Goal: Information Seeking & Learning: Find contact information

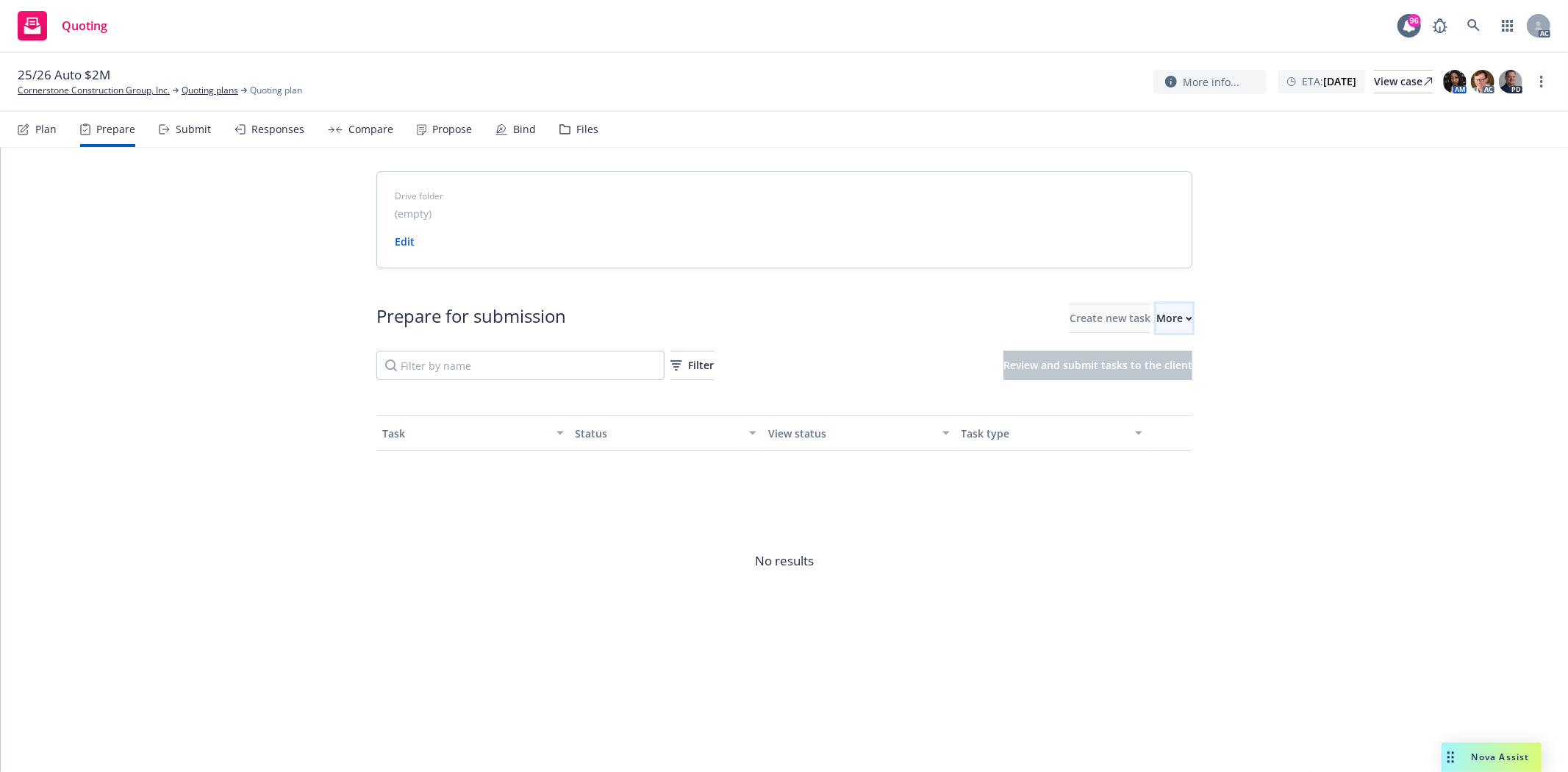
click at [1156, 314] on div "More" at bounding box center [1174, 319] width 36 height 28
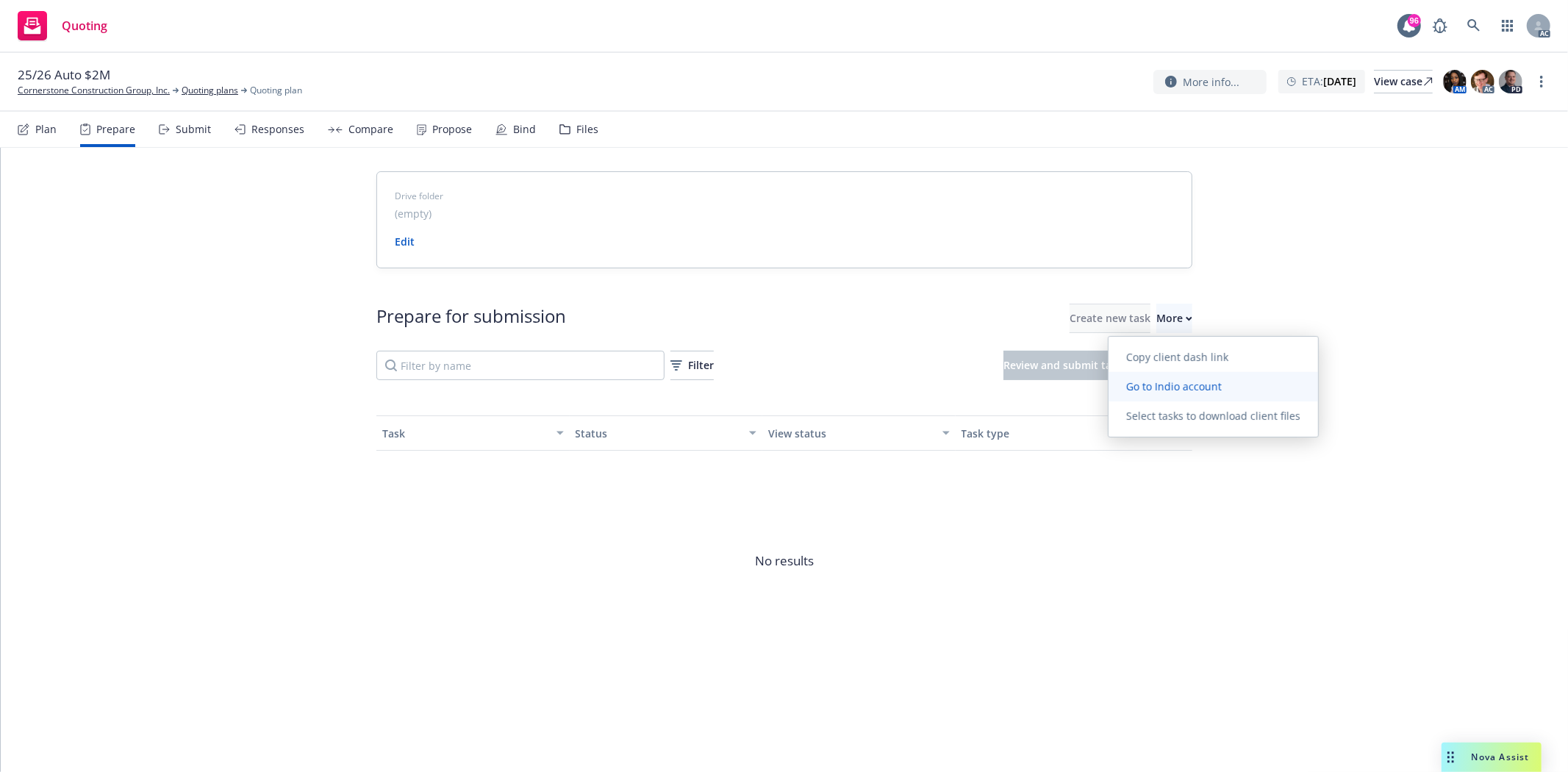
click at [1179, 384] on span "Go to Indio account" at bounding box center [1174, 386] width 131 height 14
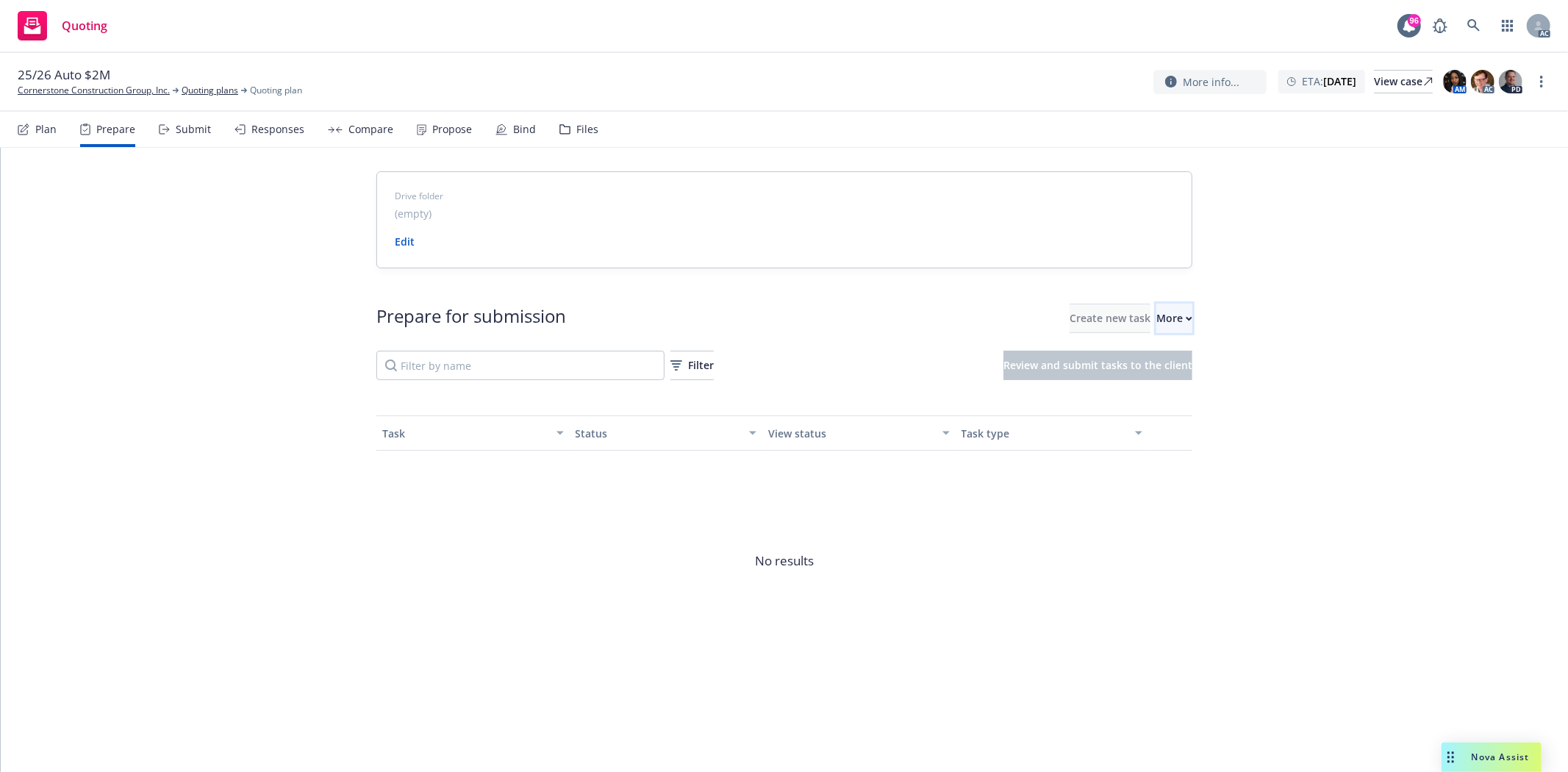
click at [1156, 310] on div "More" at bounding box center [1174, 319] width 36 height 28
click at [131, 89] on link "Cornerstone Construction Group, Inc." at bounding box center [94, 91] width 152 height 13
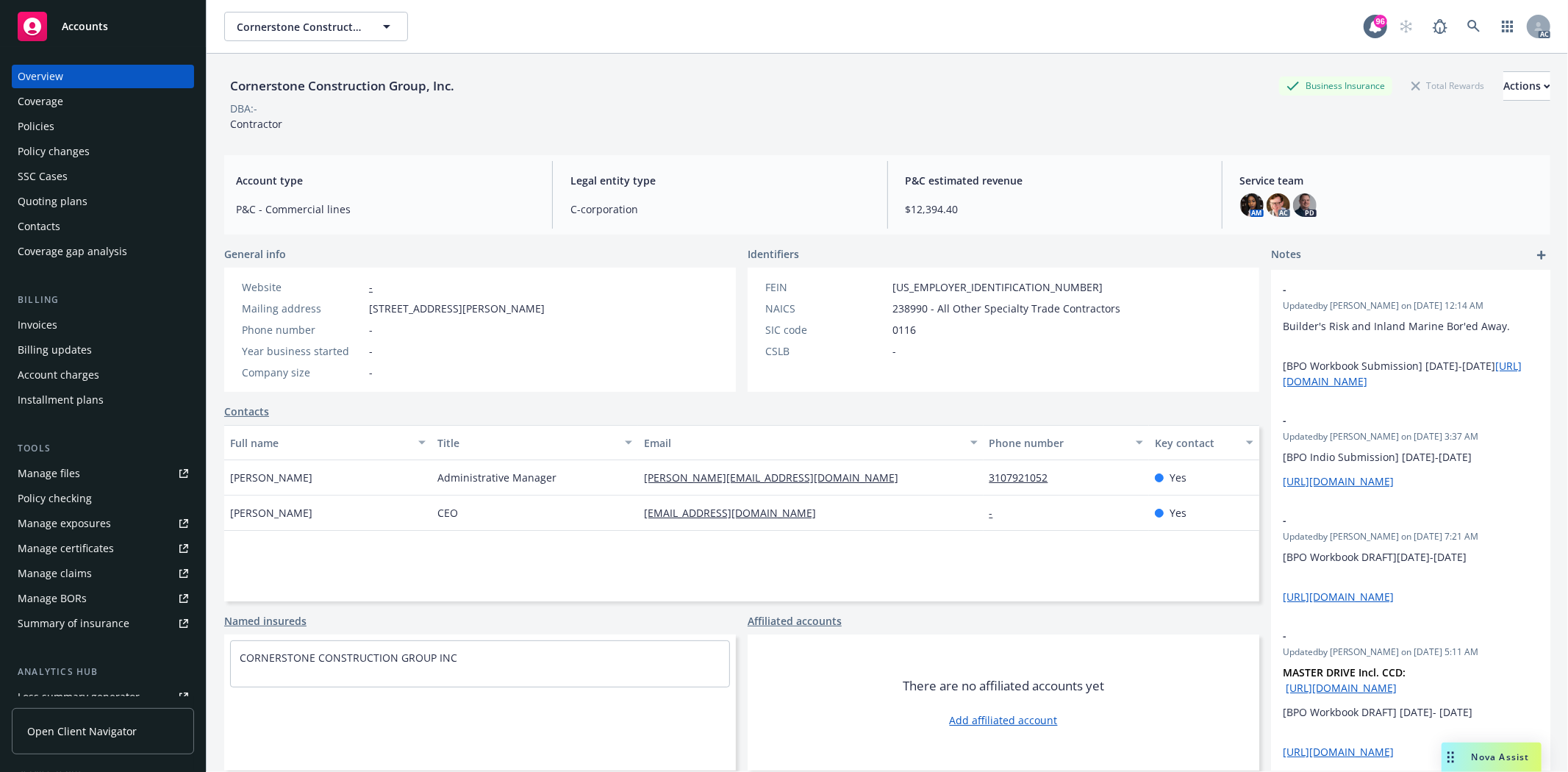
click at [76, 128] on div "Policies" at bounding box center [103, 126] width 171 height 24
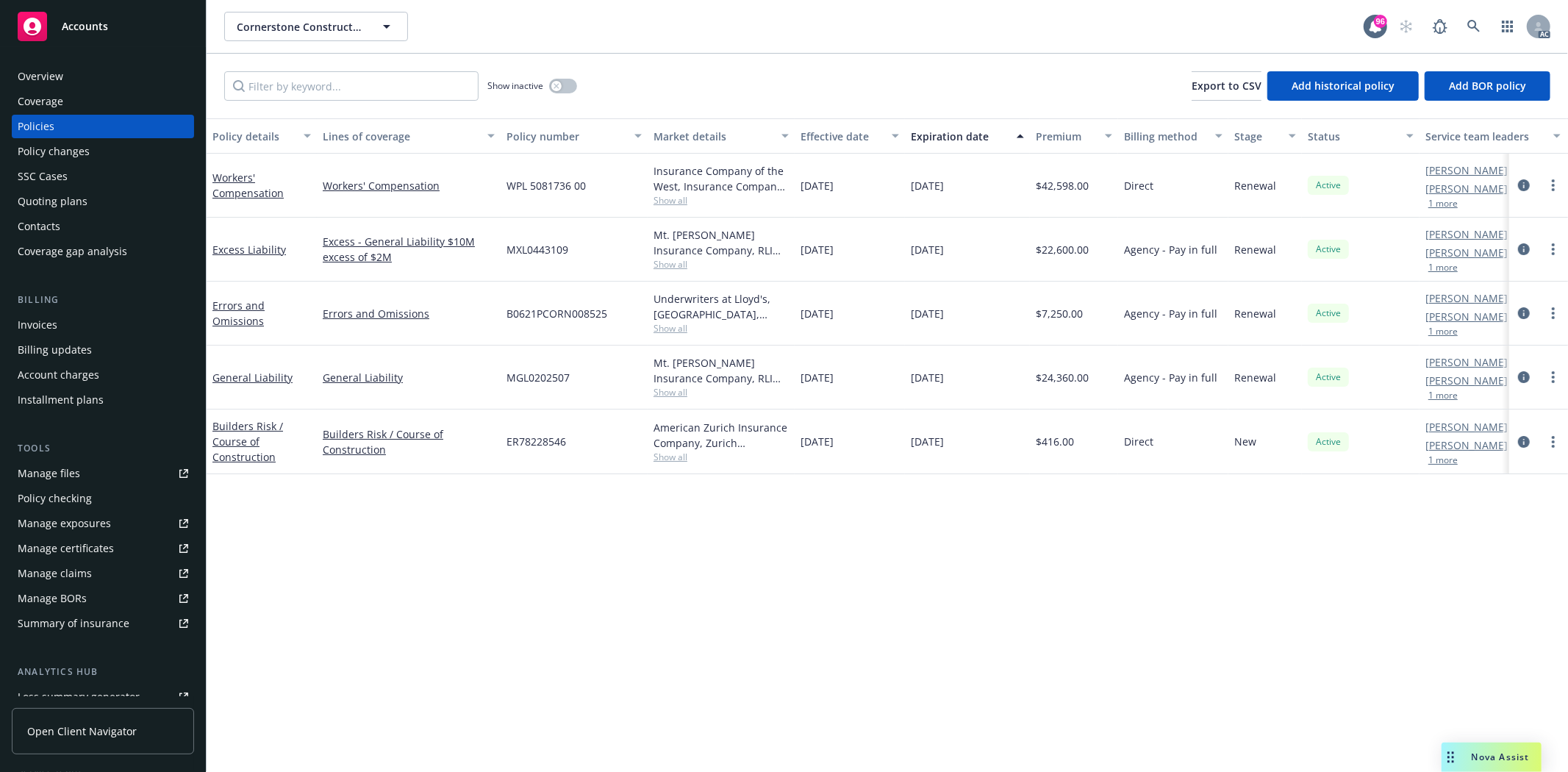
click at [651, 555] on div "Policy details Lines of coverage Policy number Market details Effective date Ex…" at bounding box center [887, 445] width 1361 height 654
click at [552, 84] on div "button" at bounding box center [556, 86] width 11 height 11
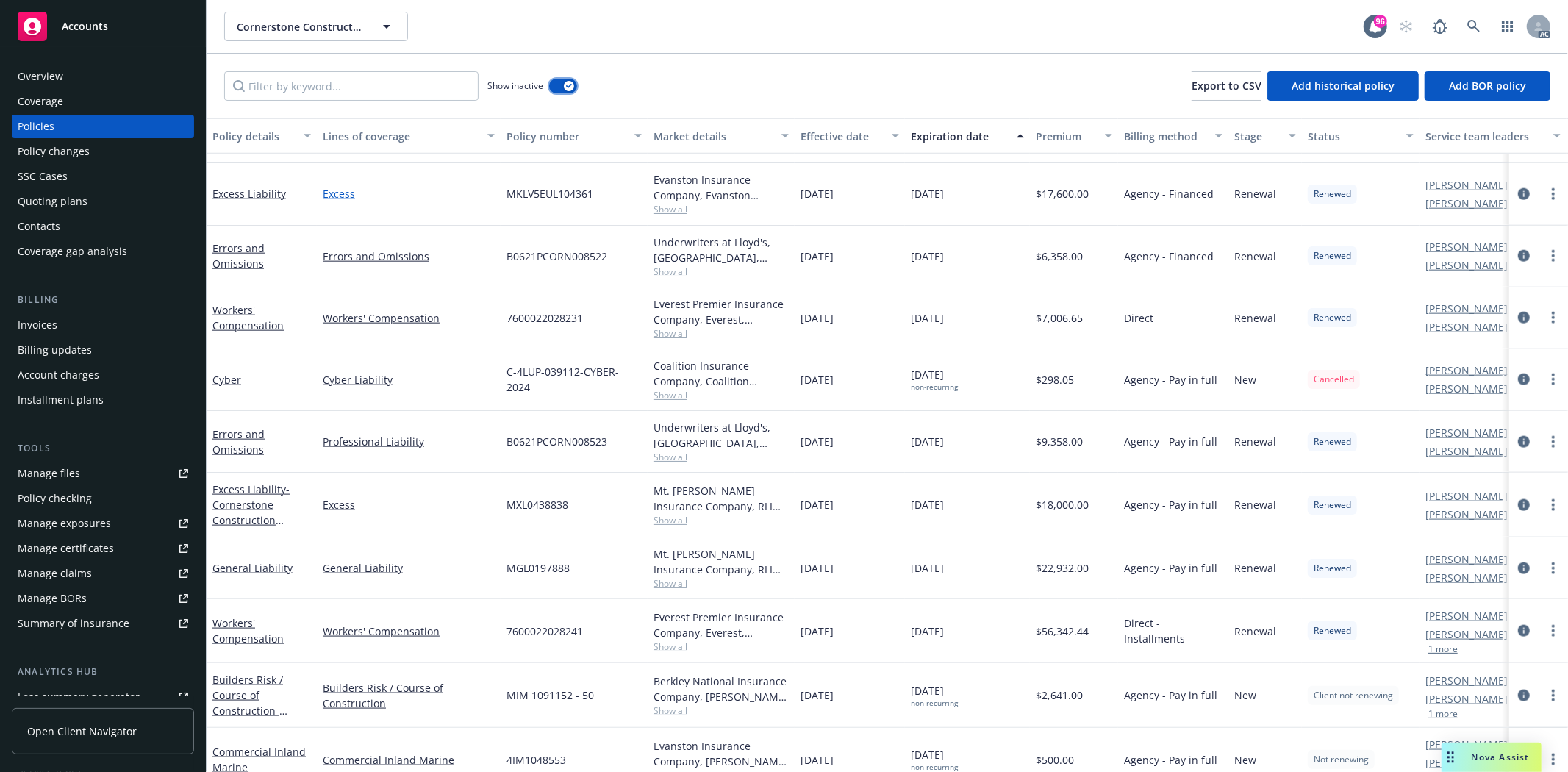
scroll to position [1305, 0]
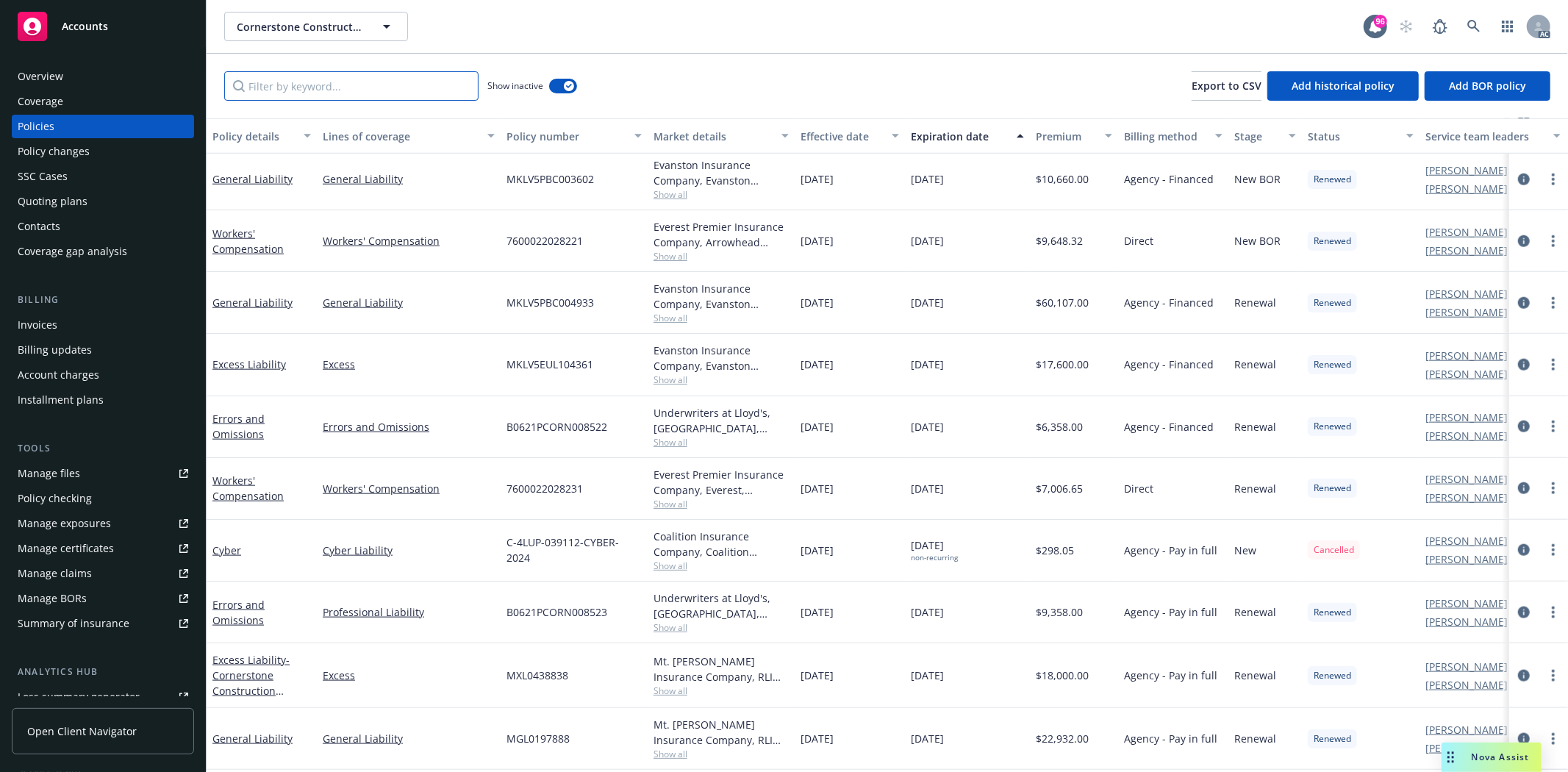
click at [334, 85] on input "Filter by keyword..." at bounding box center [350, 86] width 254 height 29
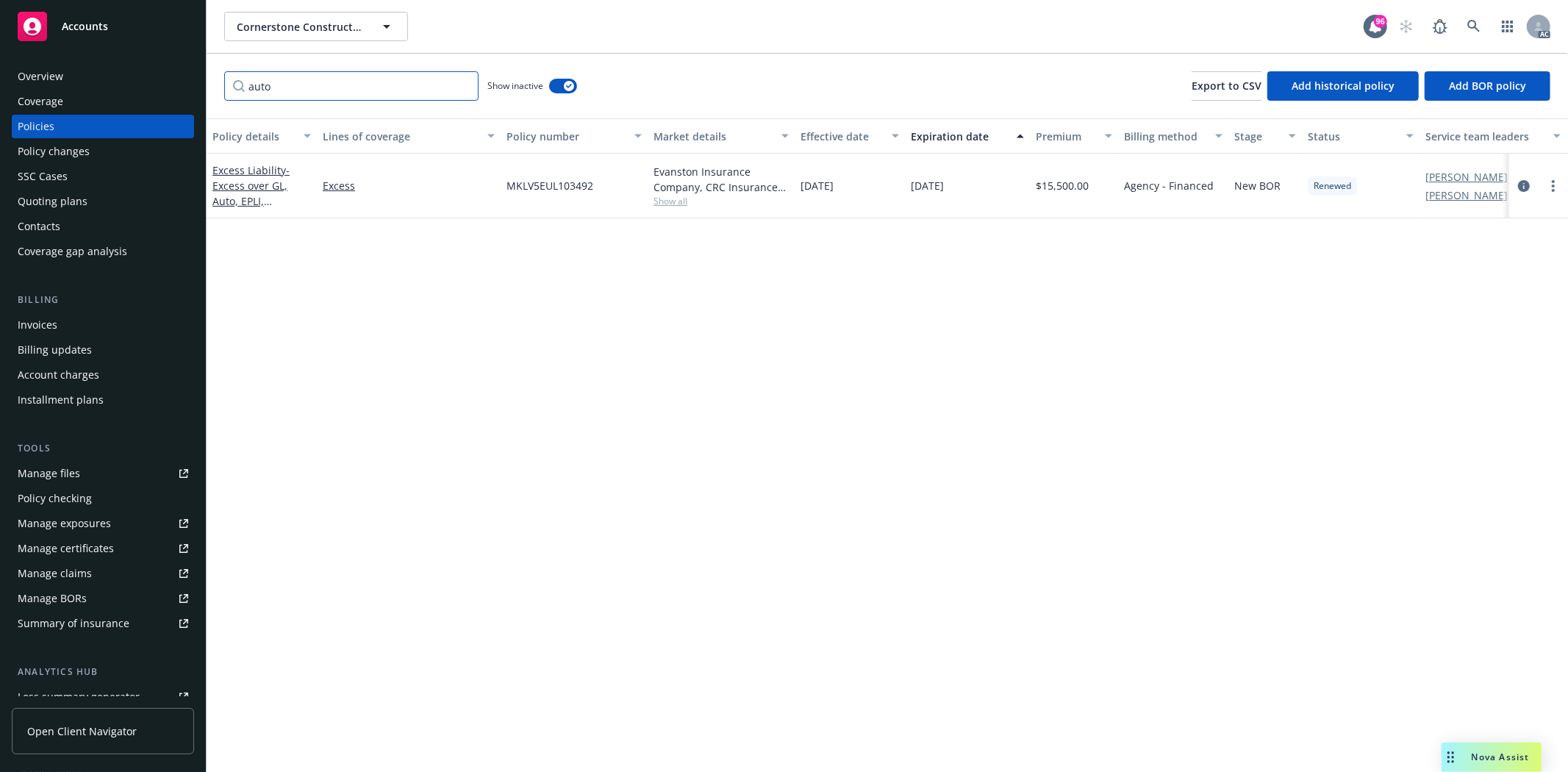
scroll to position [0, 0]
click at [666, 197] on span "Show all" at bounding box center [721, 200] width 136 height 12
click at [566, 85] on icon "button" at bounding box center [568, 86] width 6 height 4
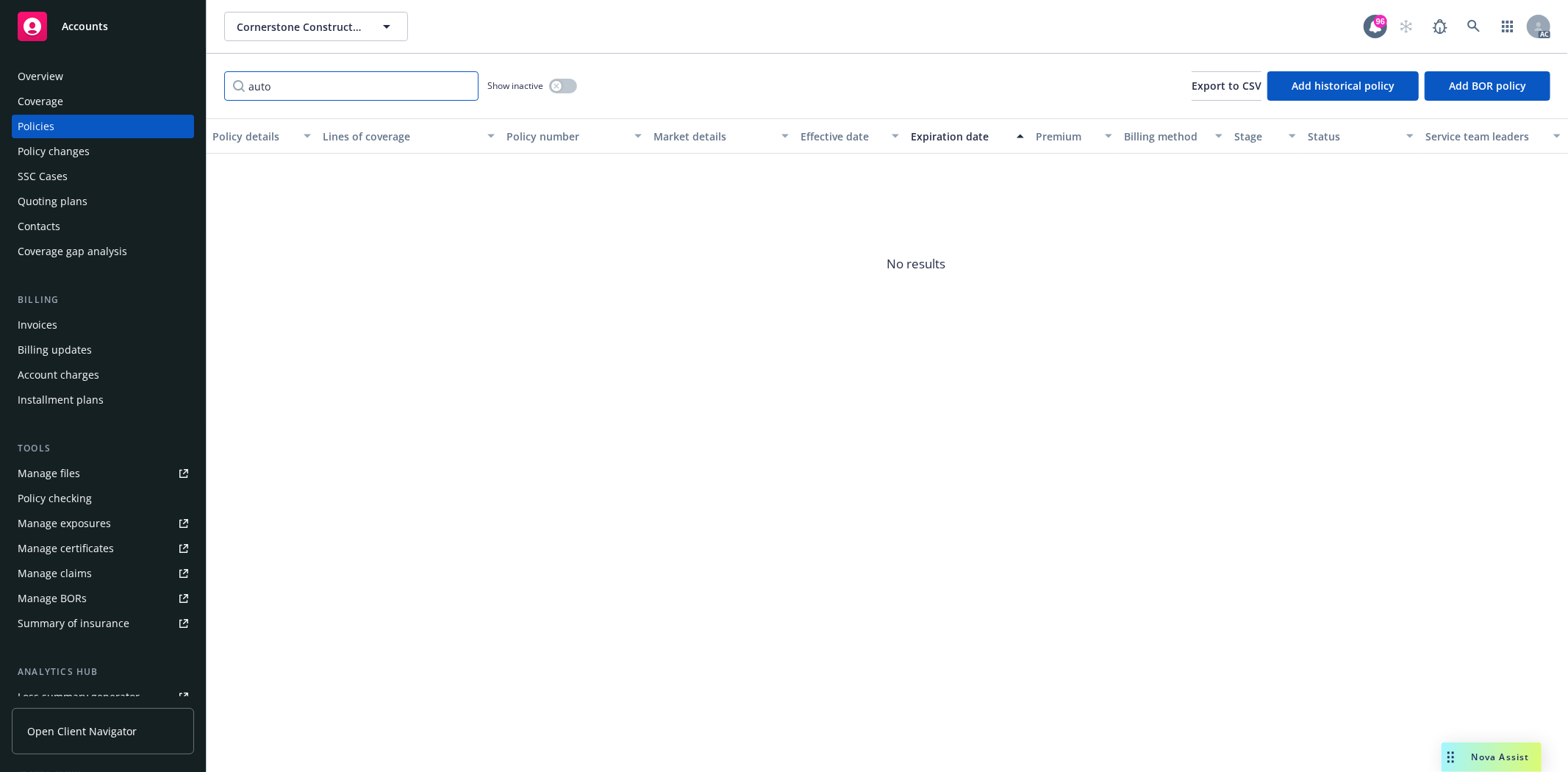
drag, startPoint x: 312, startPoint y: 87, endPoint x: 270, endPoint y: 89, distance: 42.0
click at [270, 89] on input "auto" at bounding box center [350, 86] width 254 height 29
type input "a"
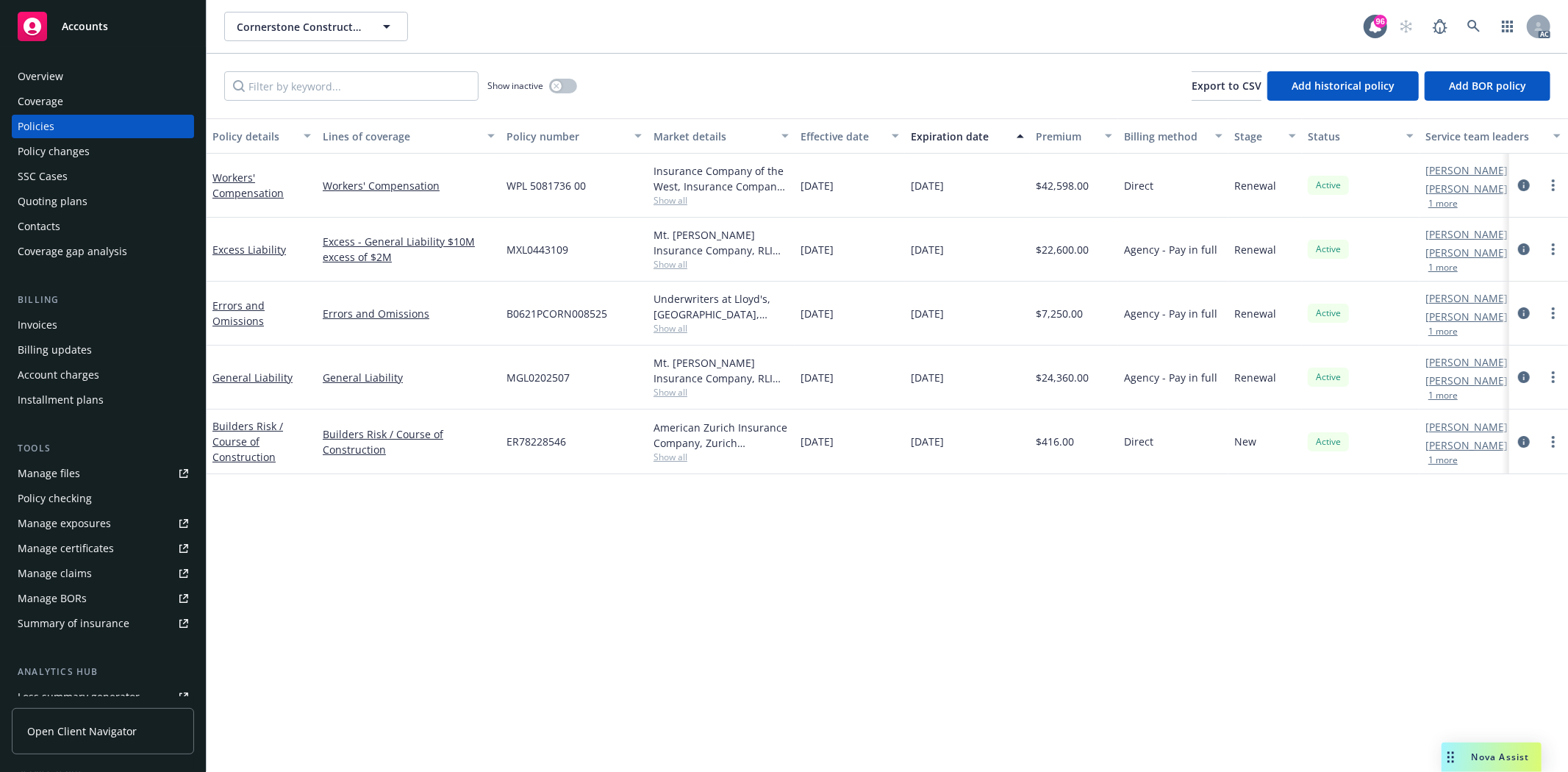
click at [41, 199] on div "Quoting plans" at bounding box center [52, 201] width 69 height 24
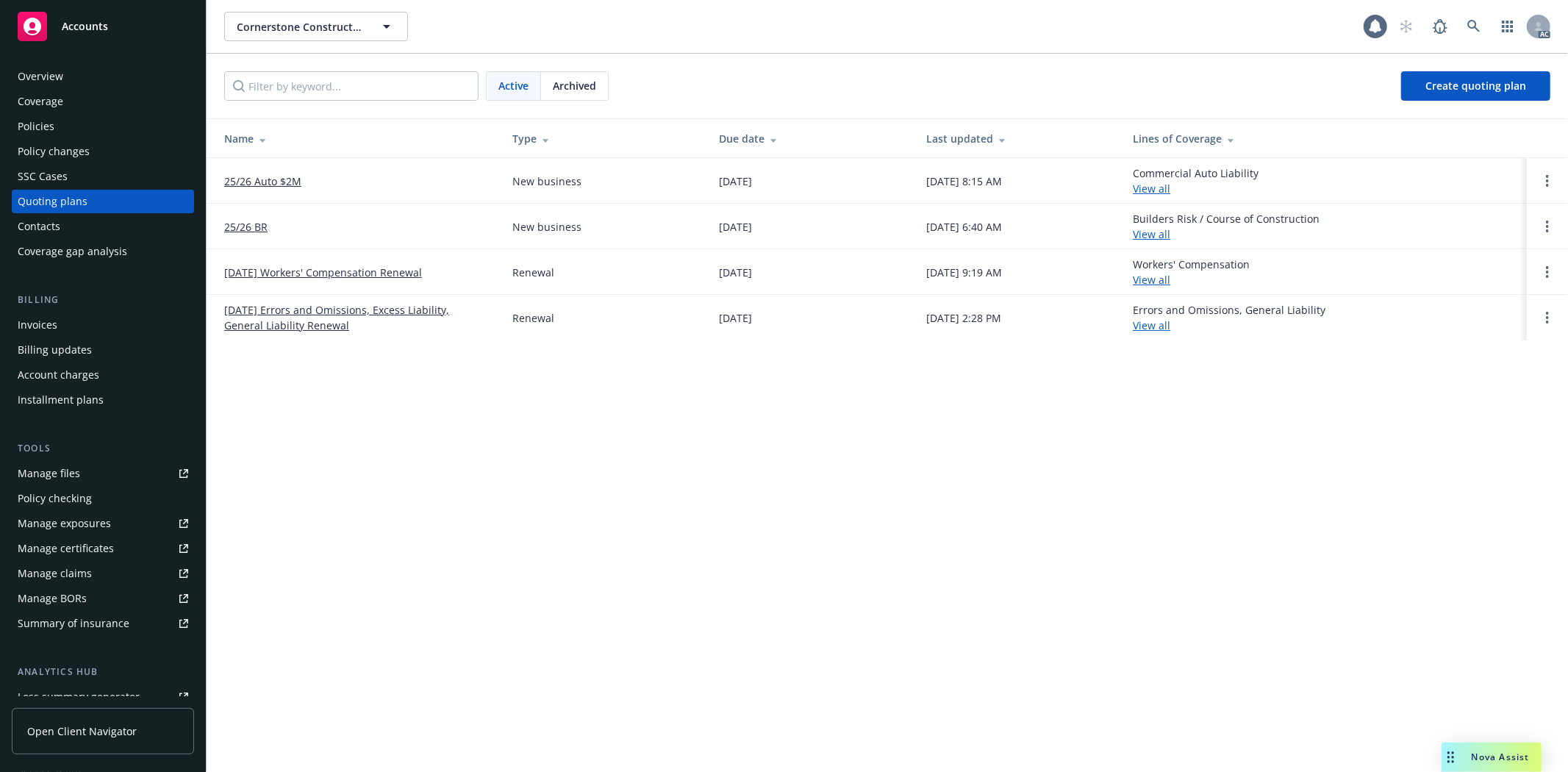
click at [566, 88] on span "Archived" at bounding box center [574, 85] width 43 height 16
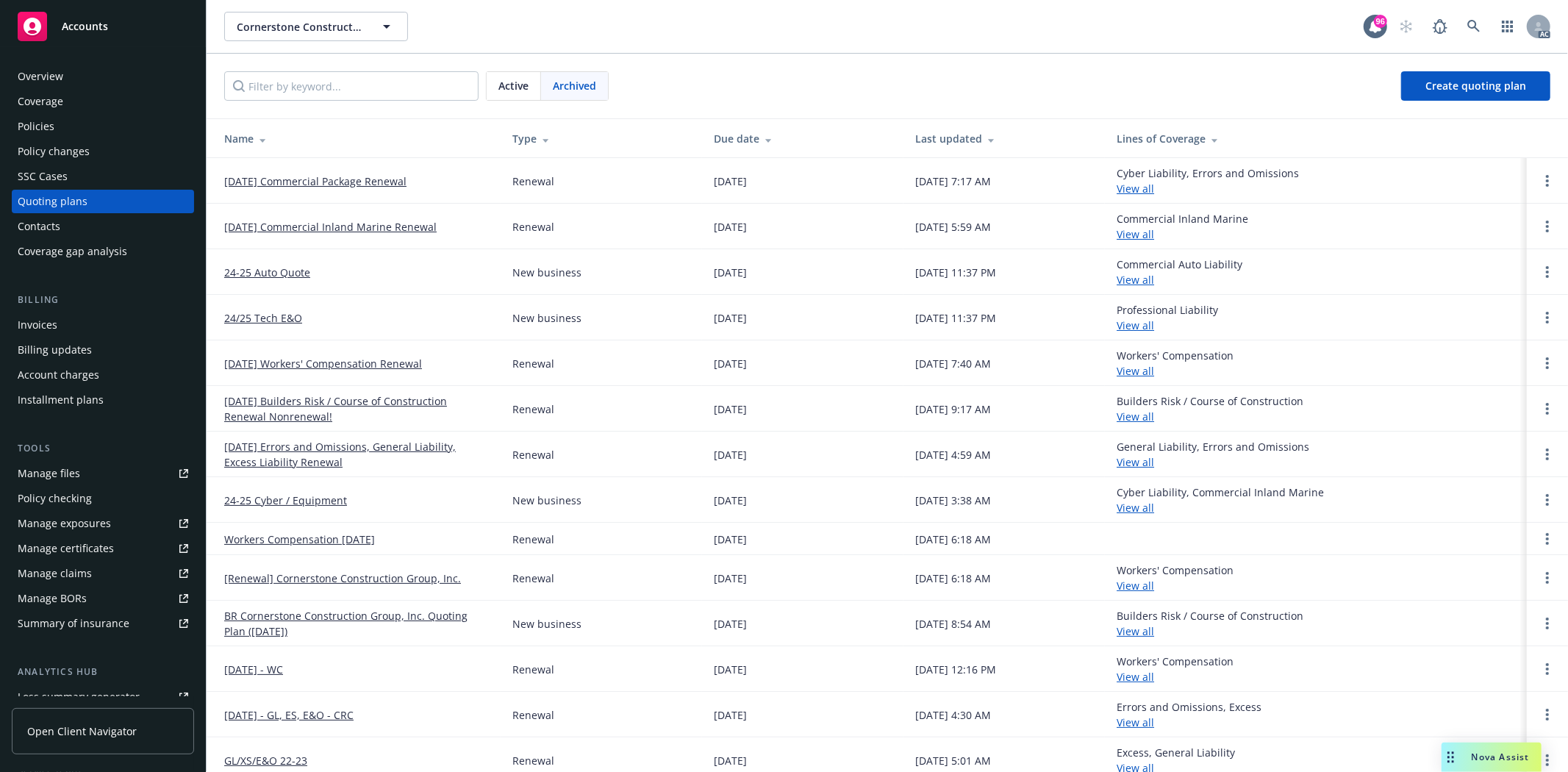
click at [524, 88] on span "Active" at bounding box center [513, 85] width 30 height 16
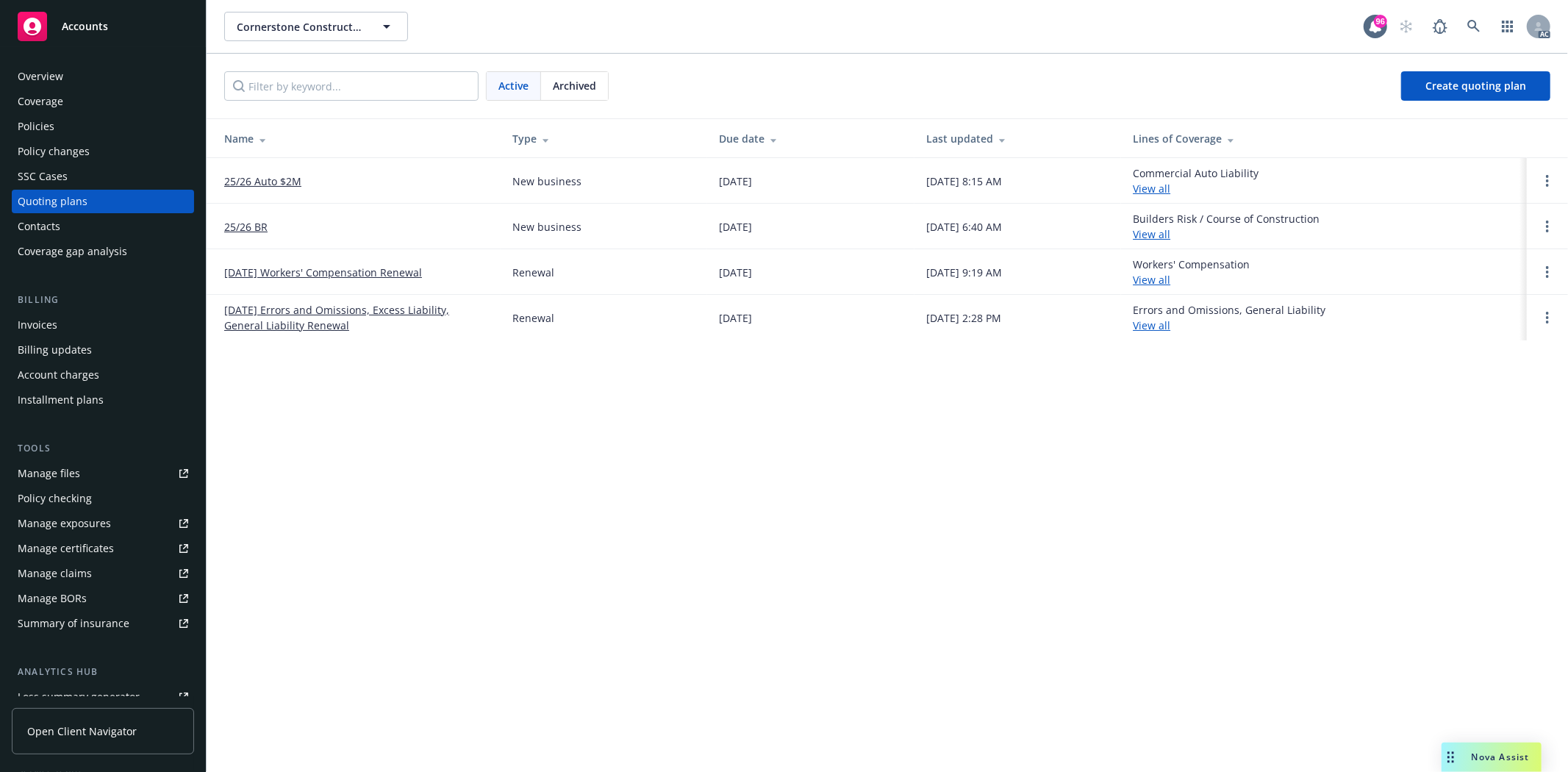
click at [287, 190] on td "25/26 Auto $2M" at bounding box center [354, 181] width 294 height 46
click at [281, 187] on link "25/26 Auto $2M" at bounding box center [262, 181] width 77 height 16
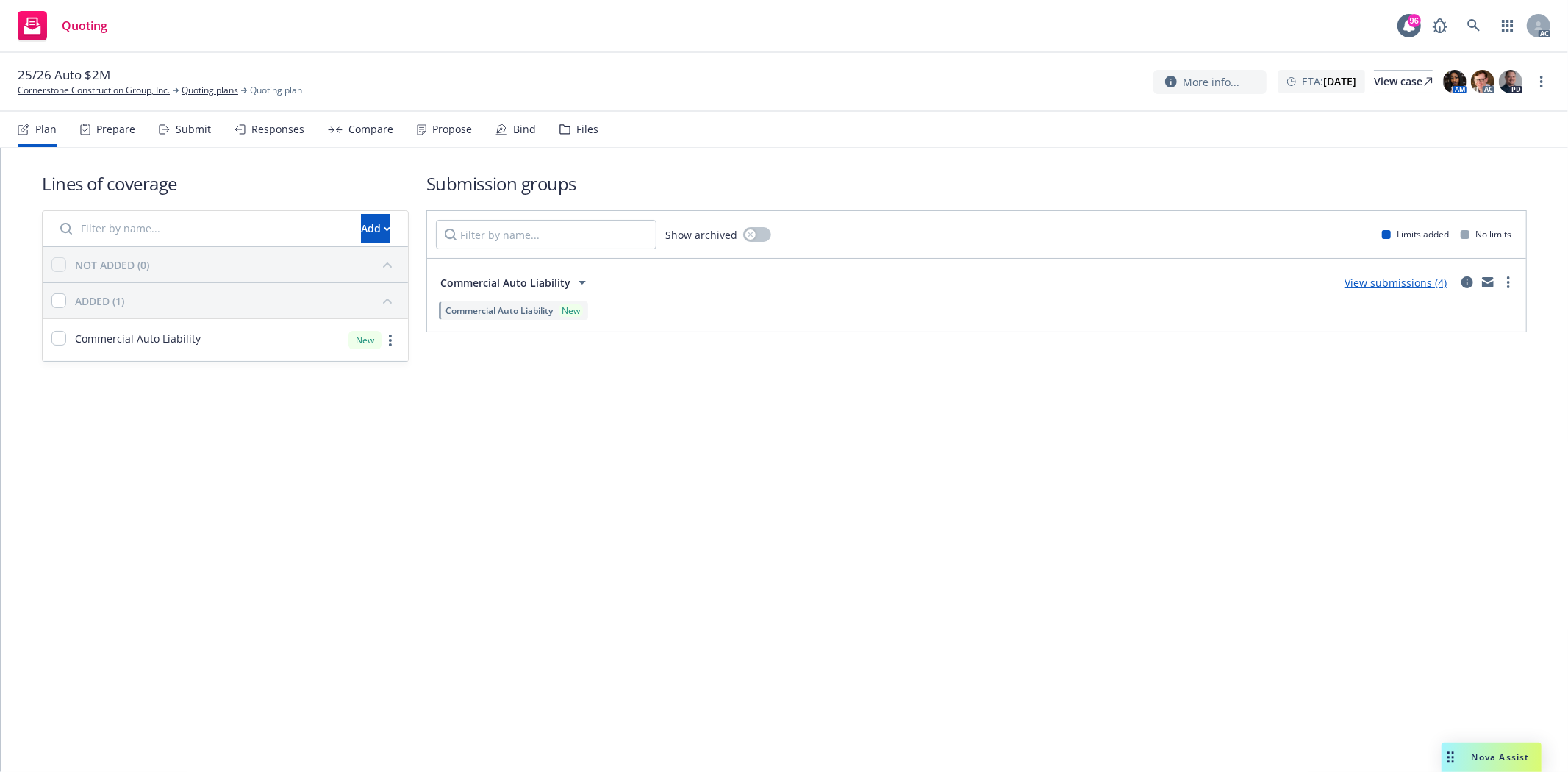
click at [122, 134] on div "Prepare" at bounding box center [116, 129] width 39 height 11
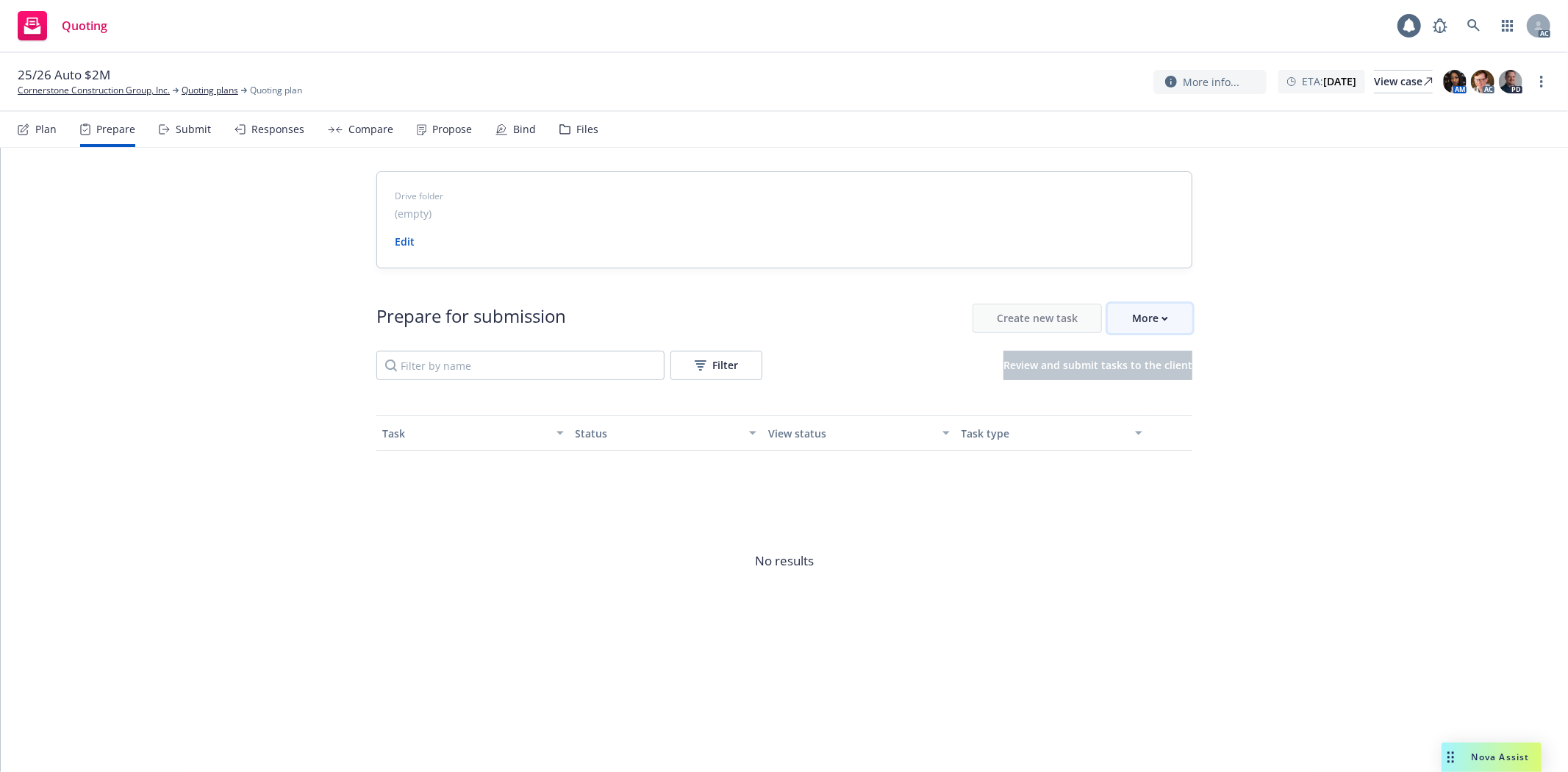
click at [1174, 314] on button "More" at bounding box center [1149, 319] width 84 height 29
click at [591, 127] on nav "Plan Prepare Submit Responses Compare Propose Bind Files" at bounding box center [784, 129] width 1532 height 35
click at [577, 130] on div "Files" at bounding box center [587, 129] width 22 height 11
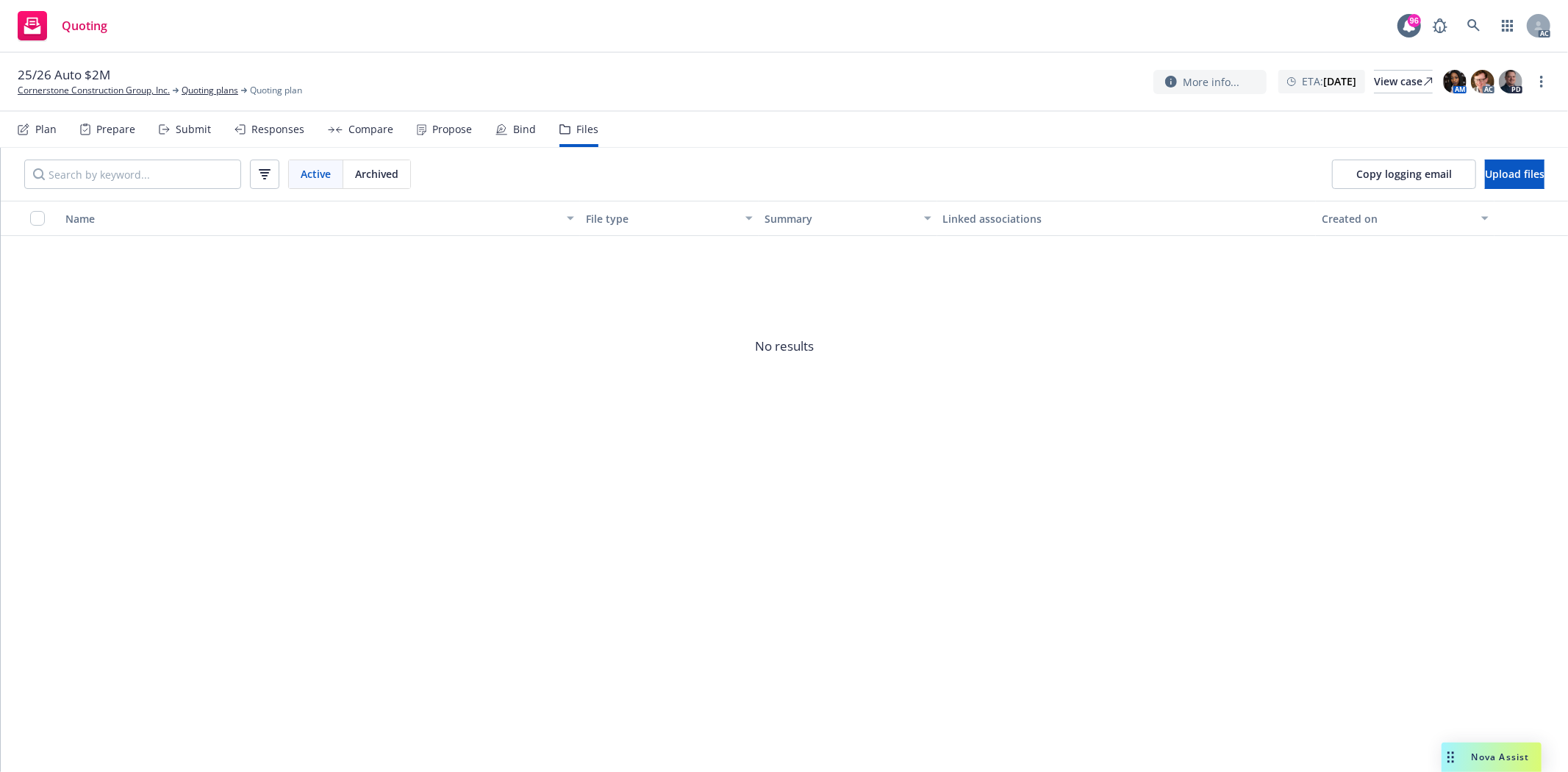
click at [384, 166] on span "Archived" at bounding box center [376, 173] width 43 height 16
click at [310, 177] on span "Active" at bounding box center [315, 173] width 30 height 16
click at [110, 97] on link "Cornerstone Construction Group, Inc." at bounding box center [94, 91] width 152 height 13
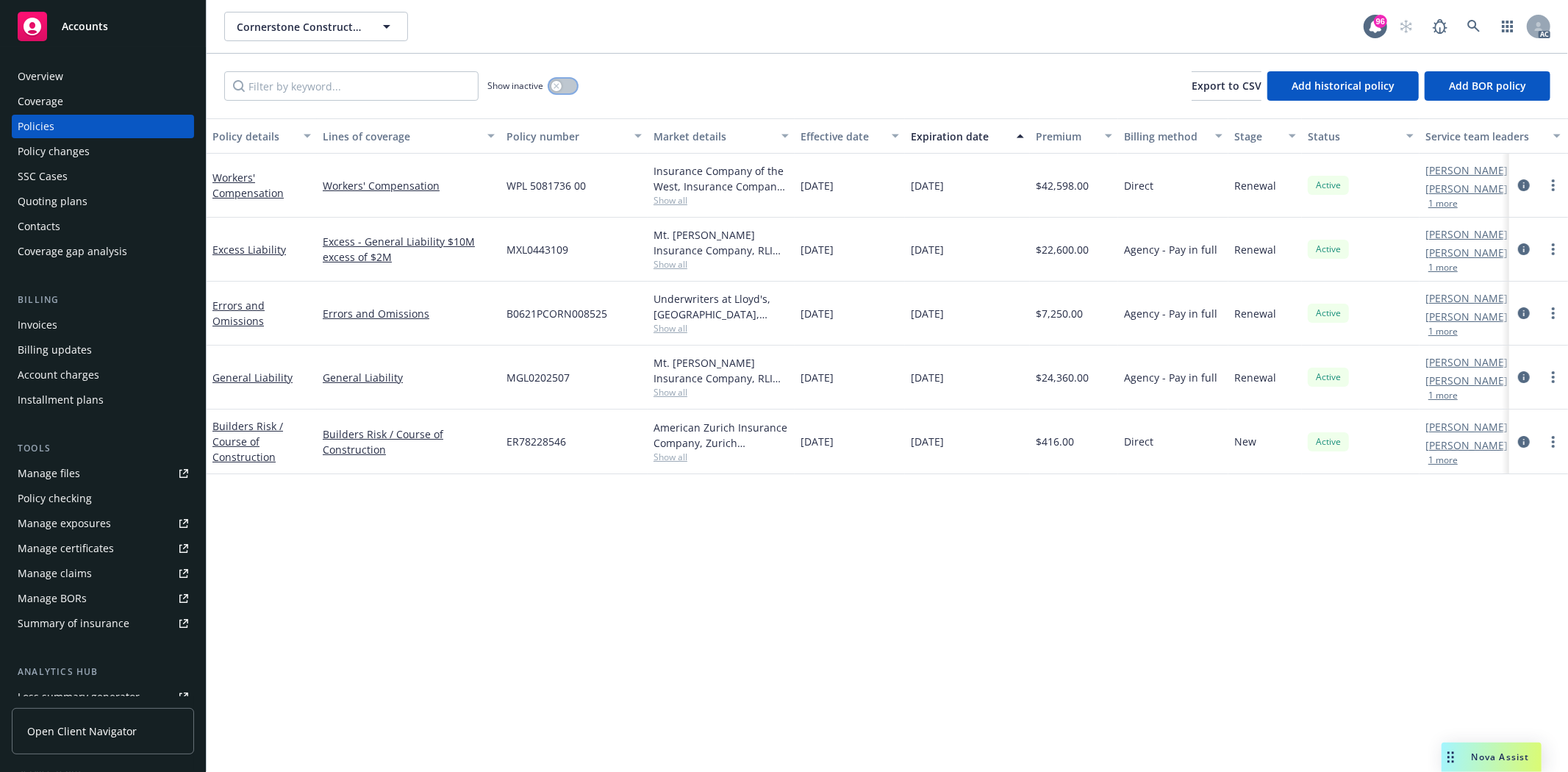
click at [556, 84] on icon "button" at bounding box center [556, 86] width 6 height 6
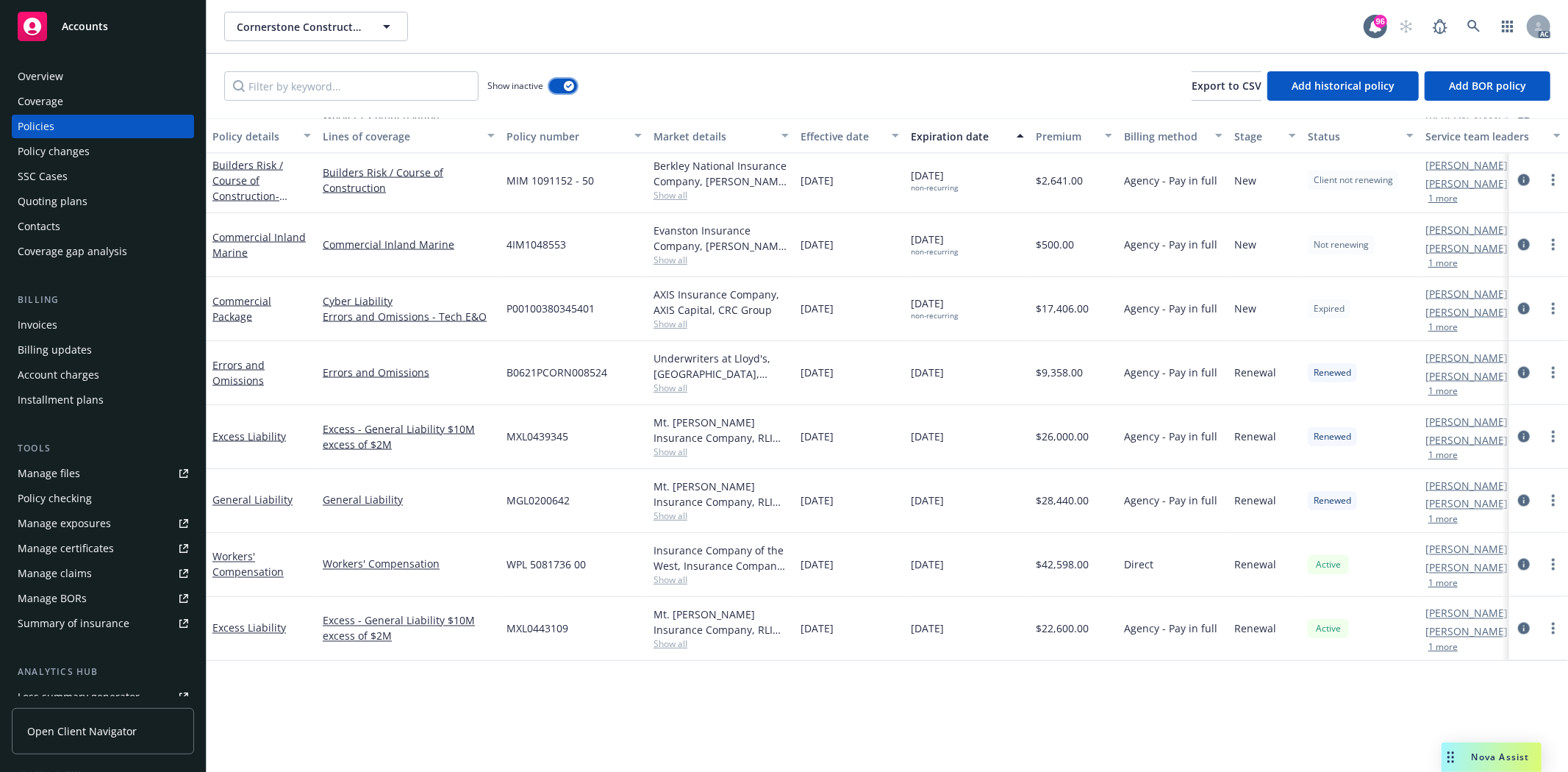
scroll to position [1655, 0]
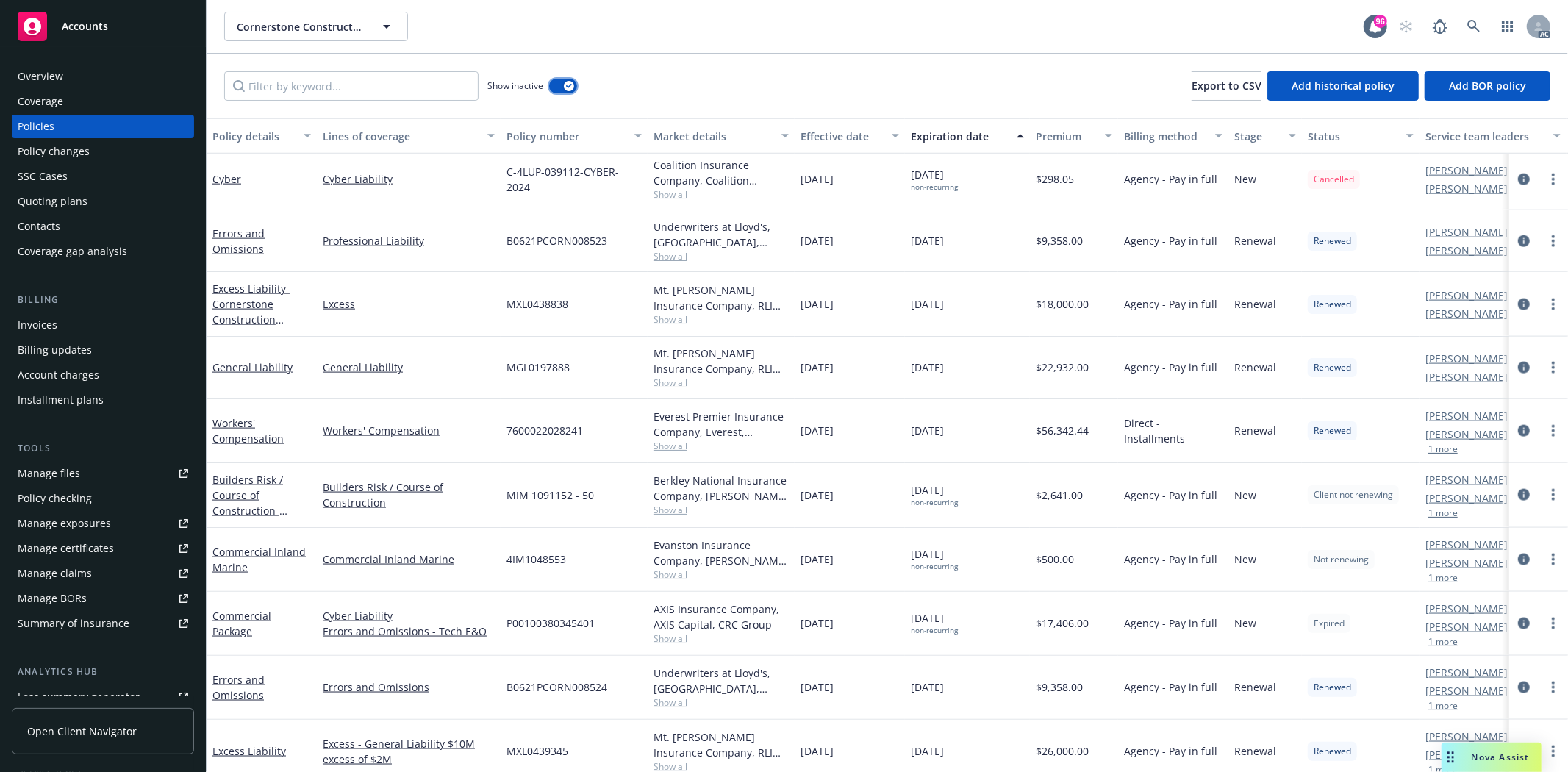
click at [561, 84] on button "button" at bounding box center [563, 86] width 28 height 15
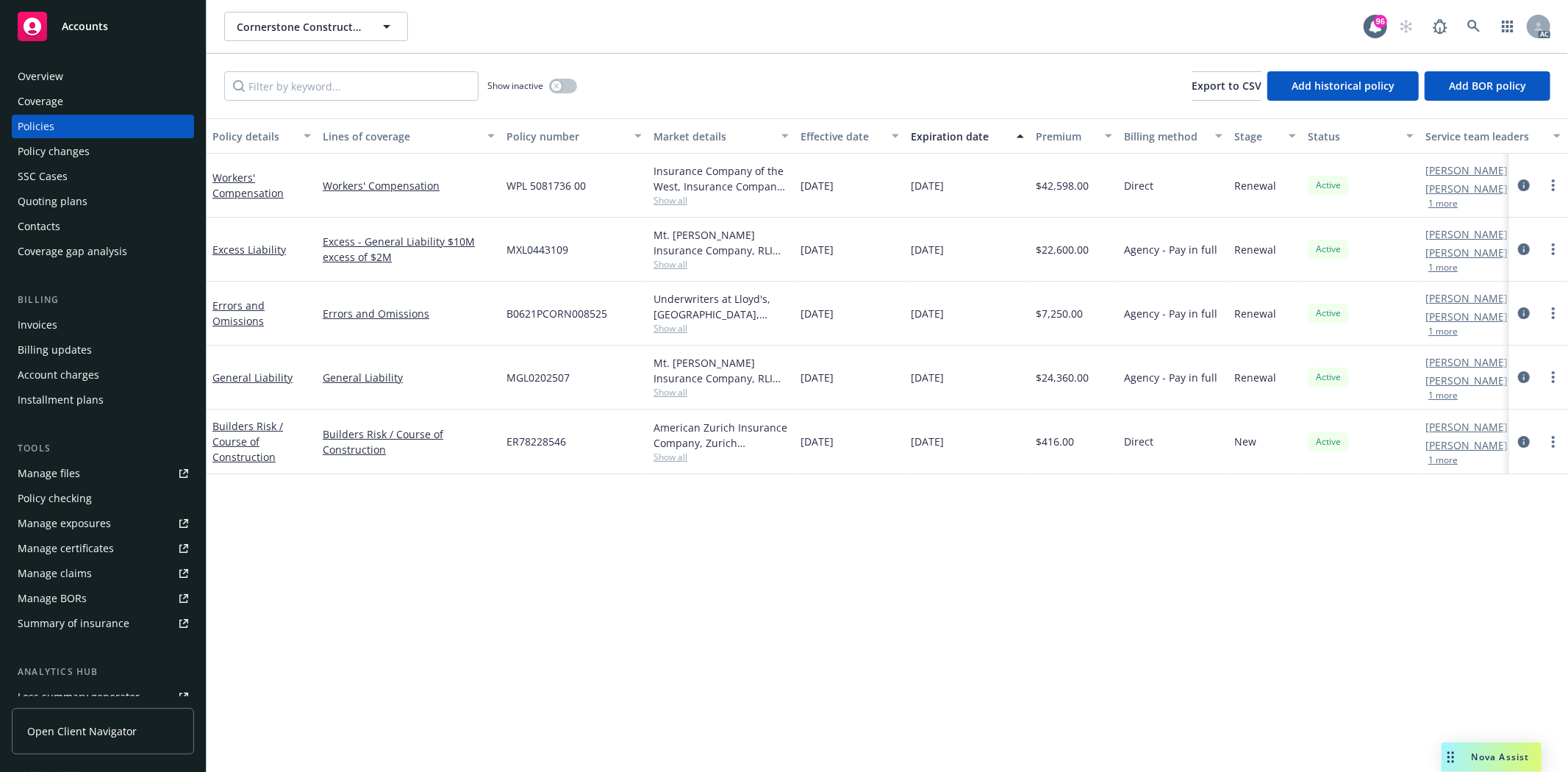
drag, startPoint x: 508, startPoint y: 372, endPoint x: 979, endPoint y: 387, distance: 471.2
click at [1010, 364] on div "General Liability General Liability MGL0202507 Mt. Hawley Insurance Company, RL…" at bounding box center [915, 377] width 1419 height 64
click at [490, 393] on div "General Liability" at bounding box center [408, 377] width 184 height 64
click at [673, 393] on span "Show all" at bounding box center [721, 391] width 136 height 12
click at [540, 370] on span "MGL0202507" at bounding box center [537, 377] width 63 height 16
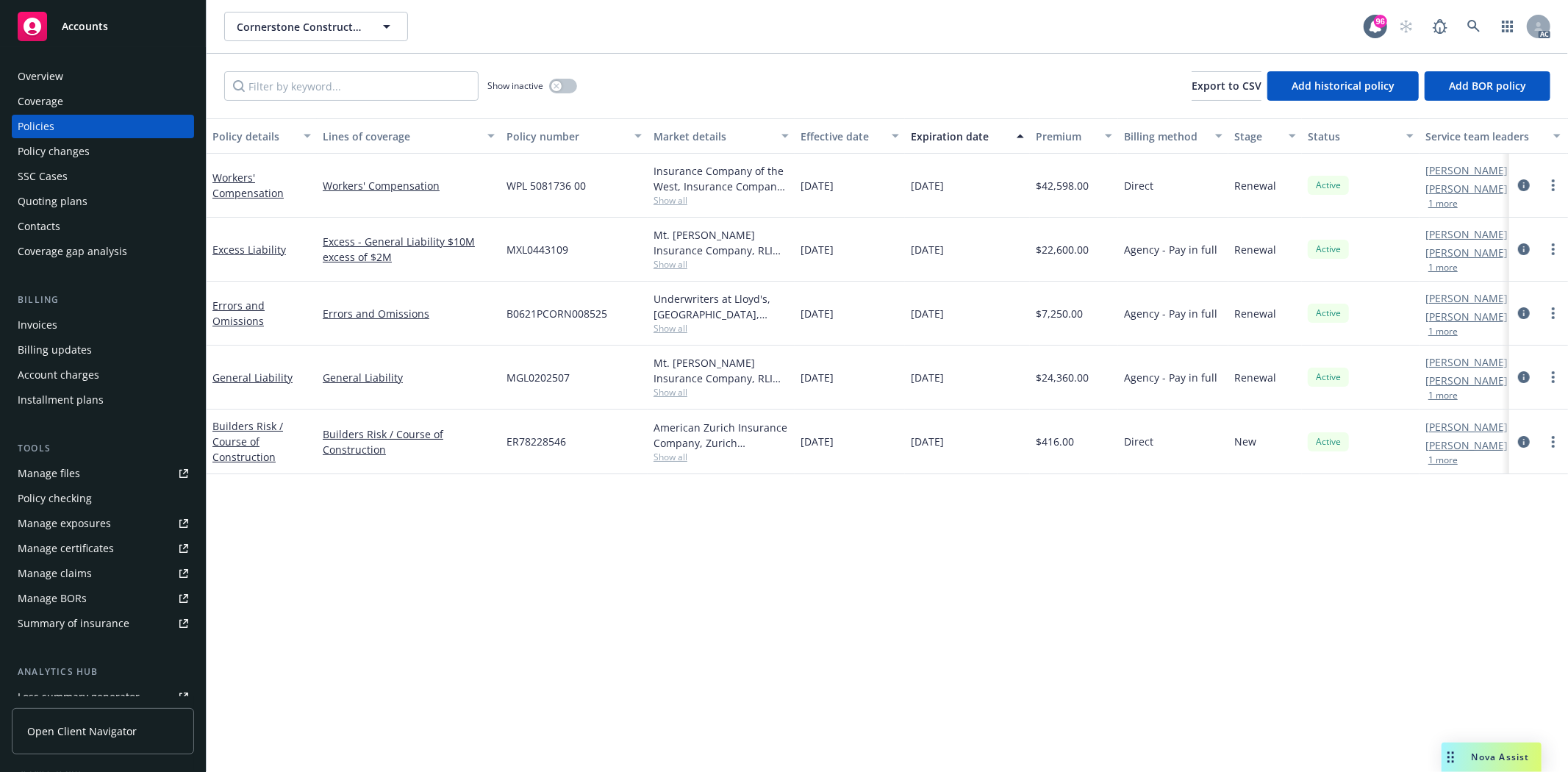
drag, startPoint x: 486, startPoint y: 372, endPoint x: 965, endPoint y: 370, distance: 479.0
click at [965, 370] on div "General Liability General Liability MGL0202507 Mt. Hawley Insurance Company, RL…" at bounding box center [915, 377] width 1419 height 64
click at [478, 362] on div "General Liability" at bounding box center [408, 377] width 184 height 64
click at [1520, 373] on icon "circleInformation" at bounding box center [1523, 377] width 11 height 11
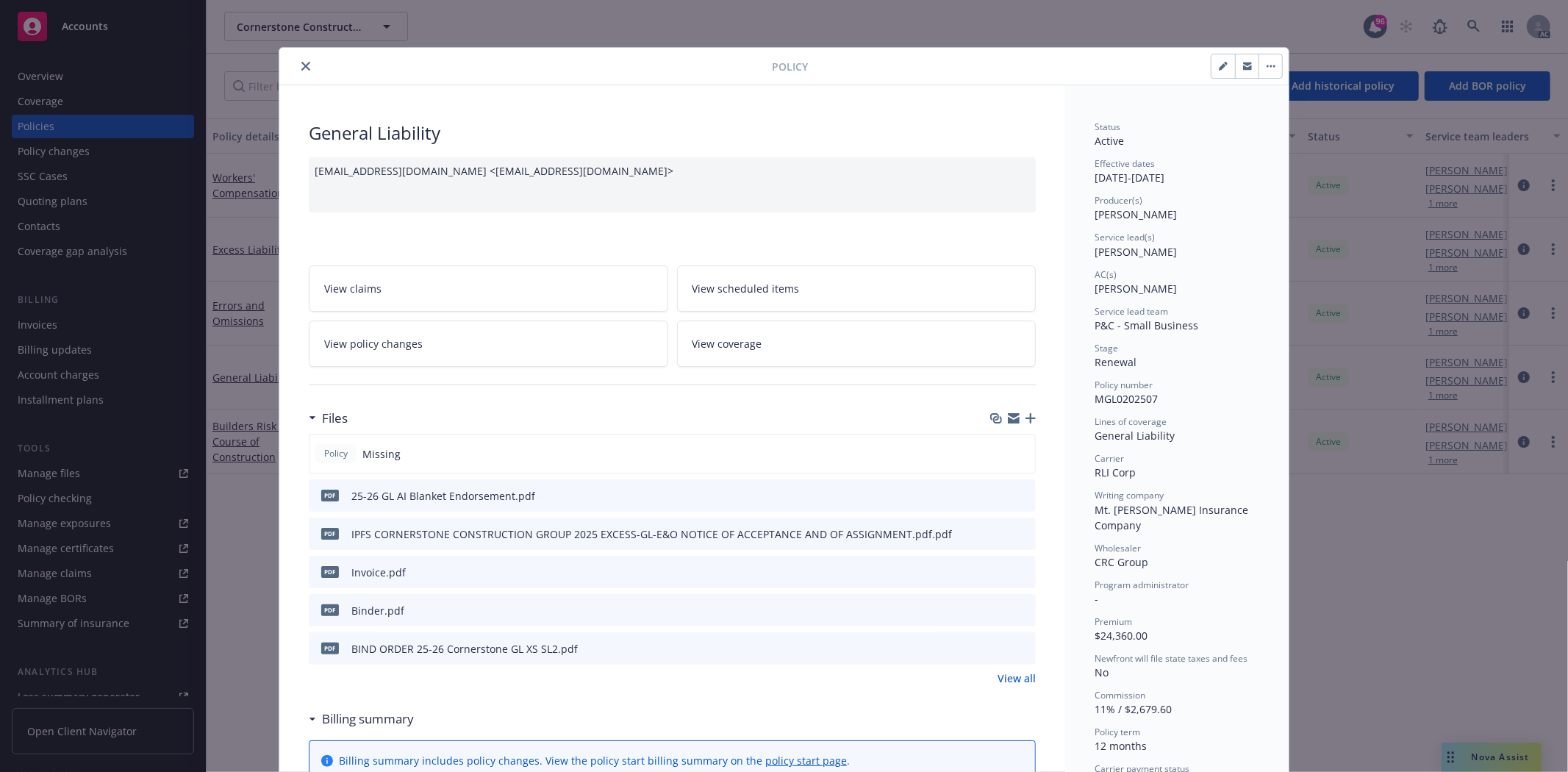
scroll to position [245, 0]
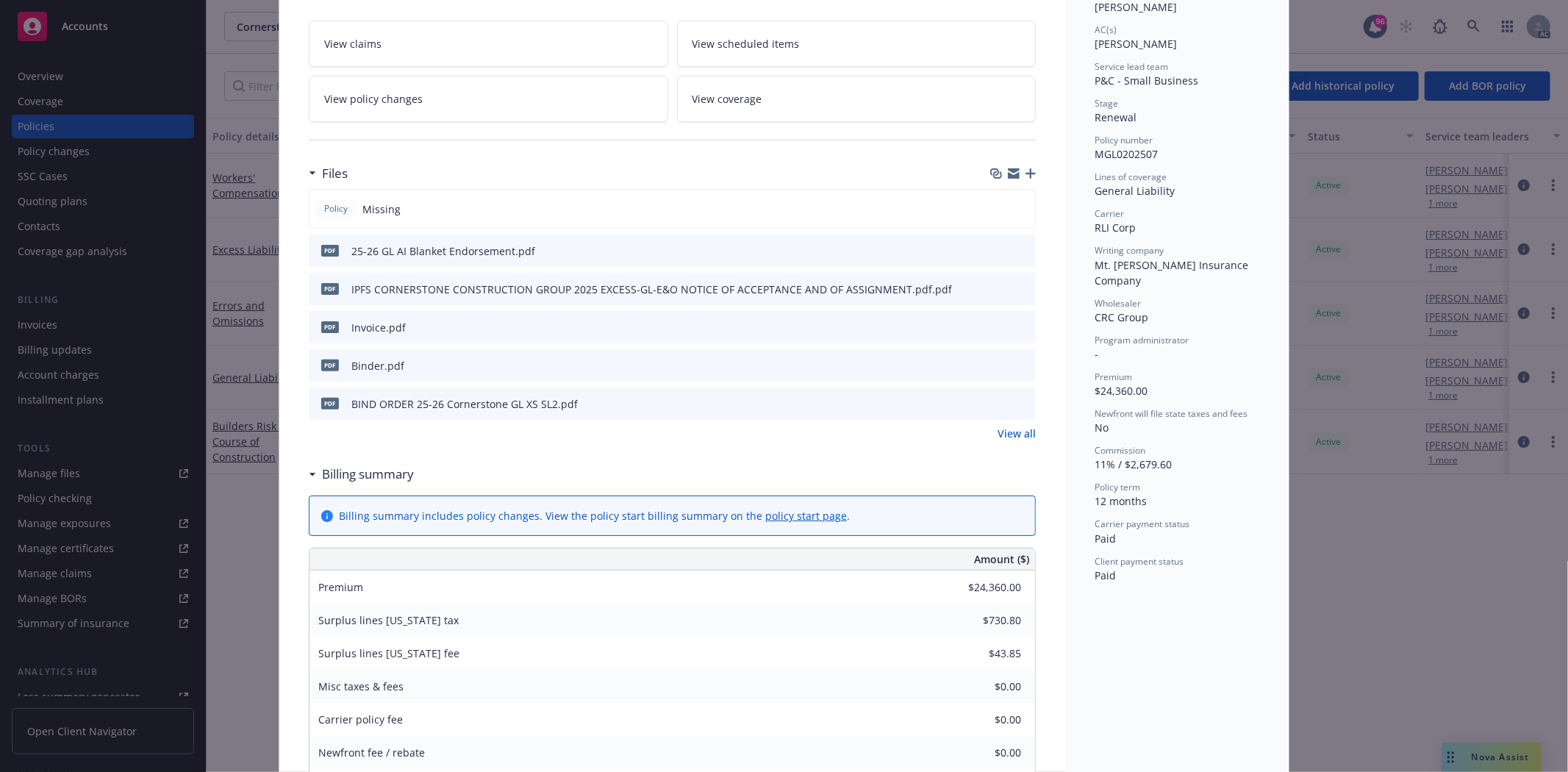
click at [1015, 430] on link "View all" at bounding box center [1016, 433] width 38 height 16
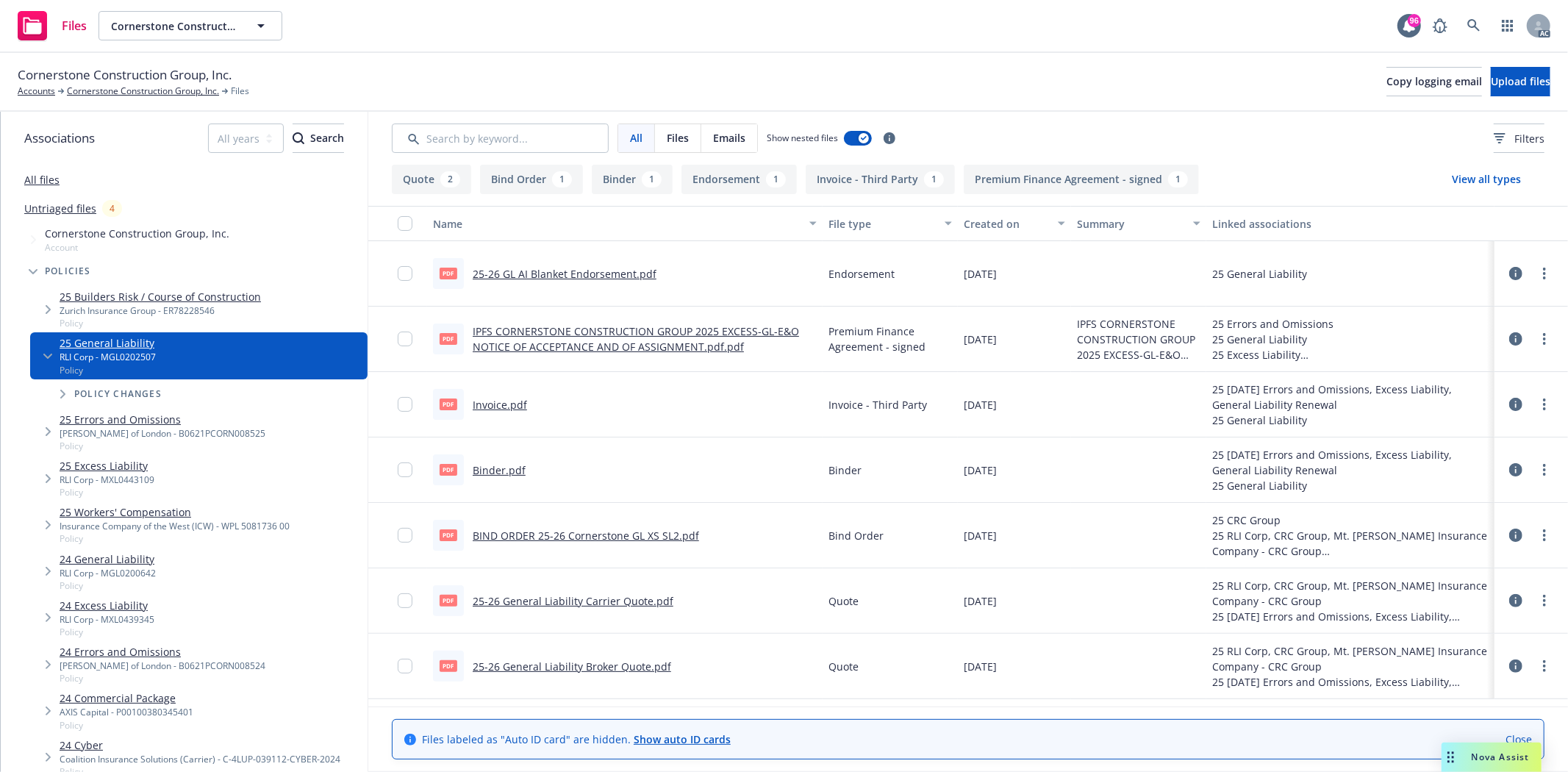
click at [497, 469] on link "Binder.pdf" at bounding box center [499, 470] width 53 height 14
click at [182, 86] on link "Cornerstone Construction Group, Inc." at bounding box center [143, 91] width 152 height 13
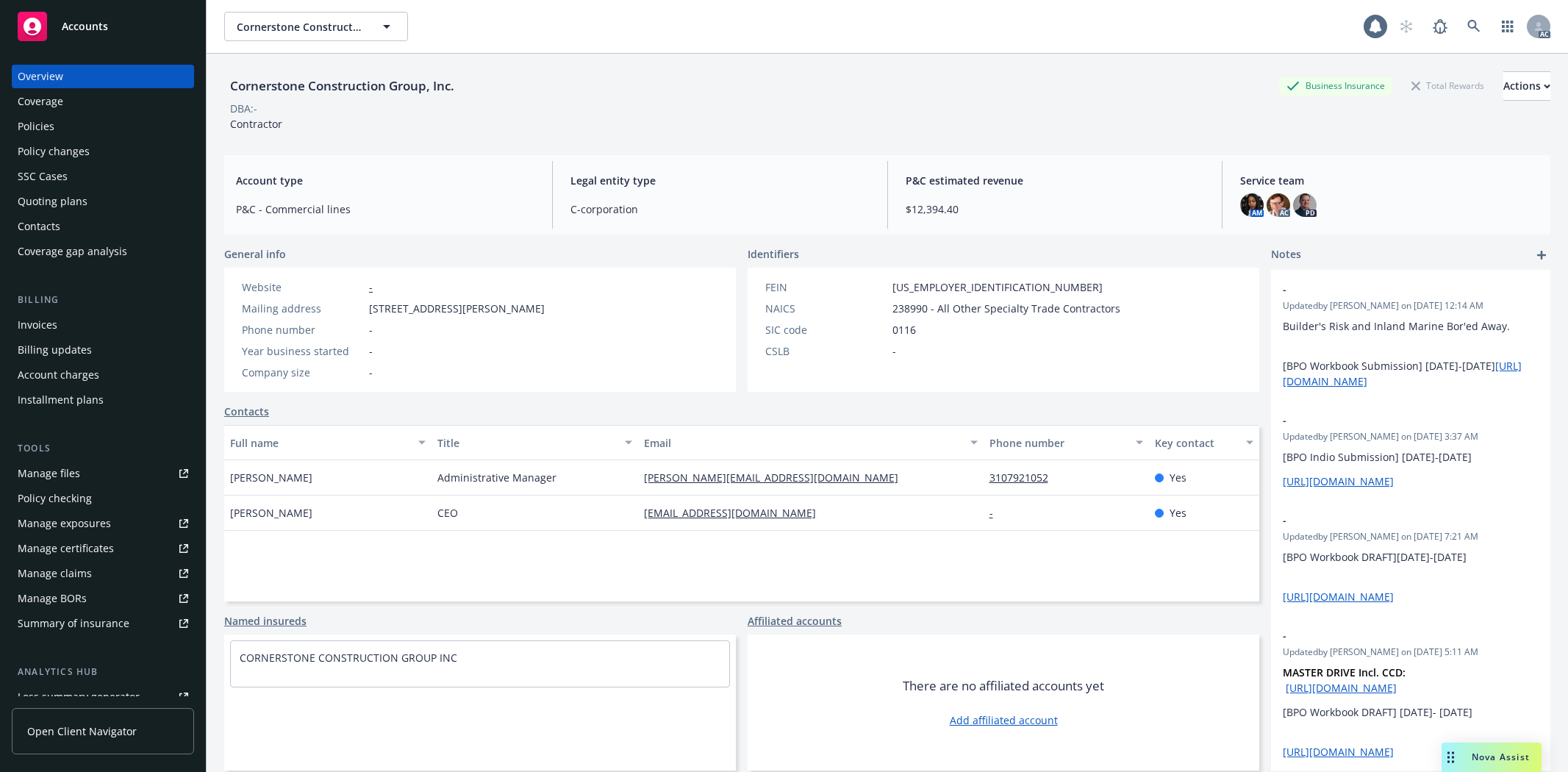
click at [71, 128] on div "Policies" at bounding box center [103, 126] width 171 height 24
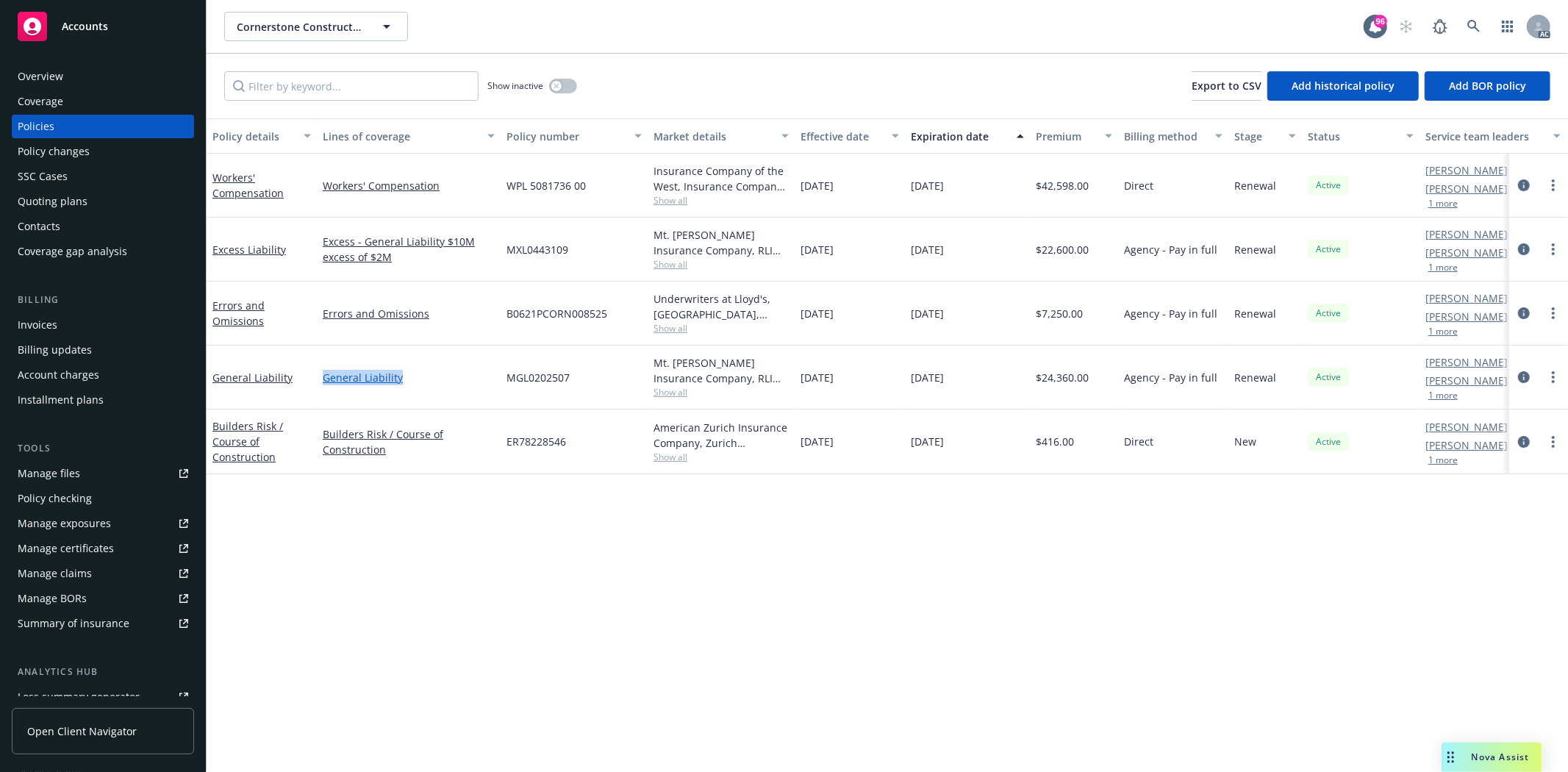
drag, startPoint x: 316, startPoint y: 376, endPoint x: 438, endPoint y: 384, distance: 122.3
click at [438, 384] on div "General Liability General Liability MGL0202507 Mt. [PERSON_NAME] Insurance Comp…" at bounding box center [915, 377] width 1419 height 64
copy div "General Liability"
drag, startPoint x: 507, startPoint y: 377, endPoint x: 579, endPoint y: 378, distance: 72.0
click at [579, 378] on div "MGL0202507" at bounding box center [574, 377] width 147 height 64
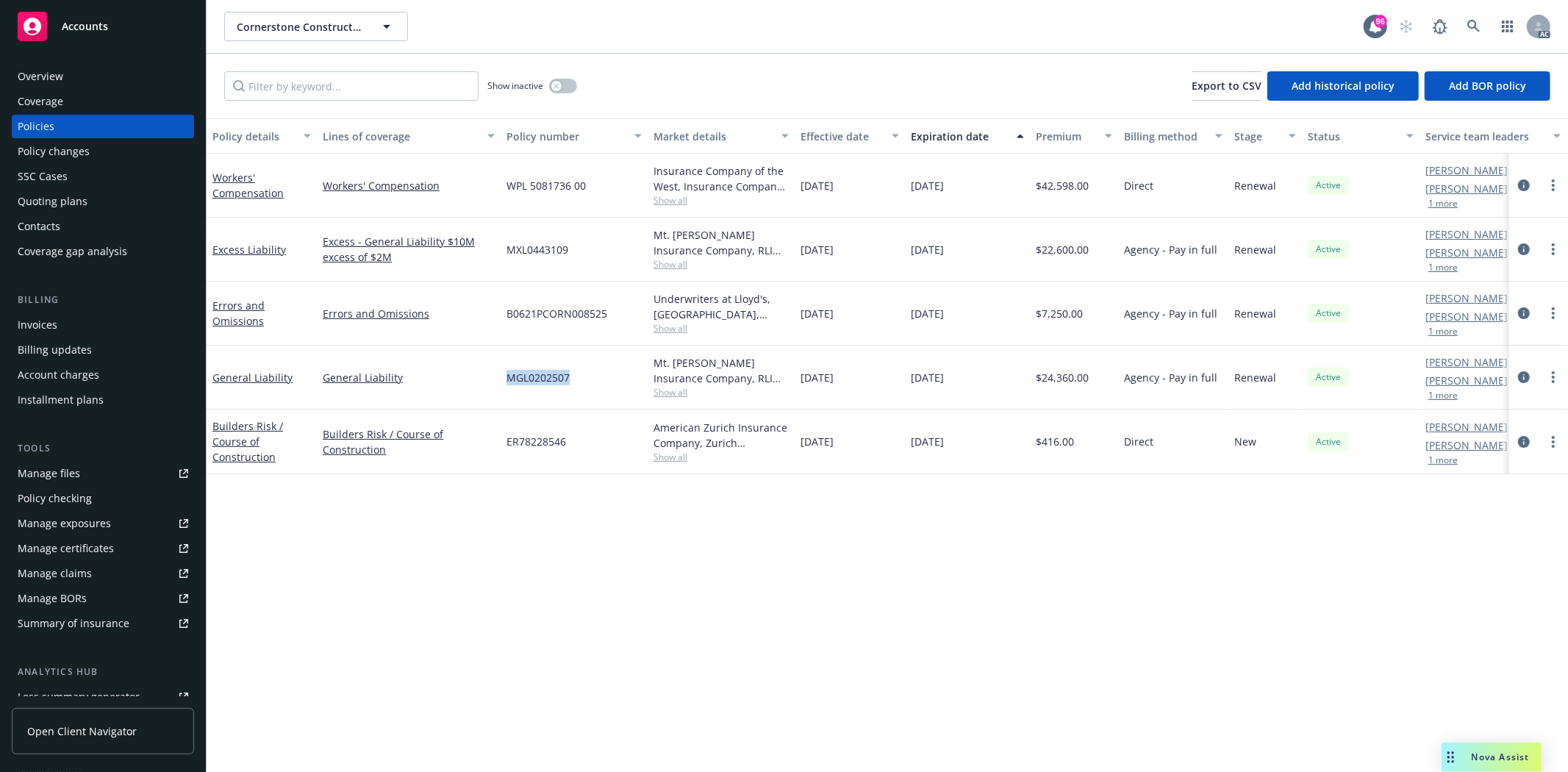
copy span "MGL0202507"
drag, startPoint x: 803, startPoint y: 378, endPoint x: 968, endPoint y: 379, distance: 165.0
click at [968, 379] on div "General Liability General Liability MGL0202507 Mt. [PERSON_NAME] Insurance Comp…" at bounding box center [915, 377] width 1419 height 64
copy div "[DATE] [DATE]"
click at [833, 503] on div "Policy details Lines of coverage Policy number Market details Effective date Ex…" at bounding box center [887, 445] width 1361 height 654
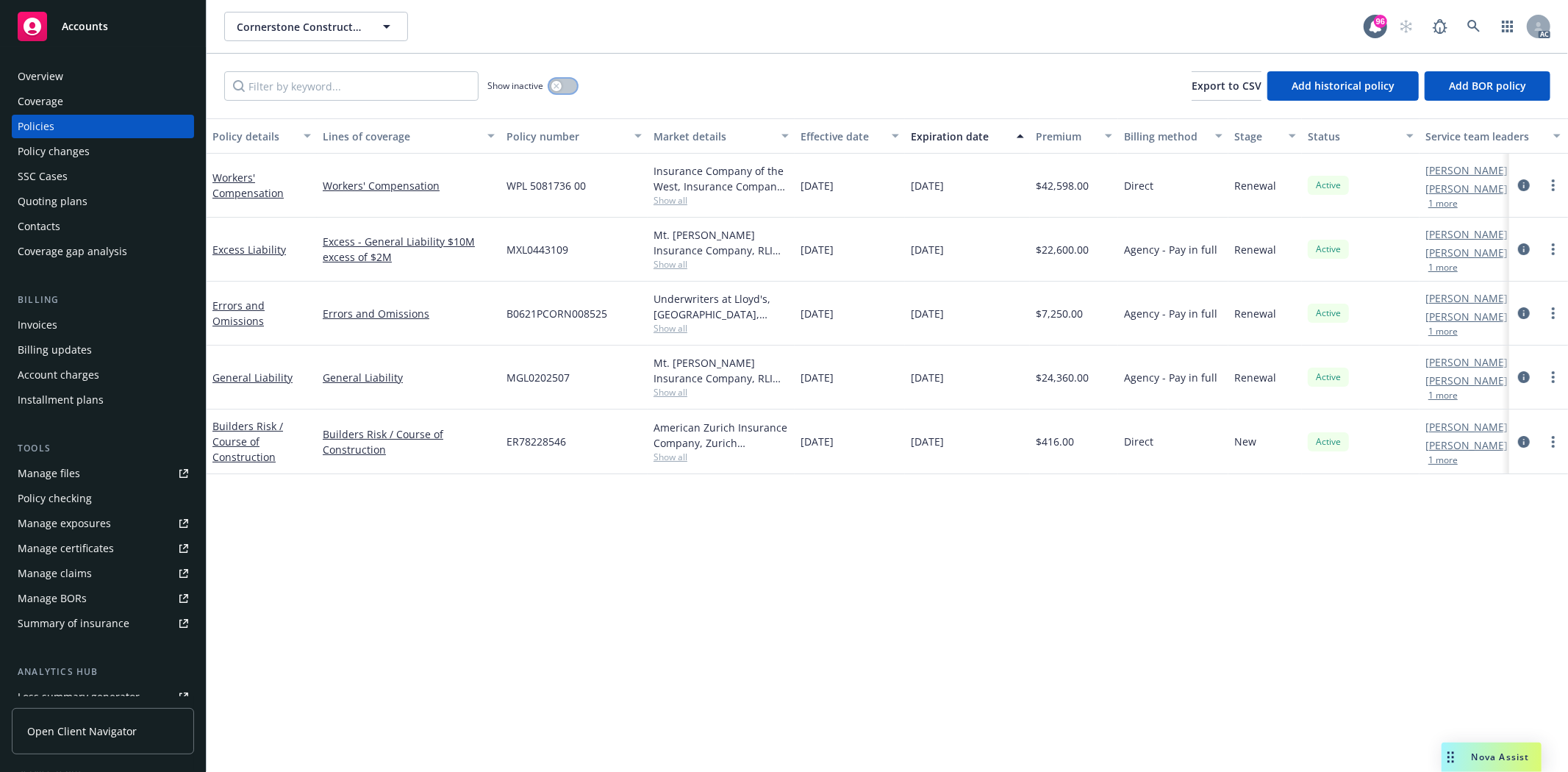
click at [569, 85] on button "button" at bounding box center [563, 86] width 28 height 15
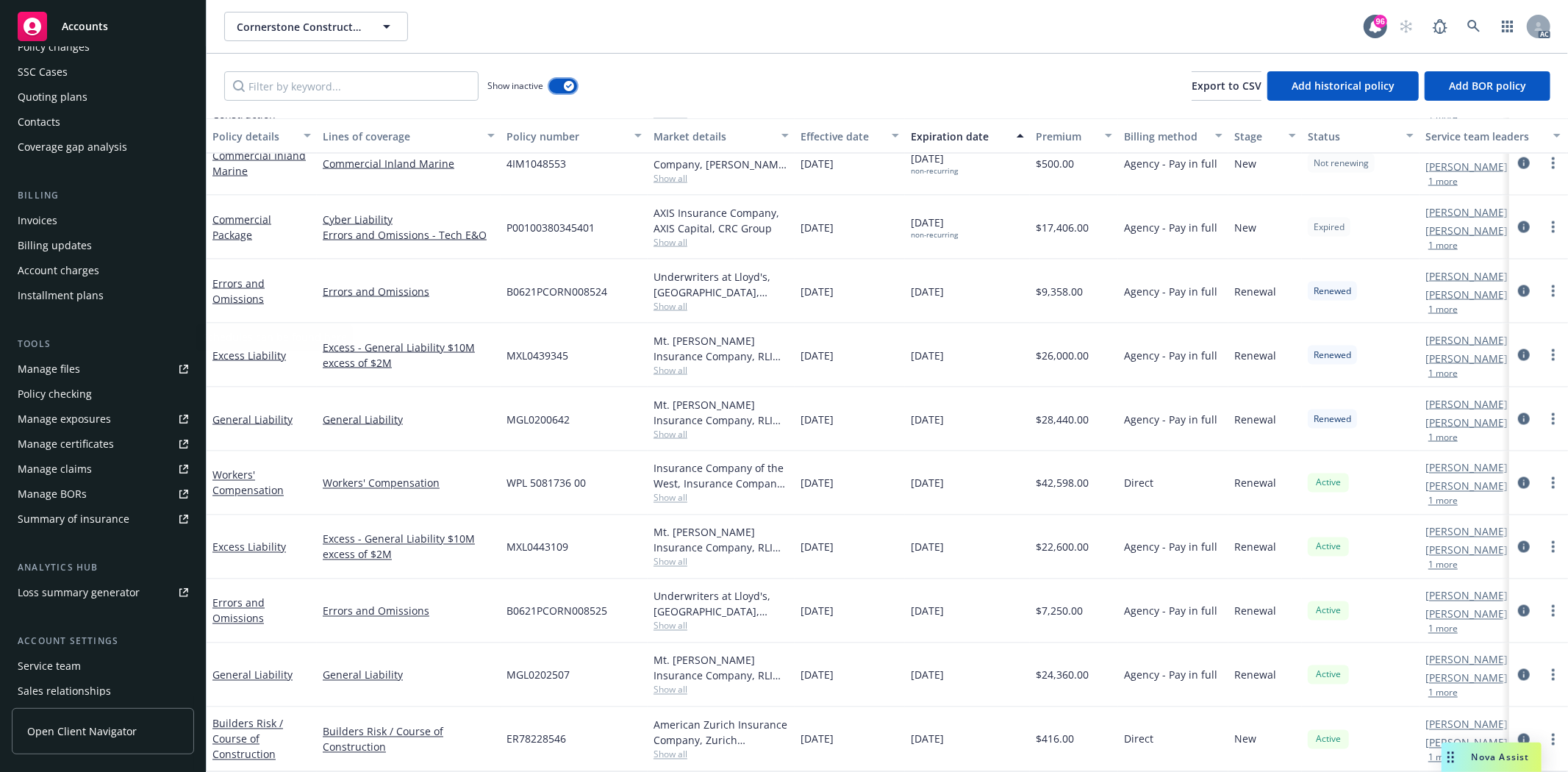
scroll to position [186, 0]
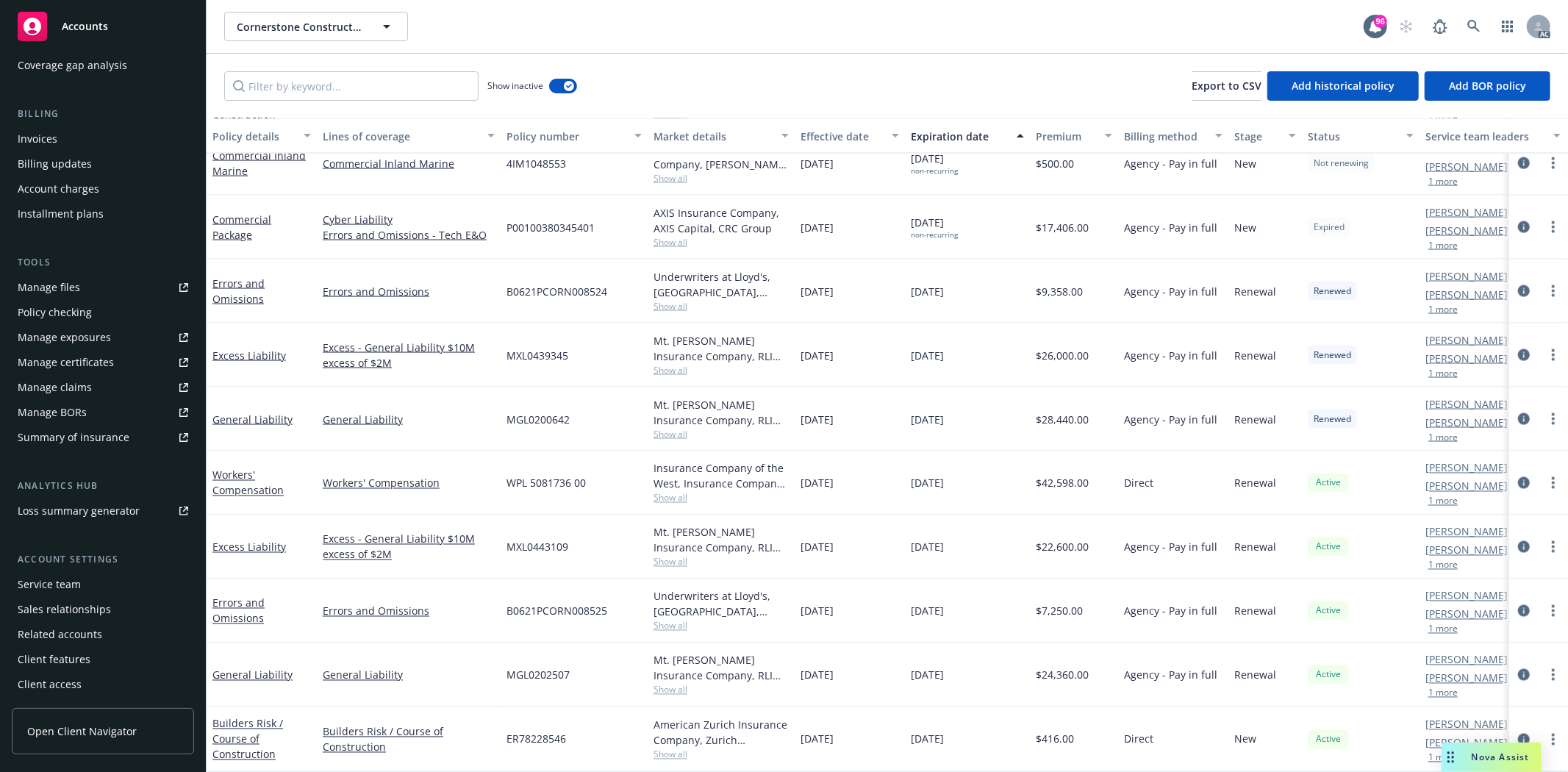
click at [78, 582] on div "Service team" at bounding box center [103, 584] width 171 height 24
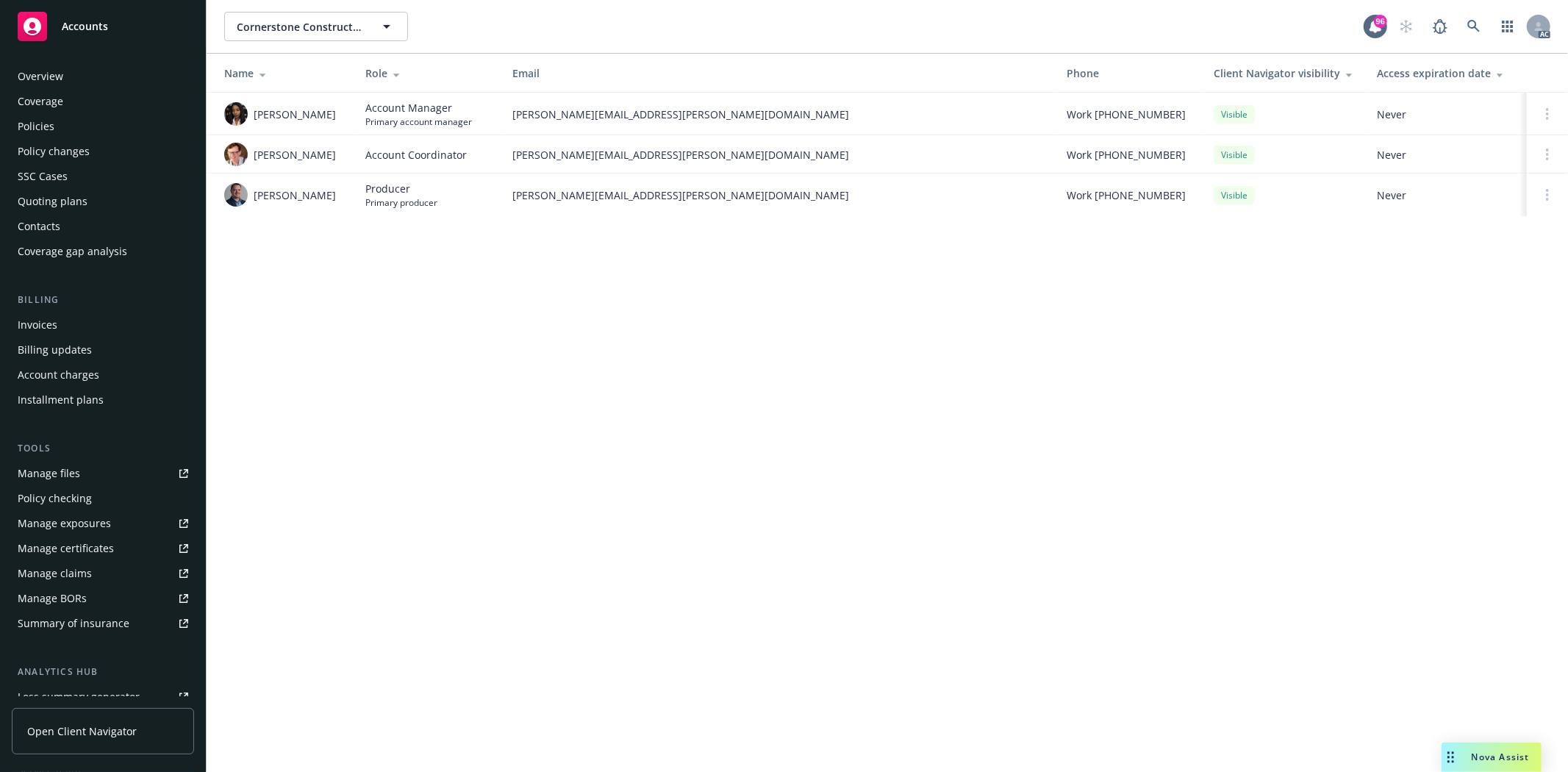
click at [65, 77] on div "Overview" at bounding box center [103, 76] width 171 height 24
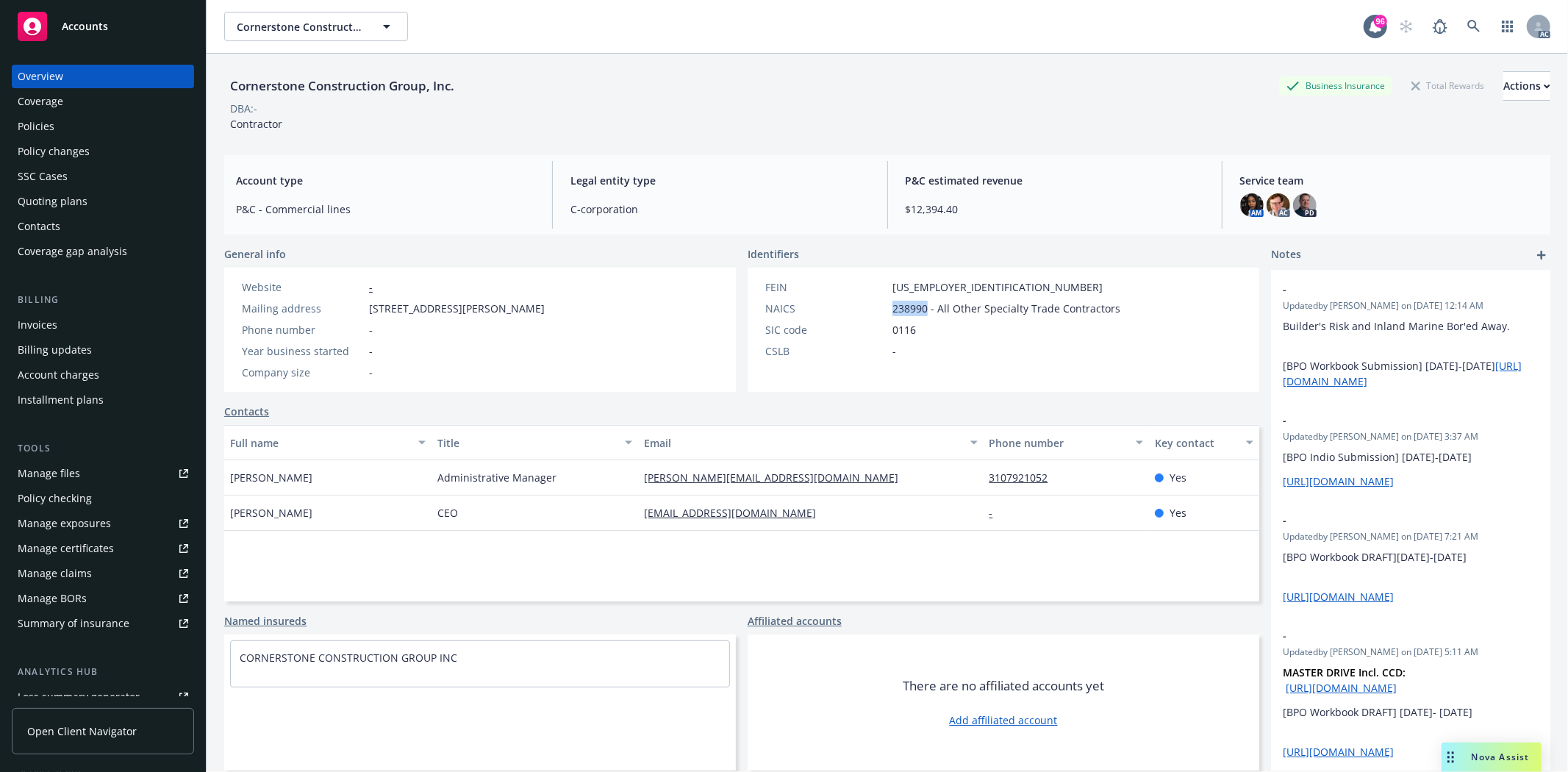
drag, startPoint x: 885, startPoint y: 312, endPoint x: 919, endPoint y: 307, distance: 34.4
click at [919, 307] on span "238990 - All Other Specialty Trade Contractors" at bounding box center [1006, 308] width 228 height 16
copy span "238990"
click at [78, 468] on link "Manage files" at bounding box center [102, 473] width 182 height 24
click at [74, 523] on div "Manage exposures" at bounding box center [65, 523] width 93 height 24
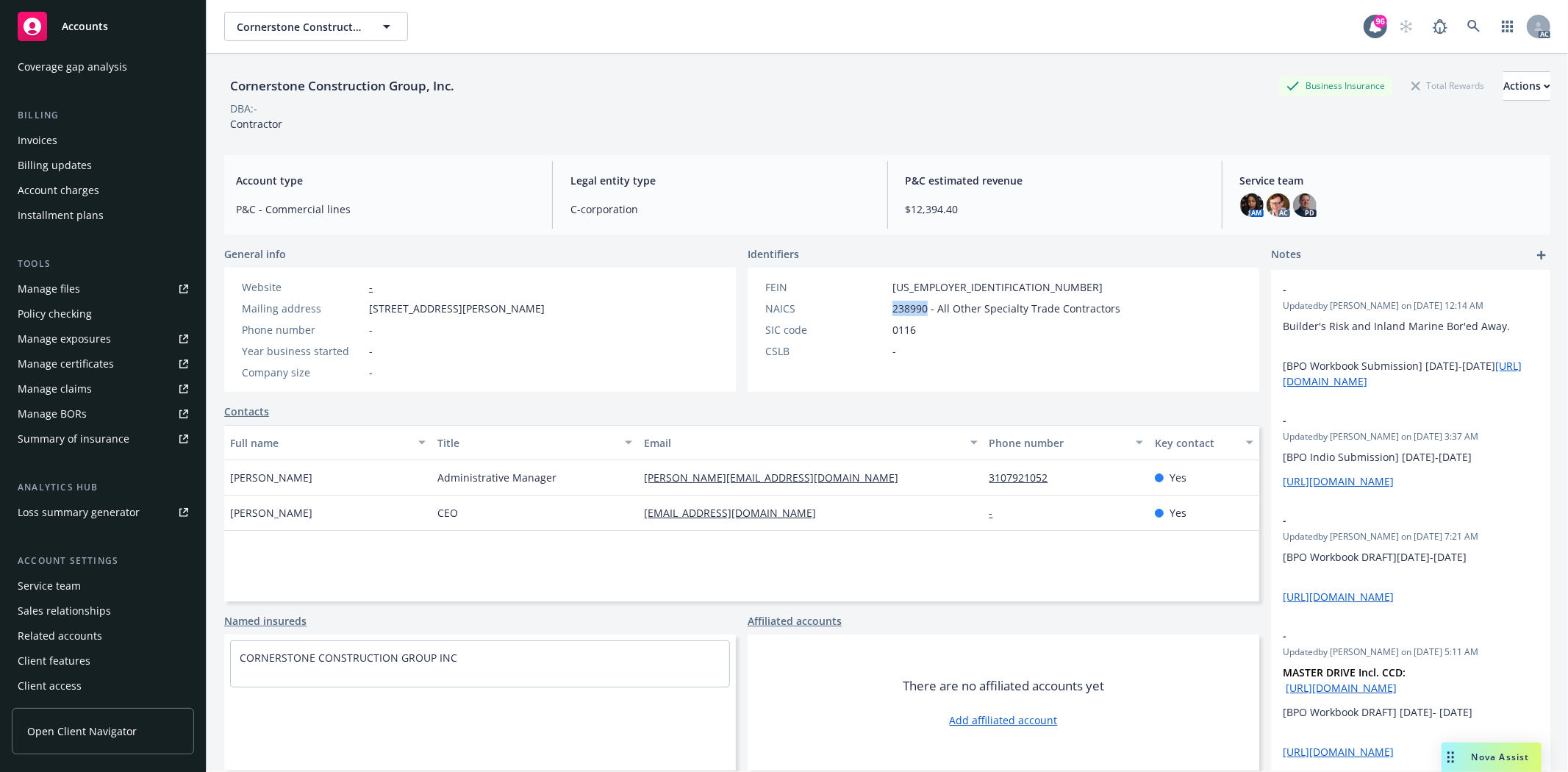
scroll to position [186, 0]
click at [135, 576] on div "Service team" at bounding box center [103, 584] width 171 height 24
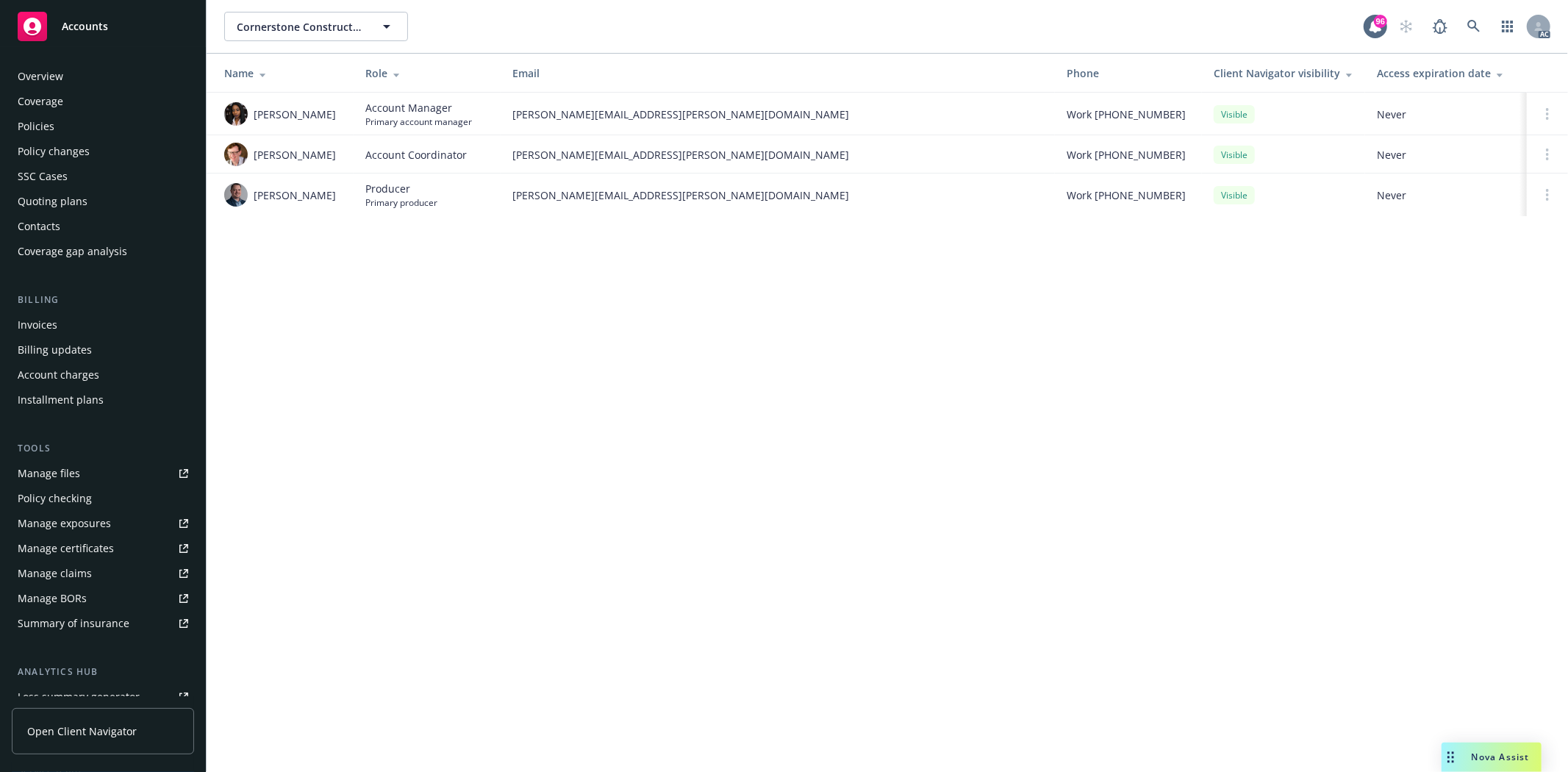
click at [72, 127] on div "Policies" at bounding box center [103, 126] width 171 height 24
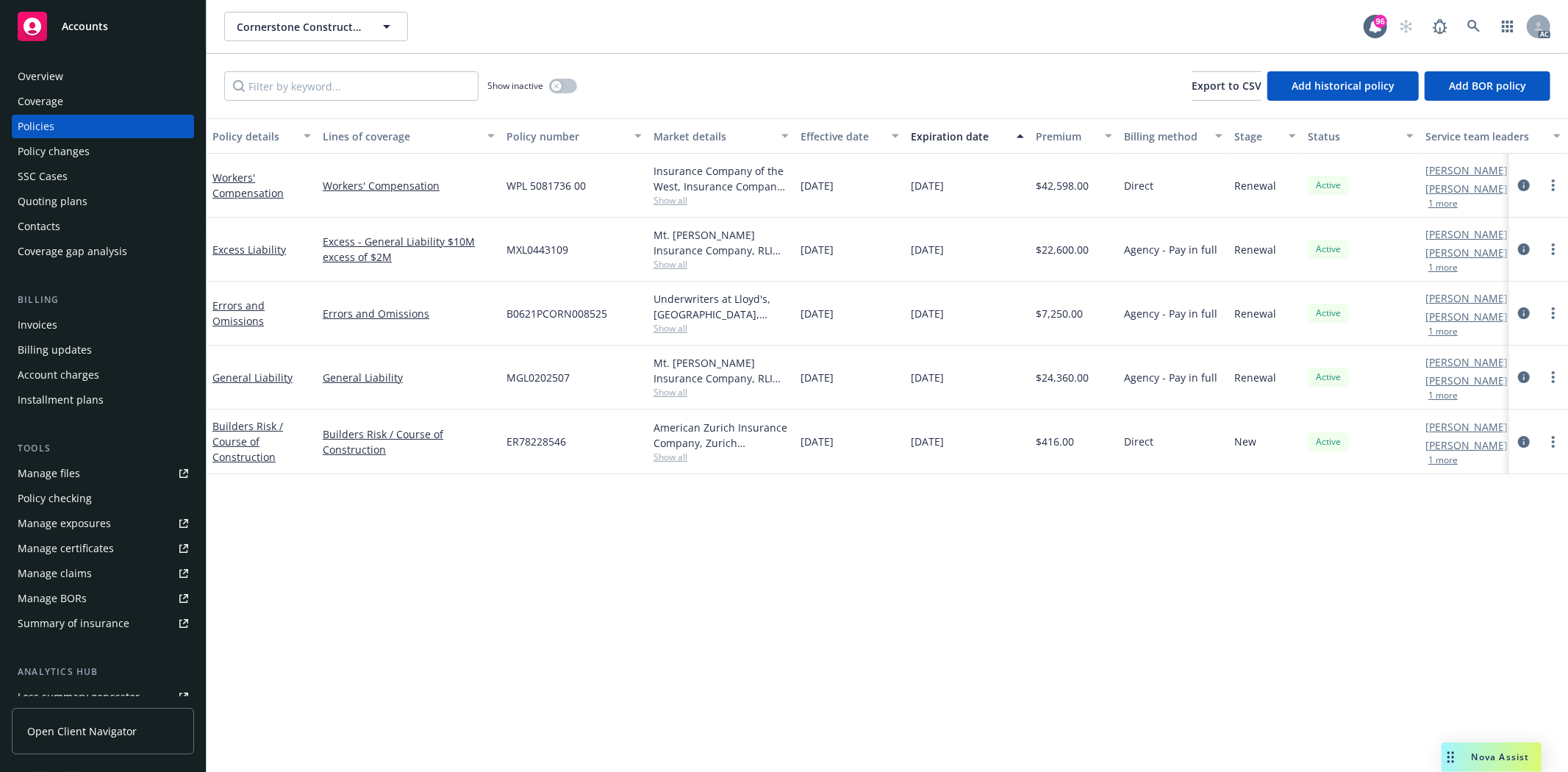
click at [31, 67] on div "Overview" at bounding box center [41, 76] width 46 height 24
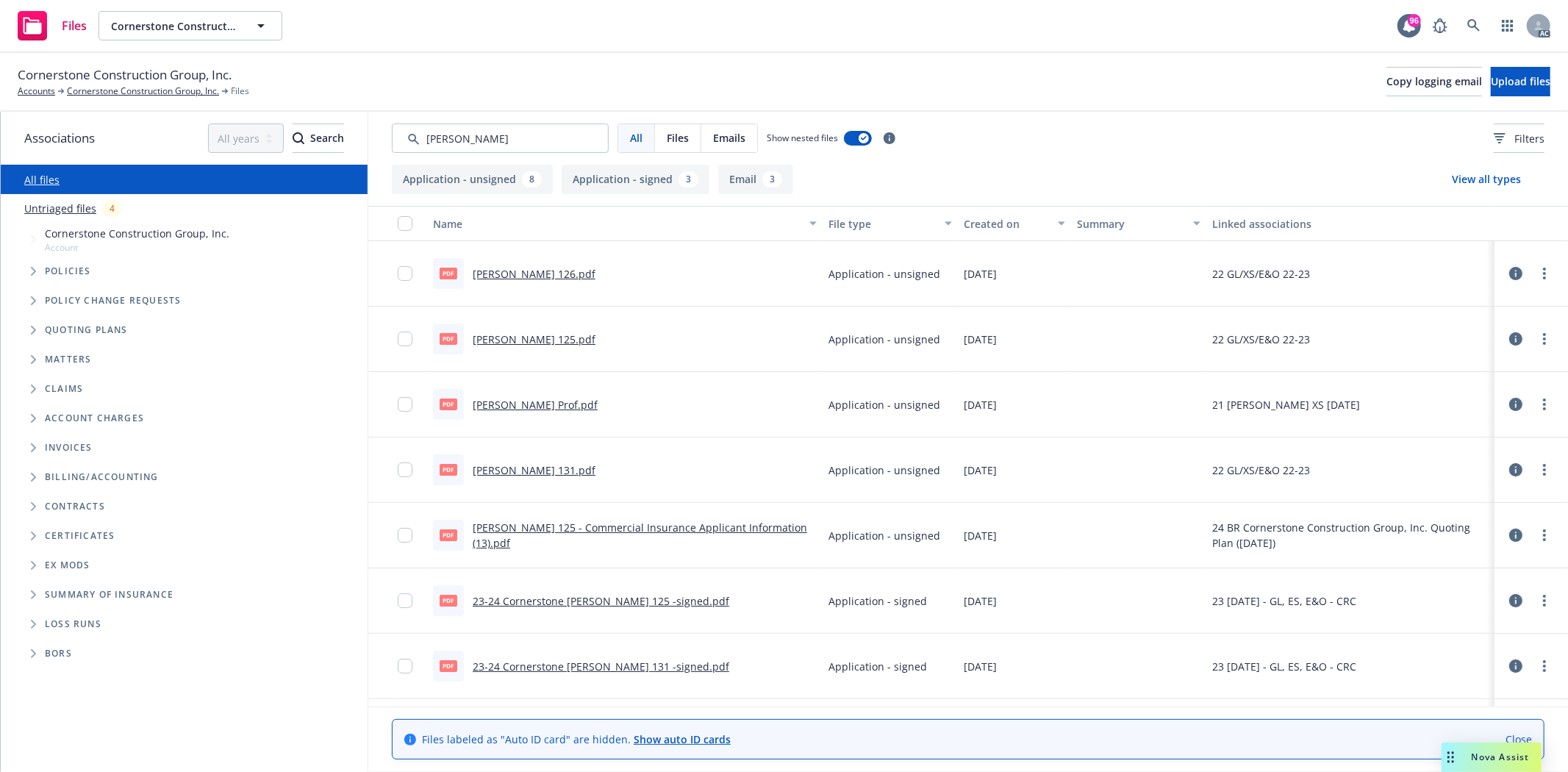
click at [971, 225] on div "Created on" at bounding box center [1006, 224] width 85 height 16
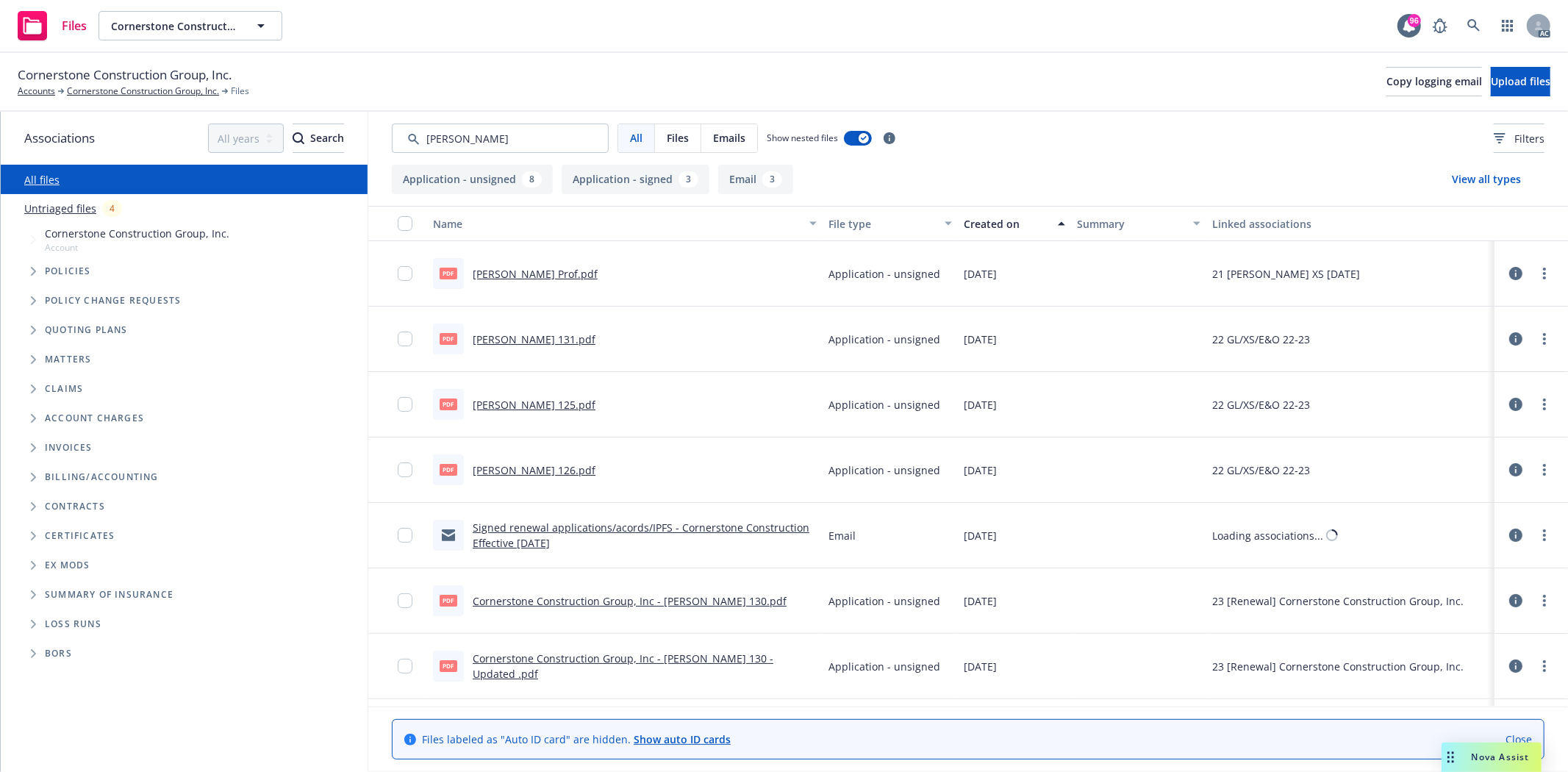
click at [971, 225] on div "Created on" at bounding box center [1006, 224] width 85 height 16
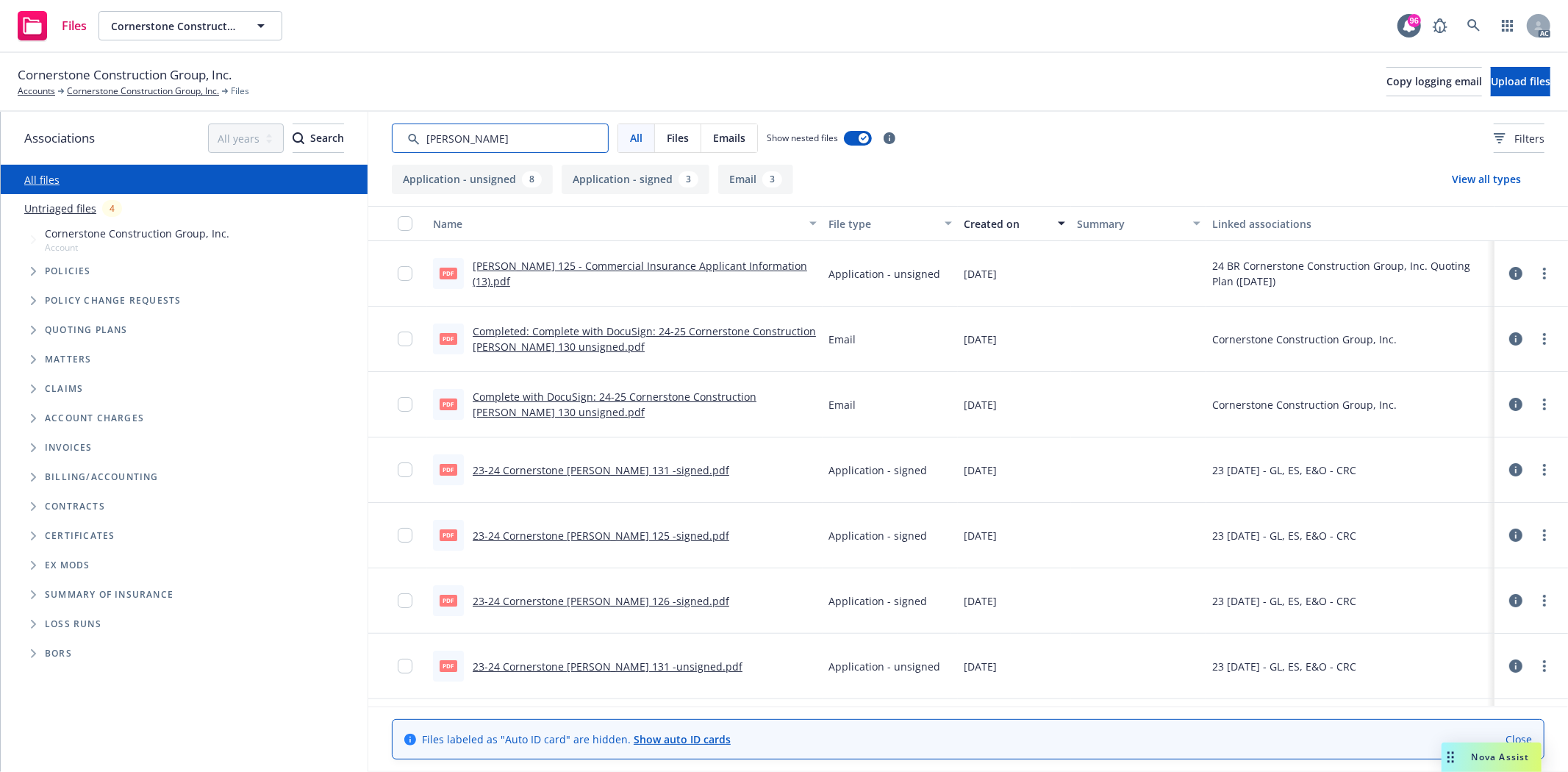
drag, startPoint x: 464, startPoint y: 141, endPoint x: 395, endPoint y: 114, distance: 74.1
click at [395, 114] on div "All Files Emails Show nested files Filters" at bounding box center [968, 138] width 1200 height 53
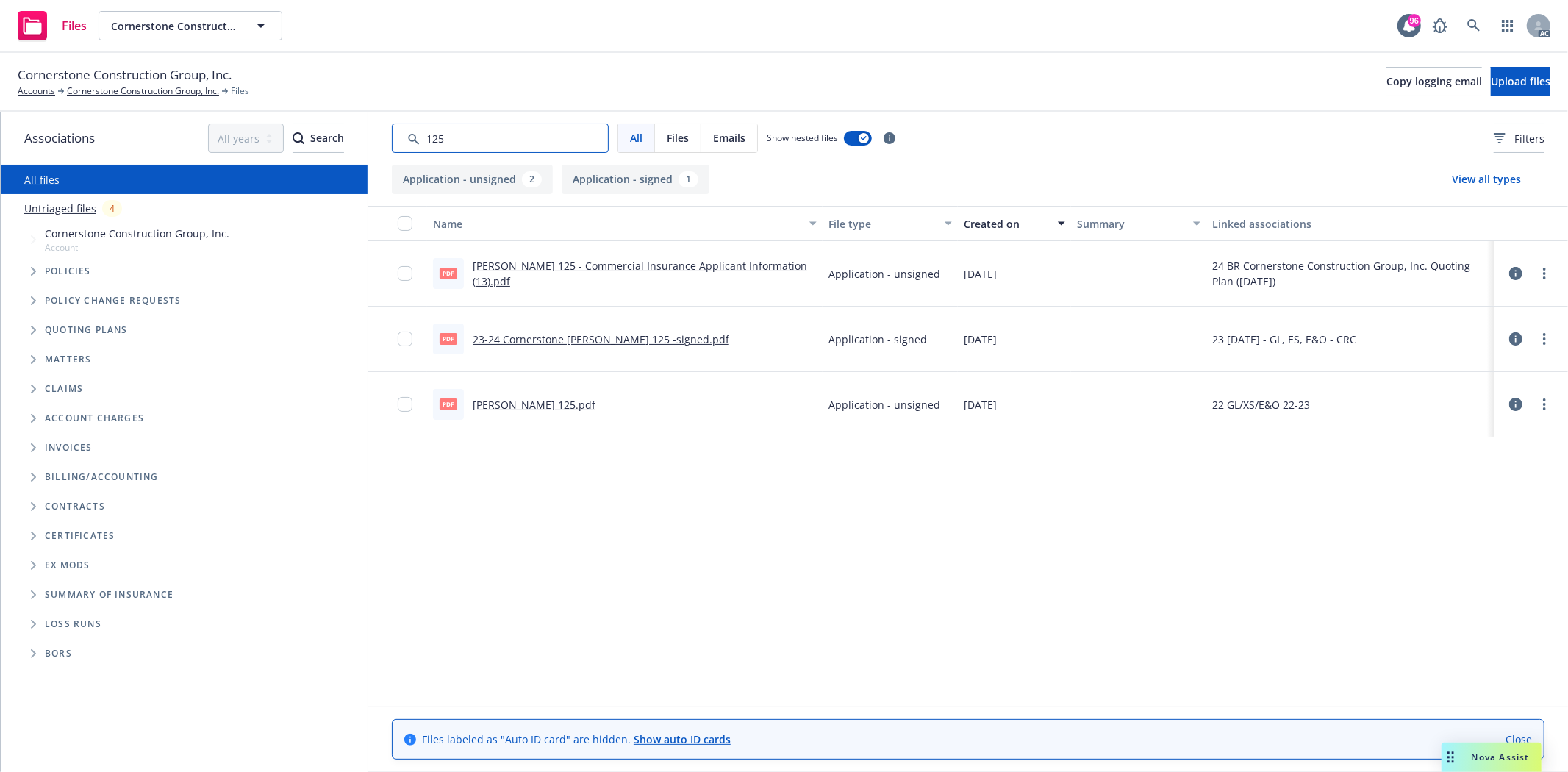
drag, startPoint x: 469, startPoint y: 136, endPoint x: 277, endPoint y: 119, distance: 192.8
click at [277, 119] on div "Associations All years 2027 2026 2025 2024 2023 2022 2021 2020 2019 2018 2017 2…" at bounding box center [784, 442] width 1567 height 660
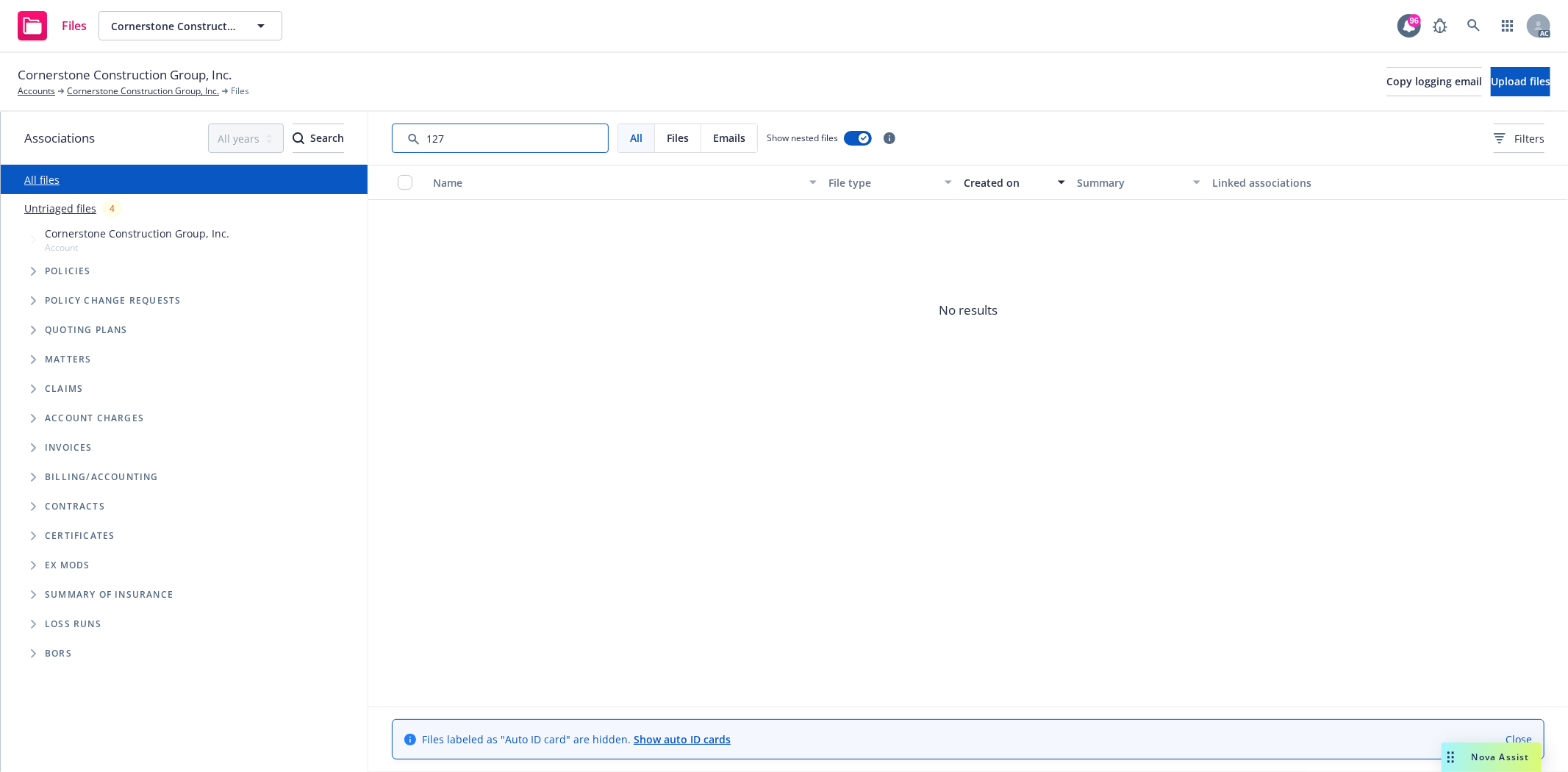
drag, startPoint x: 454, startPoint y: 147, endPoint x: 394, endPoint y: 141, distance: 60.3
click at [399, 141] on input "Search by keyword..." at bounding box center [500, 138] width 216 height 29
drag, startPoint x: 453, startPoint y: 134, endPoint x: 405, endPoint y: 143, distance: 48.8
click at [405, 143] on input "Search by keyword..." at bounding box center [500, 138] width 216 height 29
type input "a"
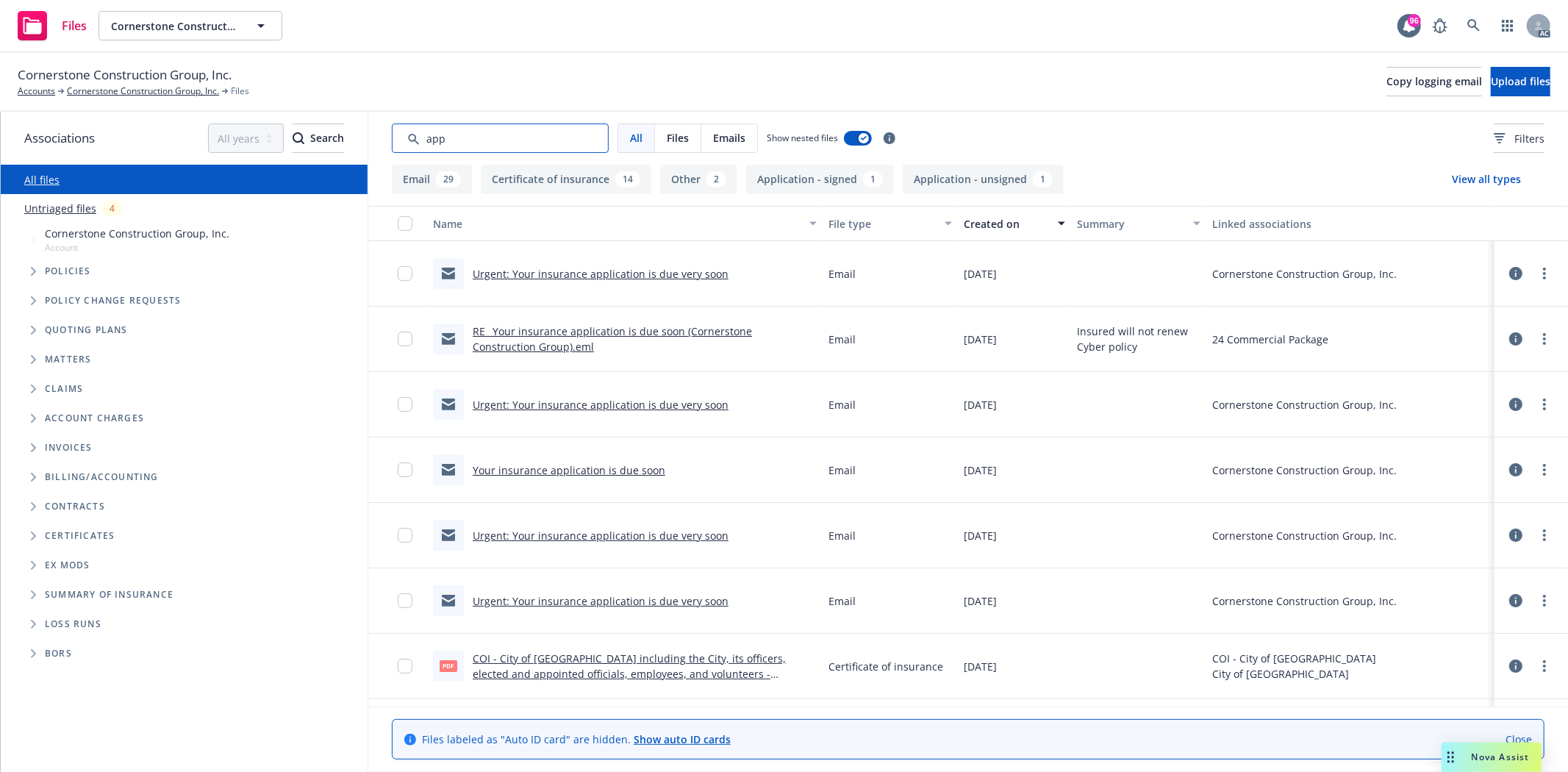
type input "app"
click at [1010, 230] on div "Created on" at bounding box center [1006, 224] width 85 height 16
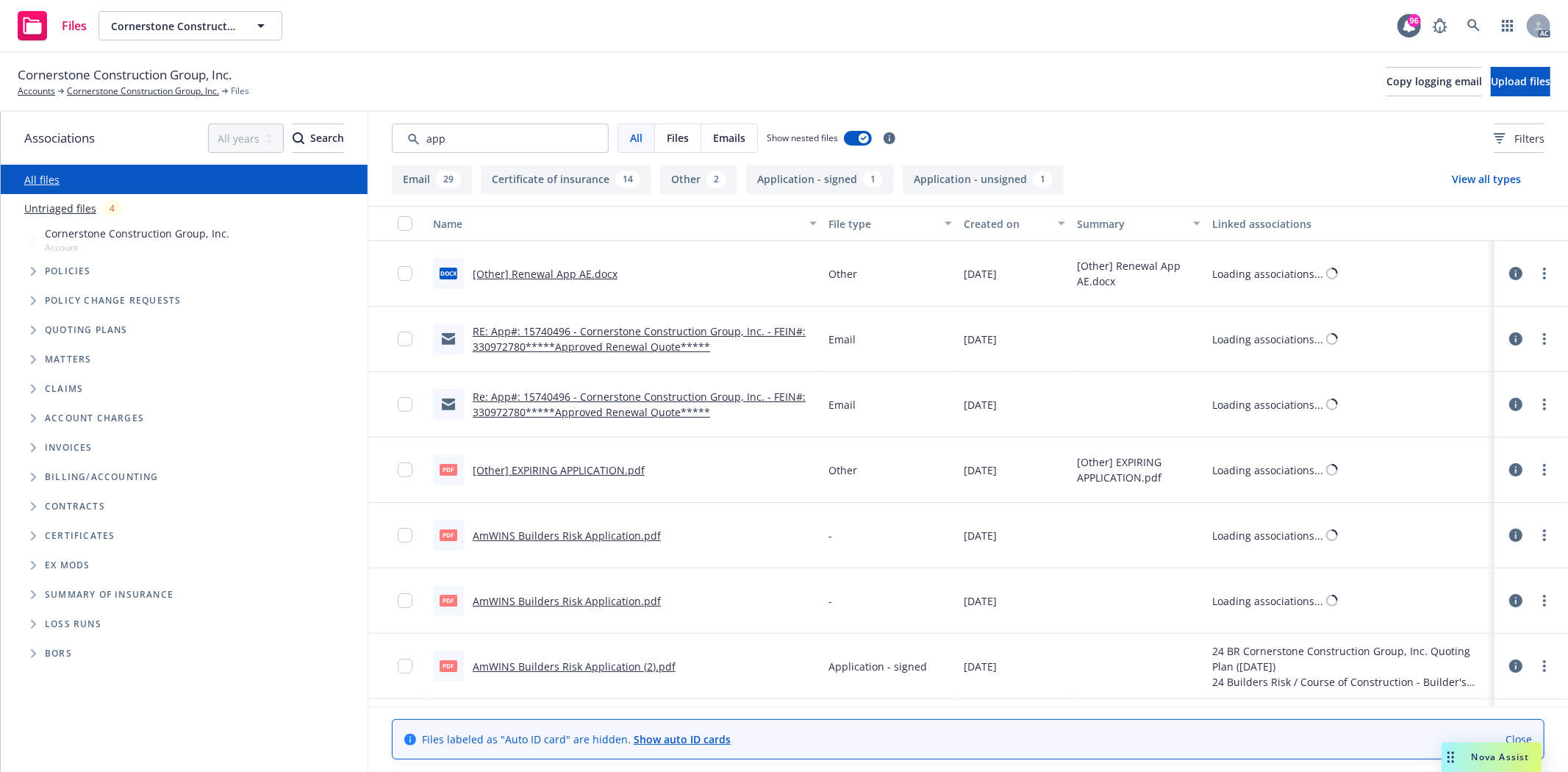
click at [1010, 230] on div "Created on" at bounding box center [1006, 224] width 85 height 16
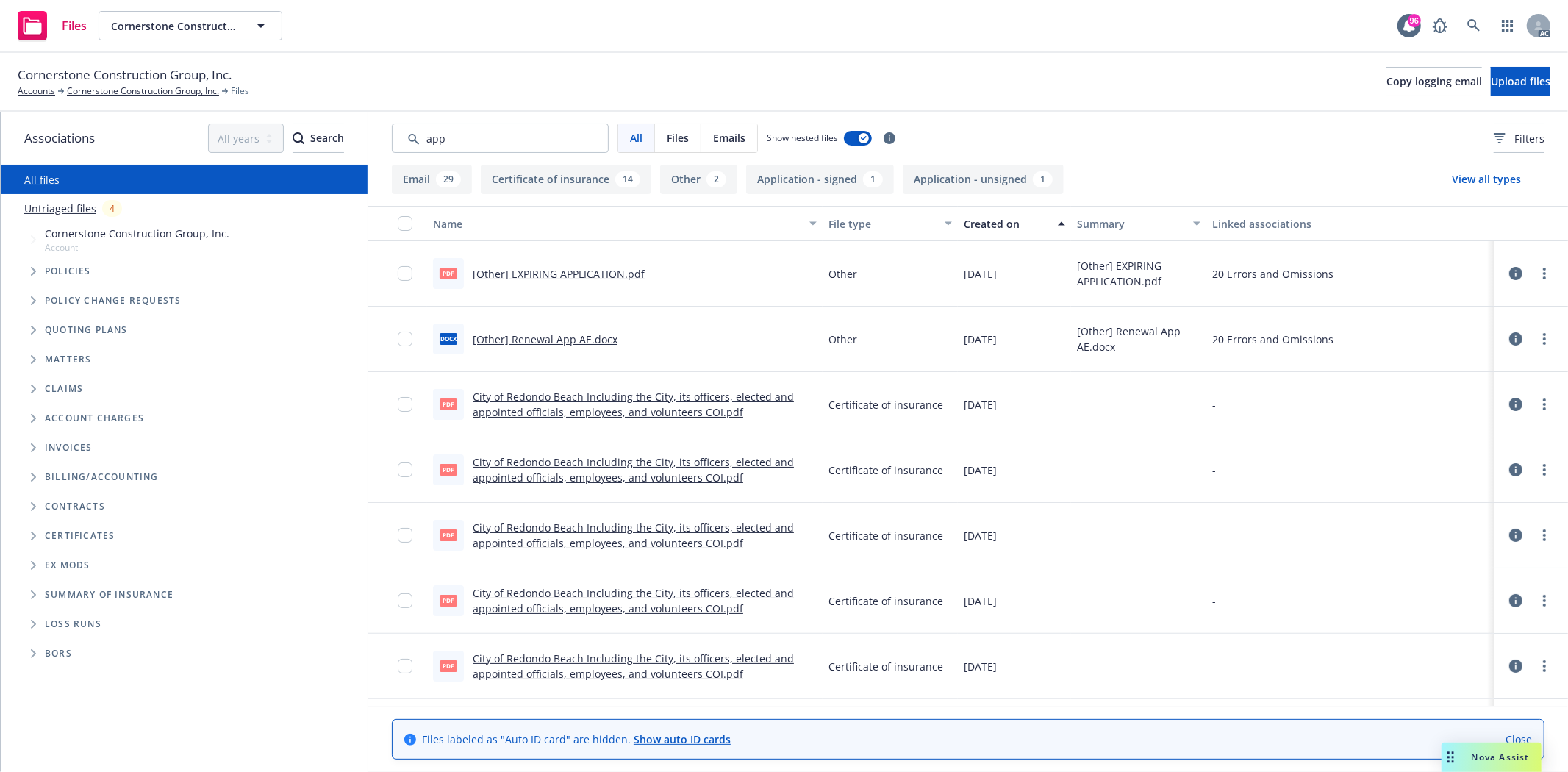
click at [996, 221] on div "Created on" at bounding box center [1006, 224] width 85 height 16
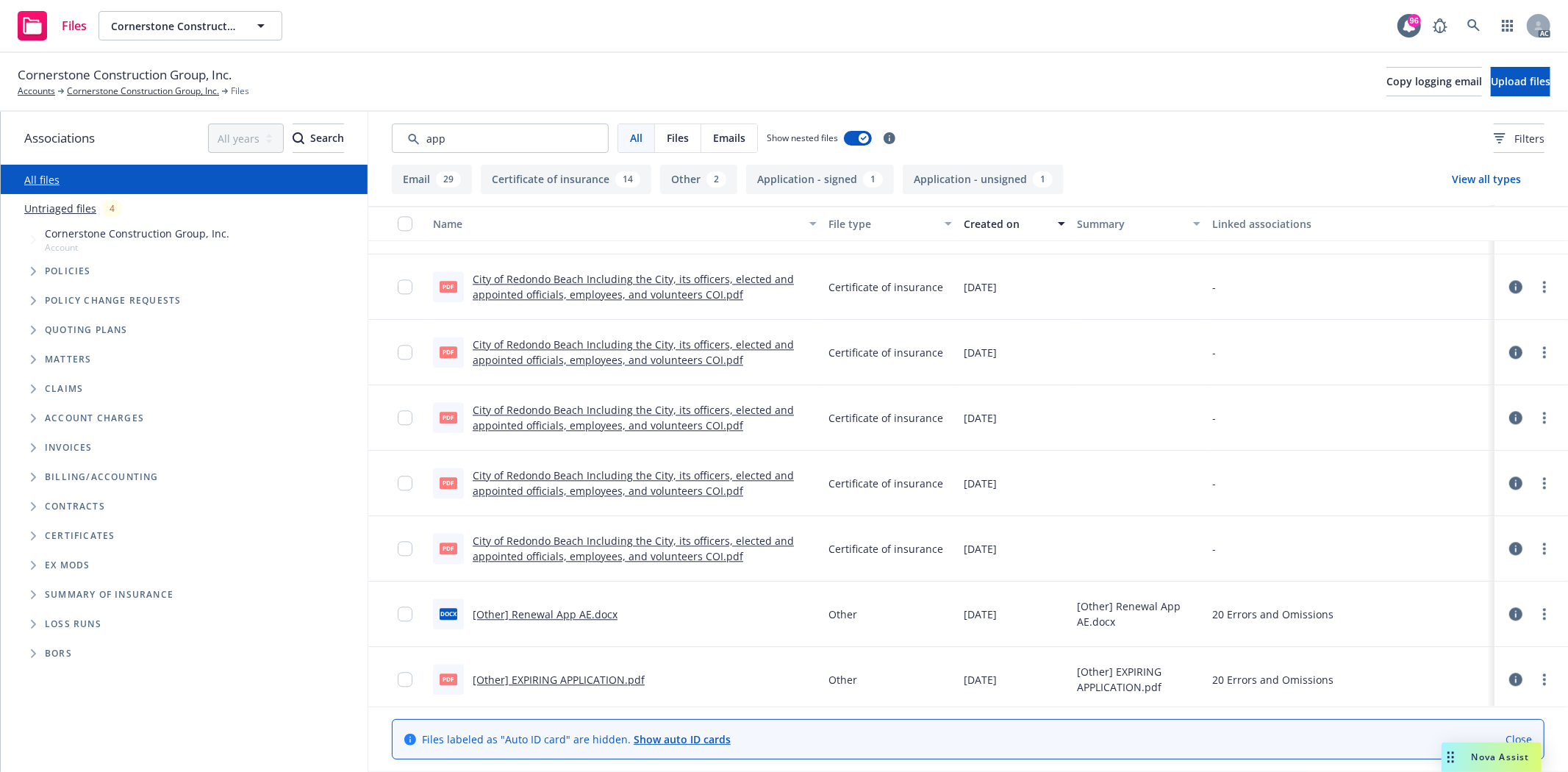
scroll to position [2906, 0]
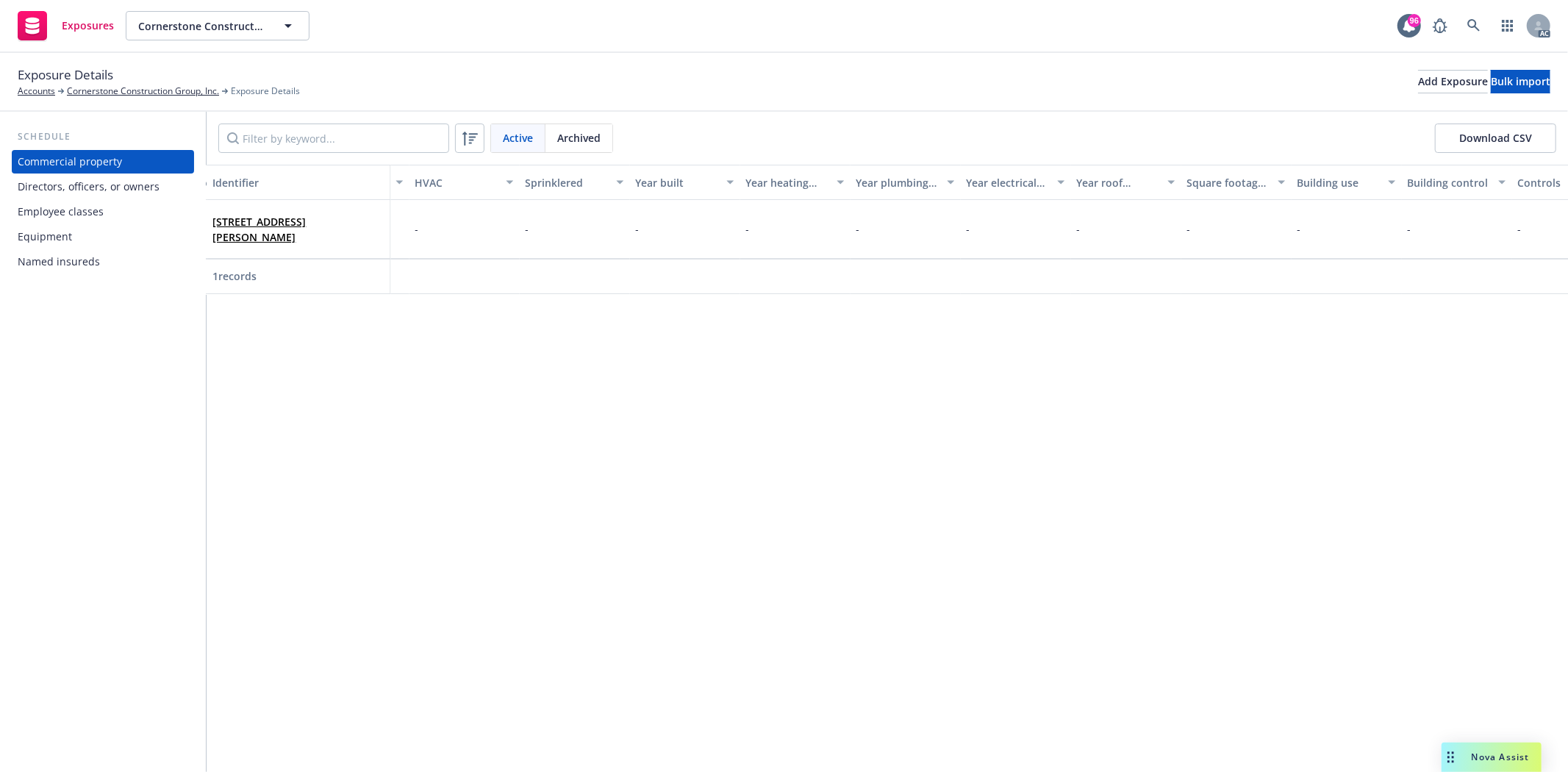
scroll to position [0, 3194]
click at [144, 185] on div "Directors, officers, or owners" at bounding box center [89, 186] width 142 height 24
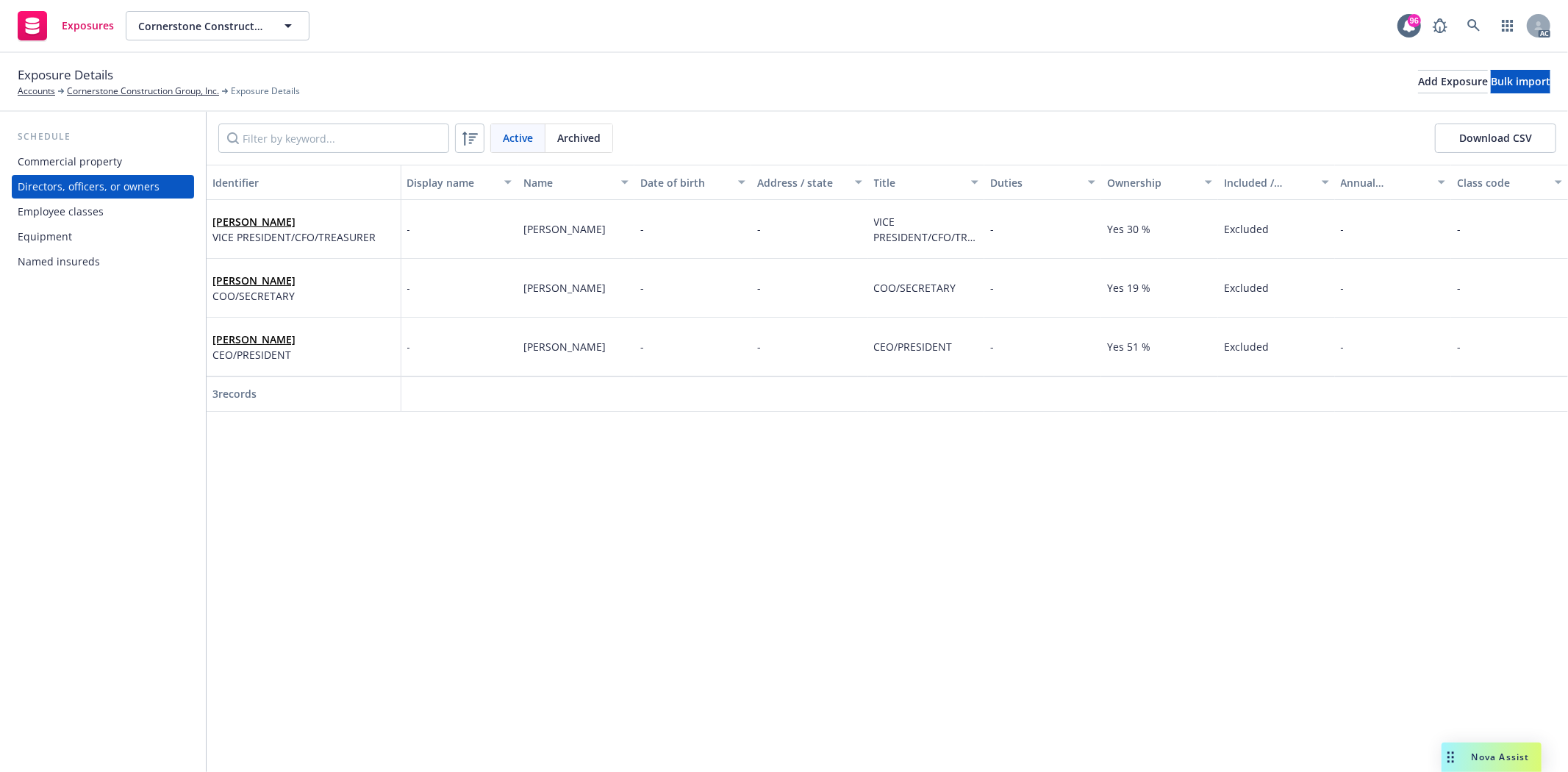
click at [91, 212] on div "Employee classes" at bounding box center [60, 212] width 86 height 24
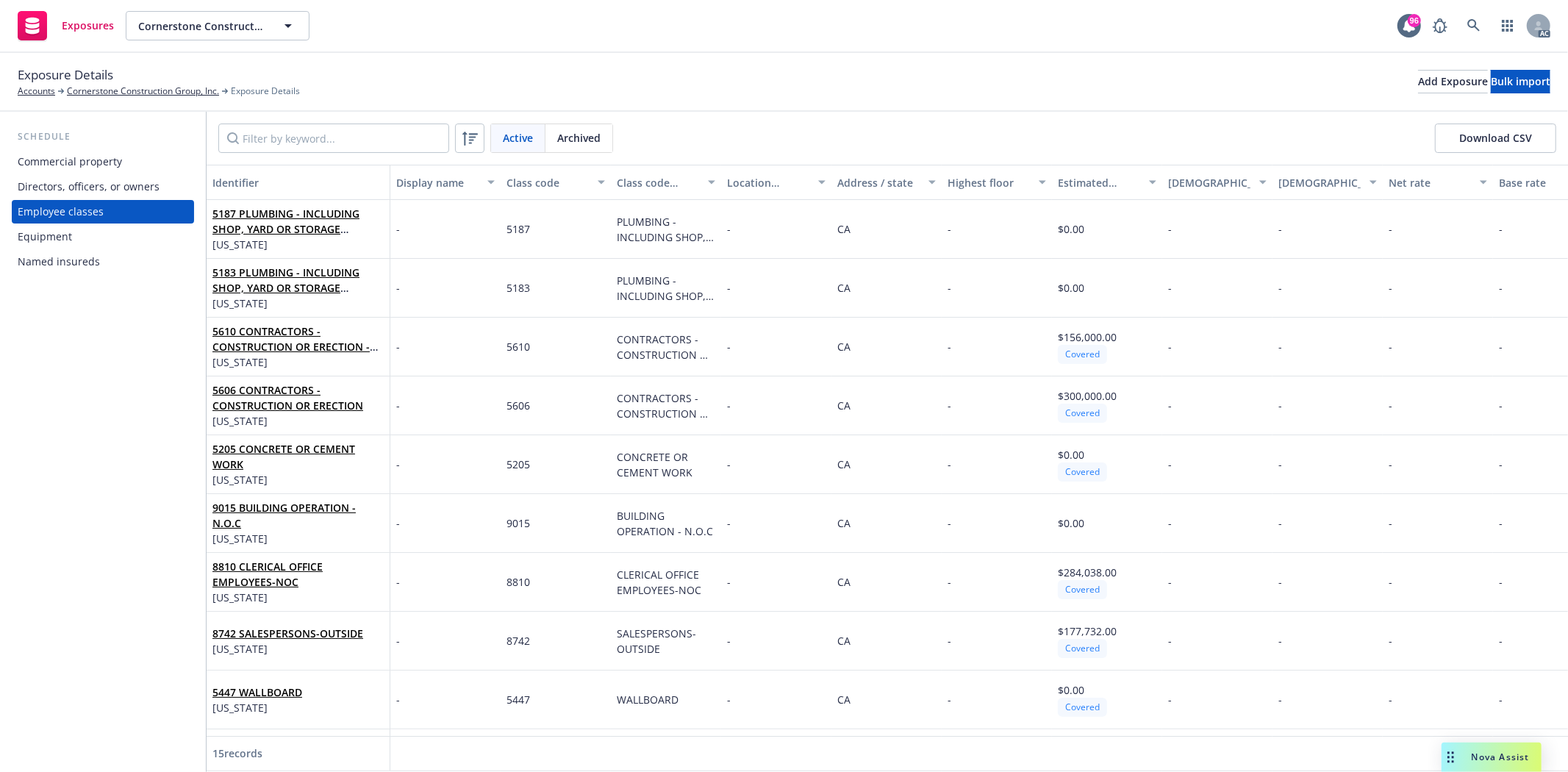
click at [69, 234] on div "Equipment" at bounding box center [45, 236] width 55 height 24
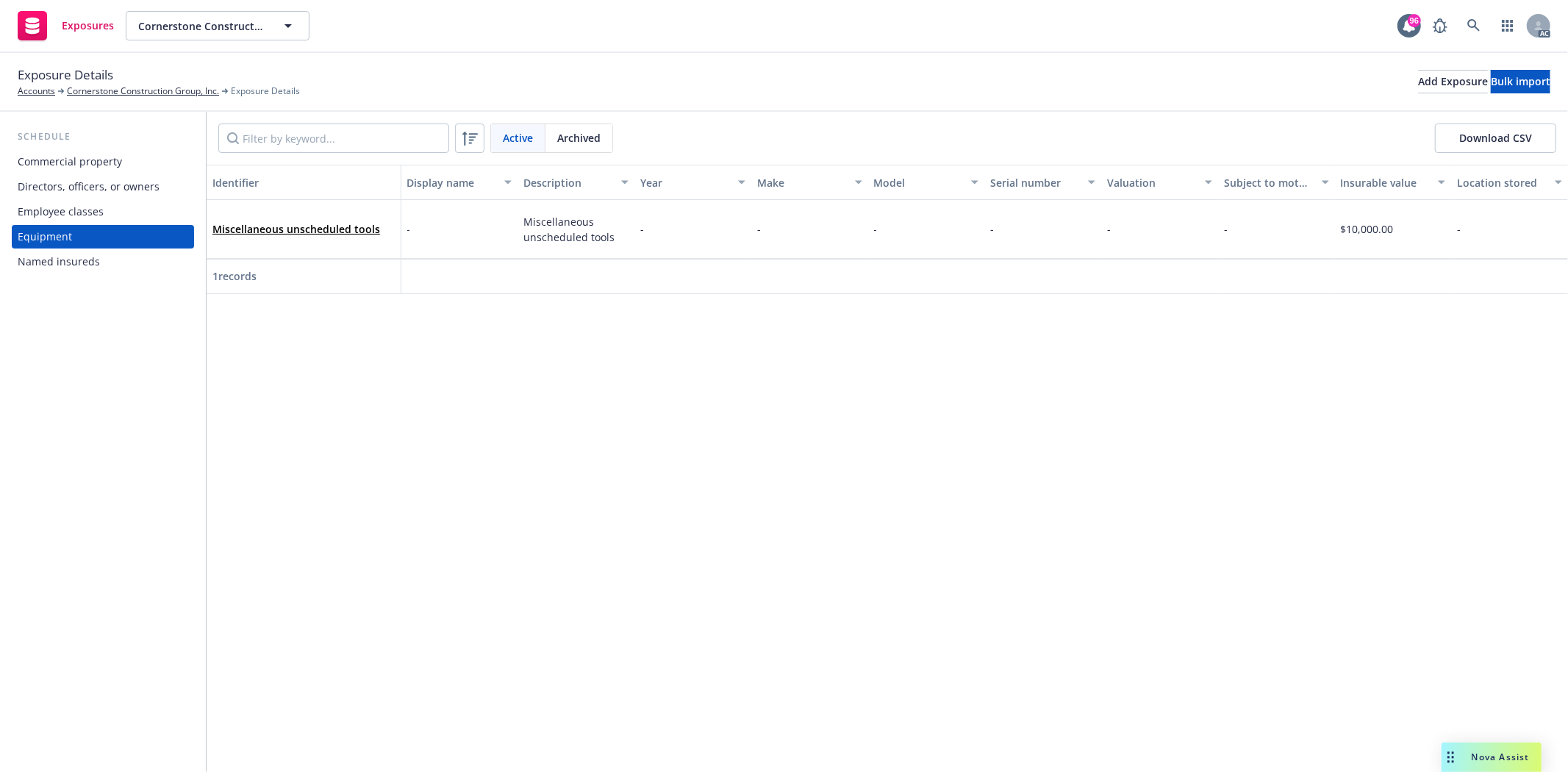
click at [50, 261] on div "Named insureds" at bounding box center [59, 261] width 82 height 24
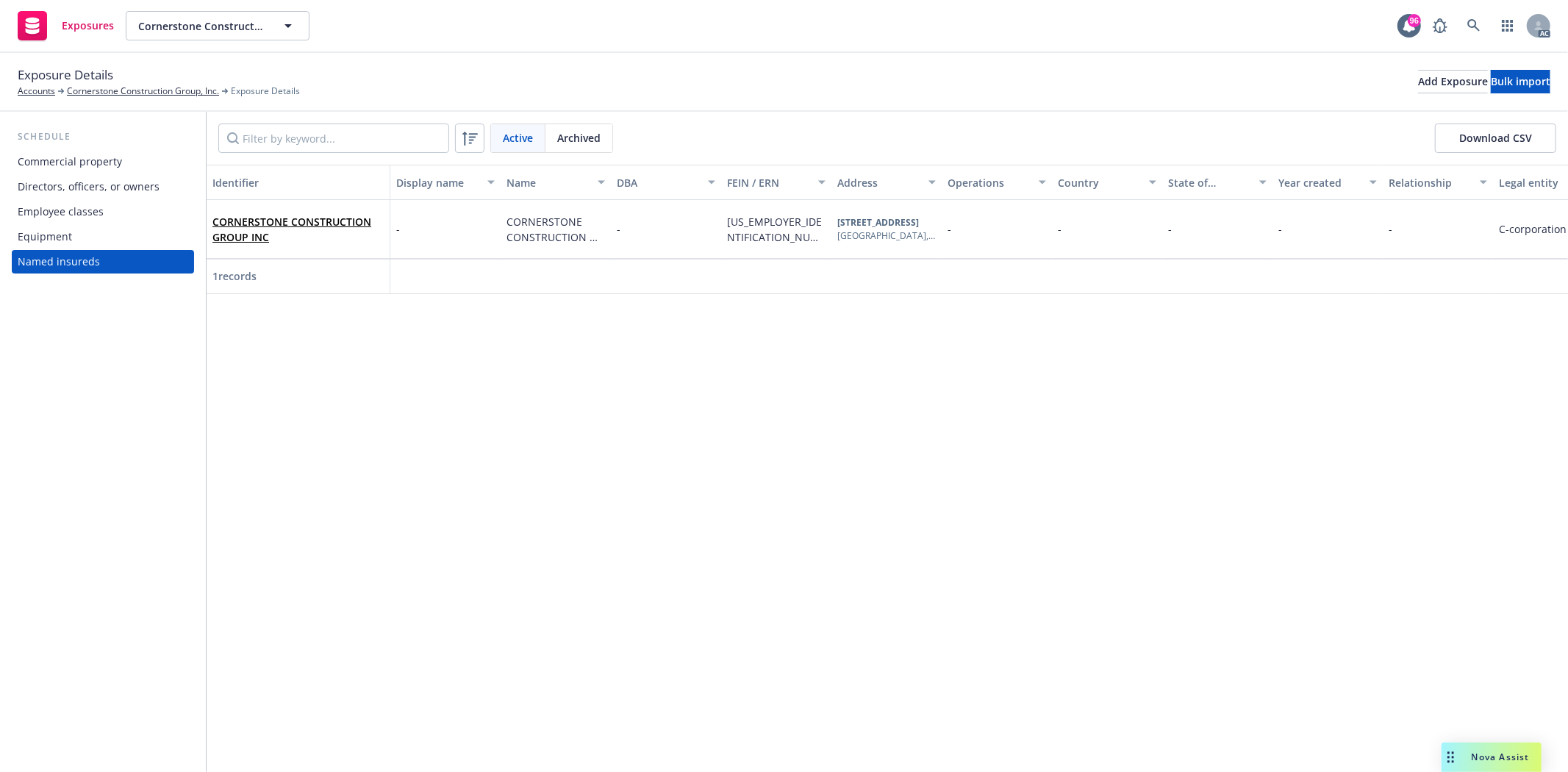
click at [86, 158] on div "Commercial property" at bounding box center [70, 162] width 105 height 24
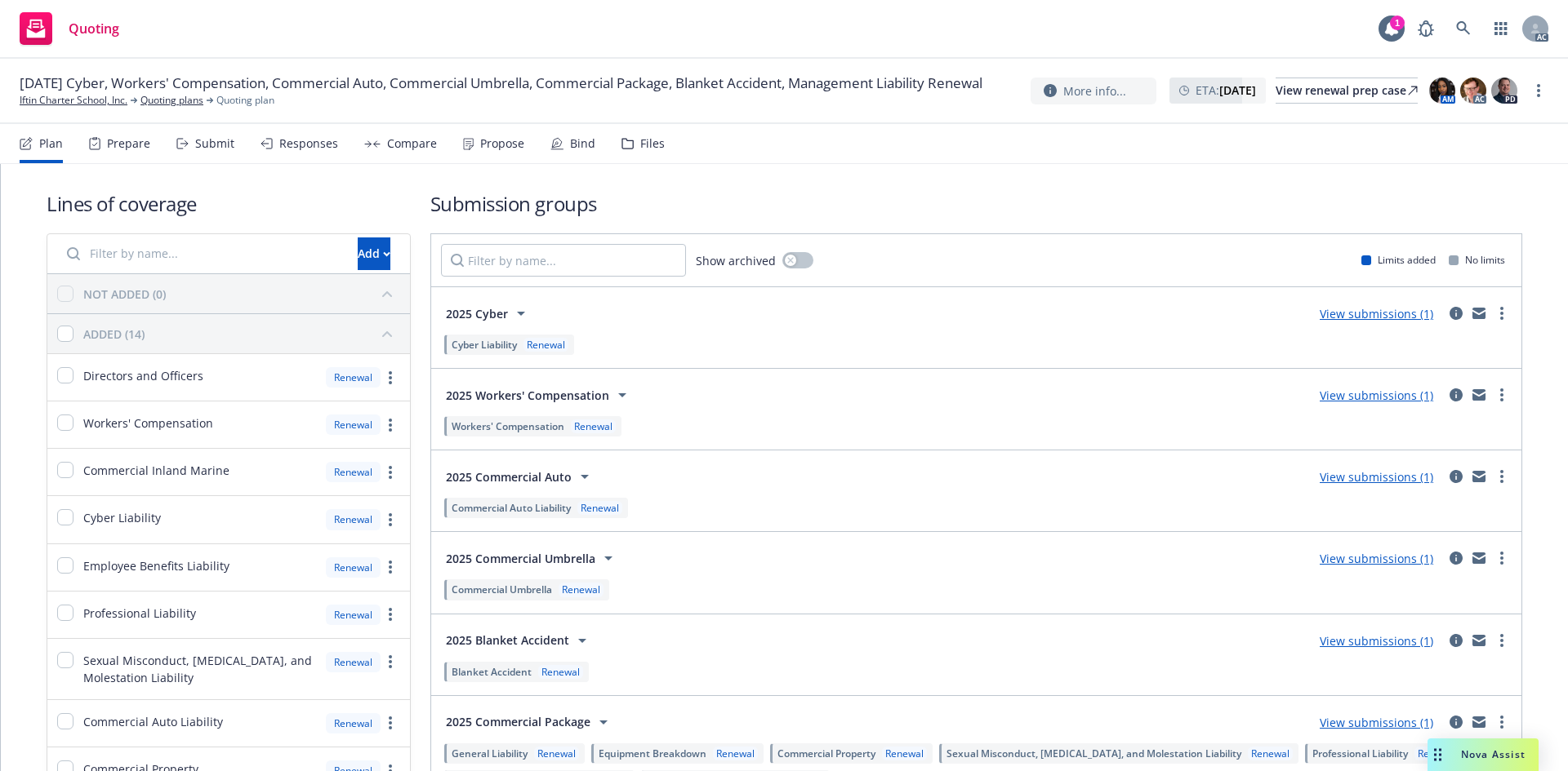
click at [113, 141] on div "Prepare" at bounding box center [129, 143] width 44 height 13
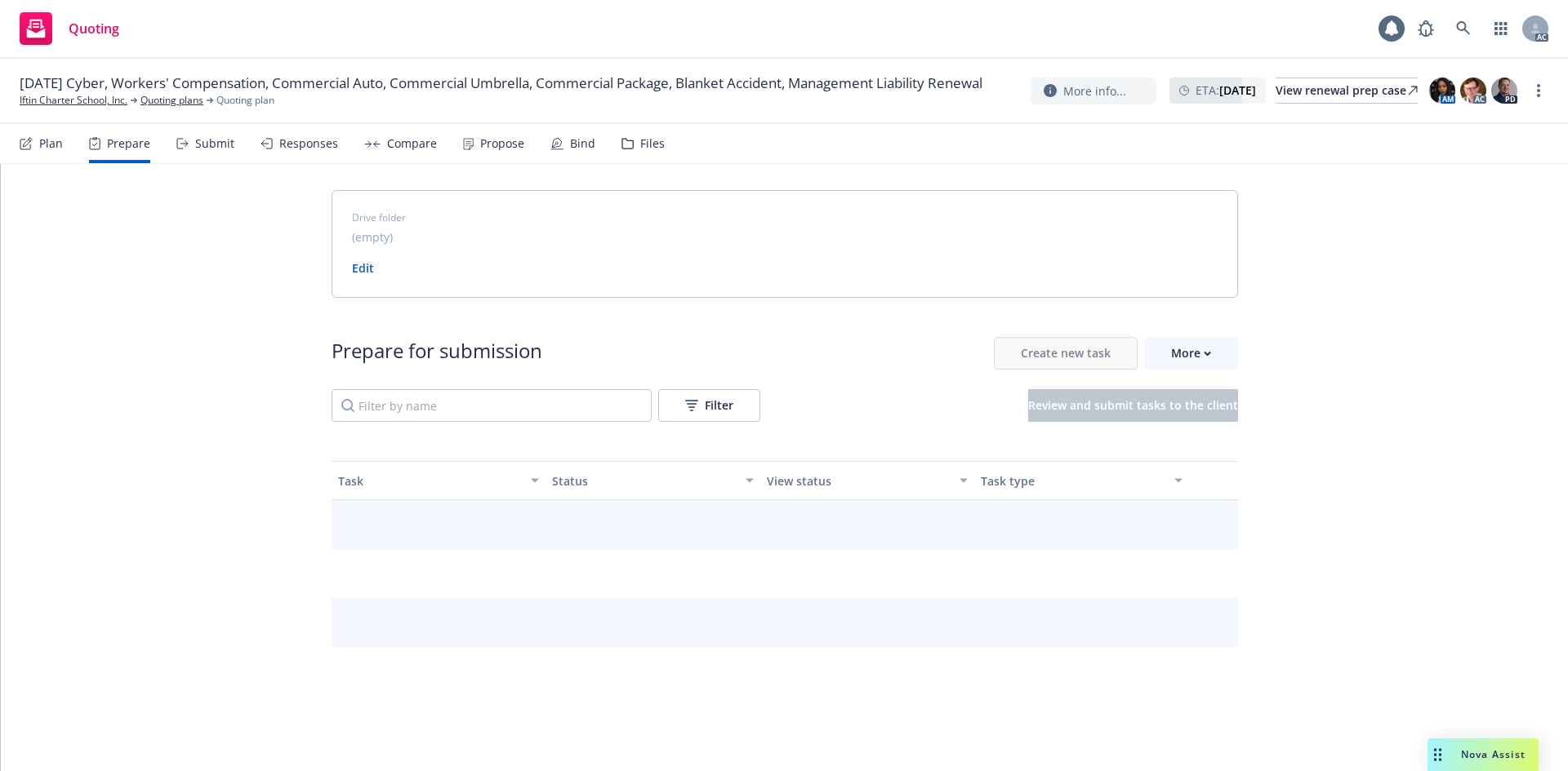
click at [113, 141] on div "Prepare" at bounding box center [129, 143] width 44 height 13
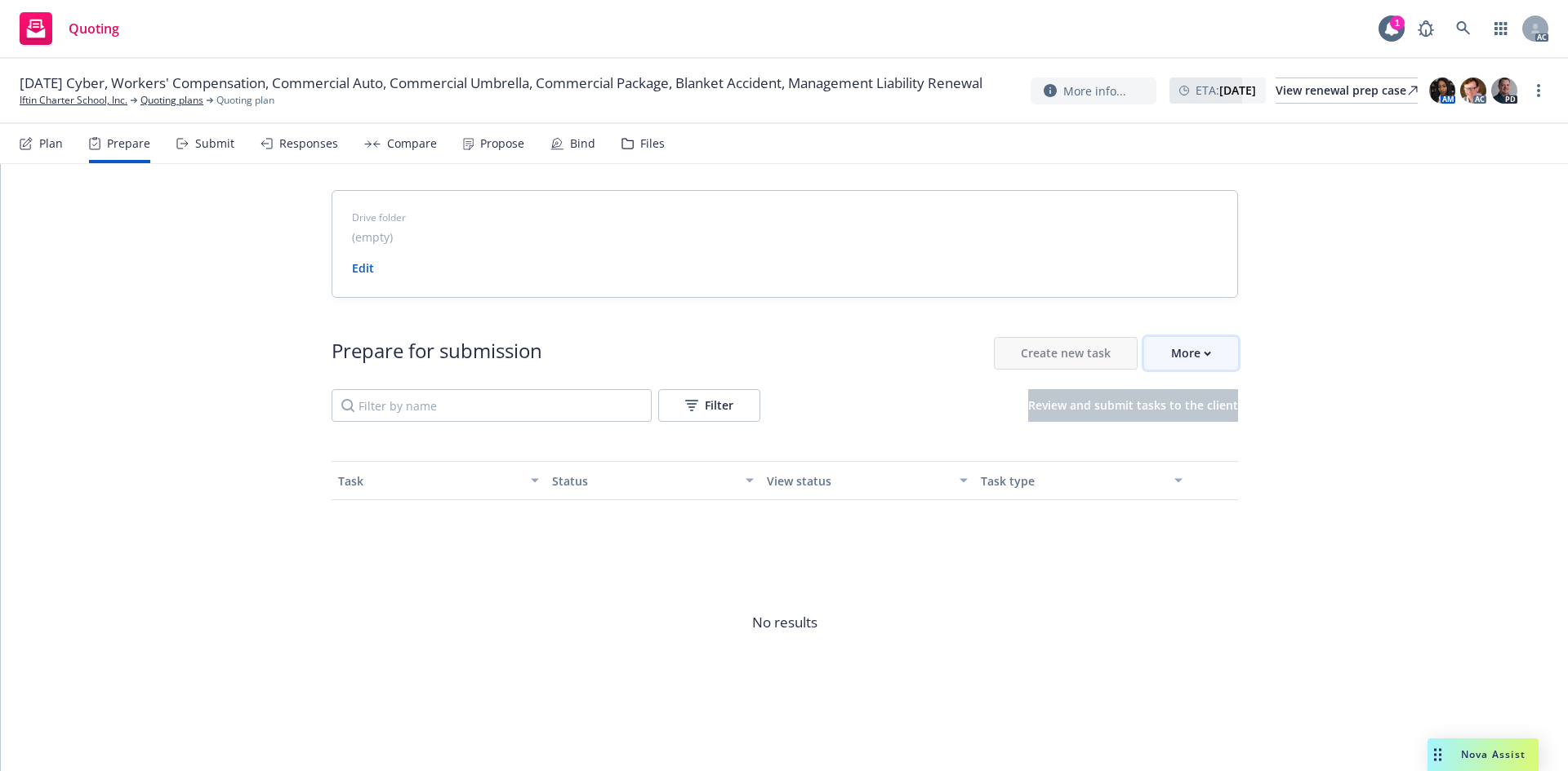
click at [1191, 355] on div "More" at bounding box center [1191, 354] width 40 height 31
click at [1220, 425] on span "Go to Indio account" at bounding box center [1211, 427] width 145 height 15
click at [1208, 356] on button "More" at bounding box center [1191, 354] width 93 height 33
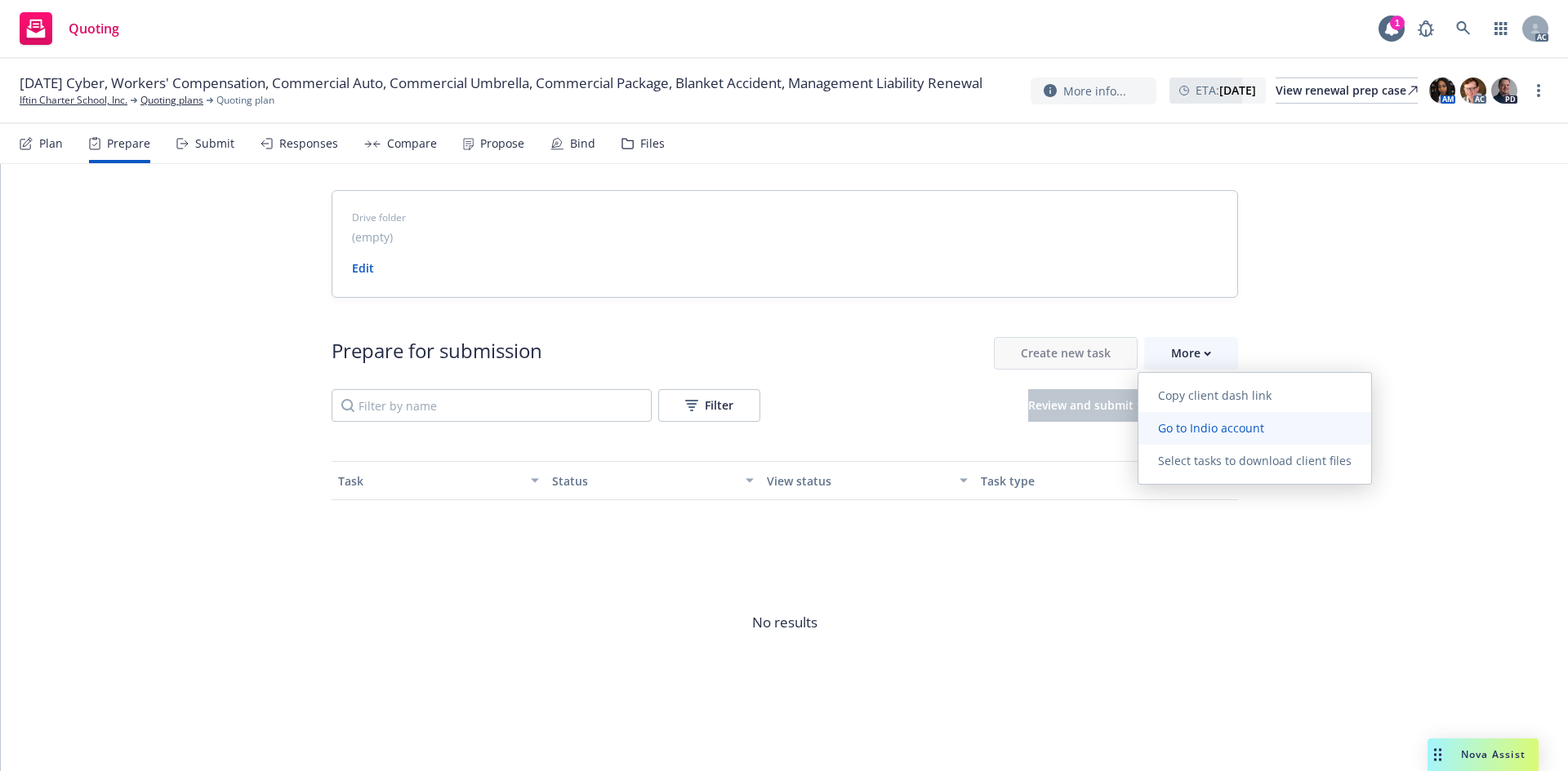
click at [1208, 418] on link "Go to Indio account" at bounding box center [1255, 428] width 232 height 33
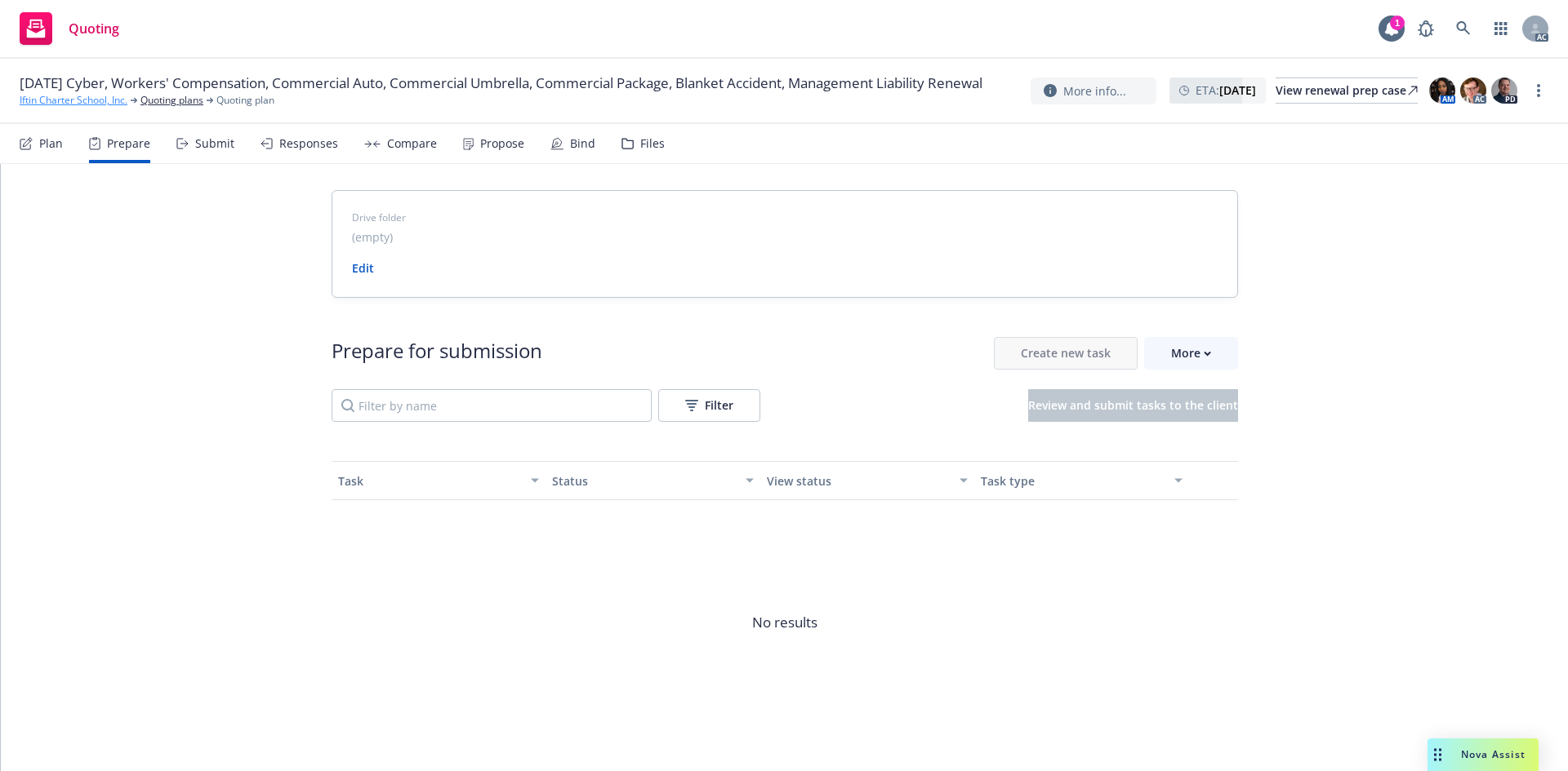
click at [62, 108] on link "Iftin Charter School, Inc." at bounding box center [74, 101] width 108 height 15
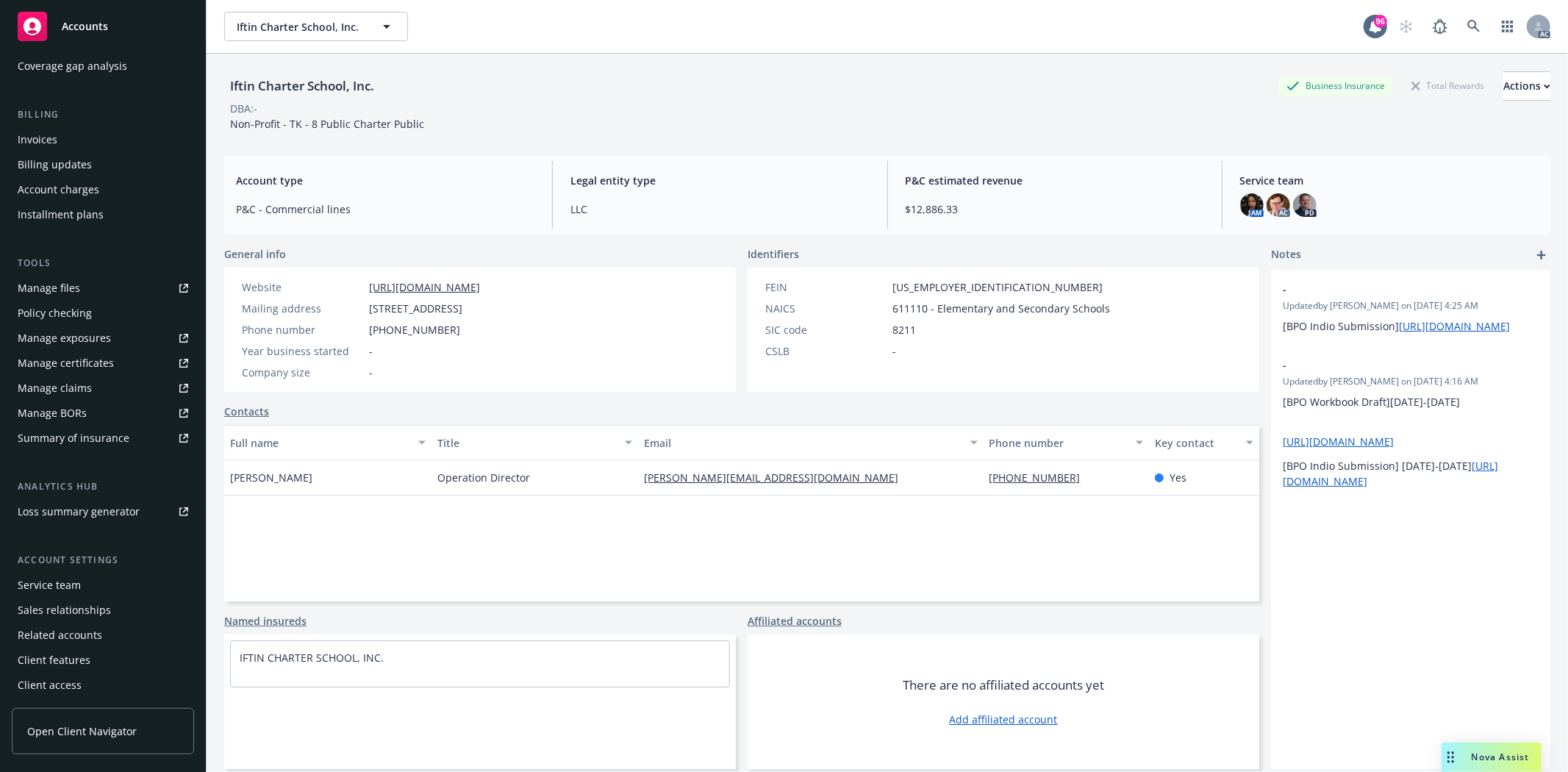
scroll to position [186, 0]
click at [55, 581] on div "Service team" at bounding box center [49, 584] width 63 height 24
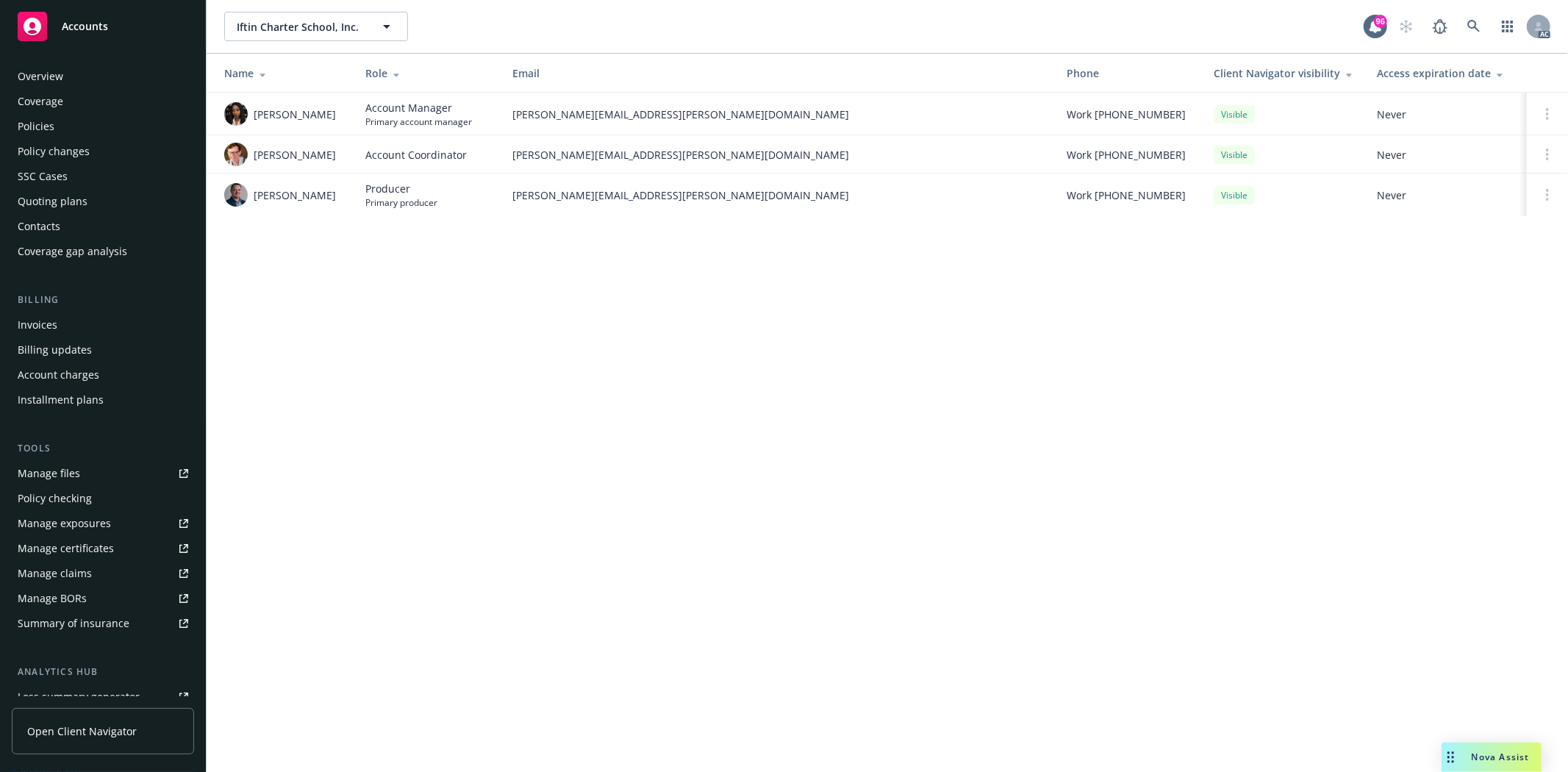
click at [27, 123] on div "Policies" at bounding box center [36, 126] width 37 height 24
click at [35, 125] on div "Policies" at bounding box center [36, 126] width 37 height 24
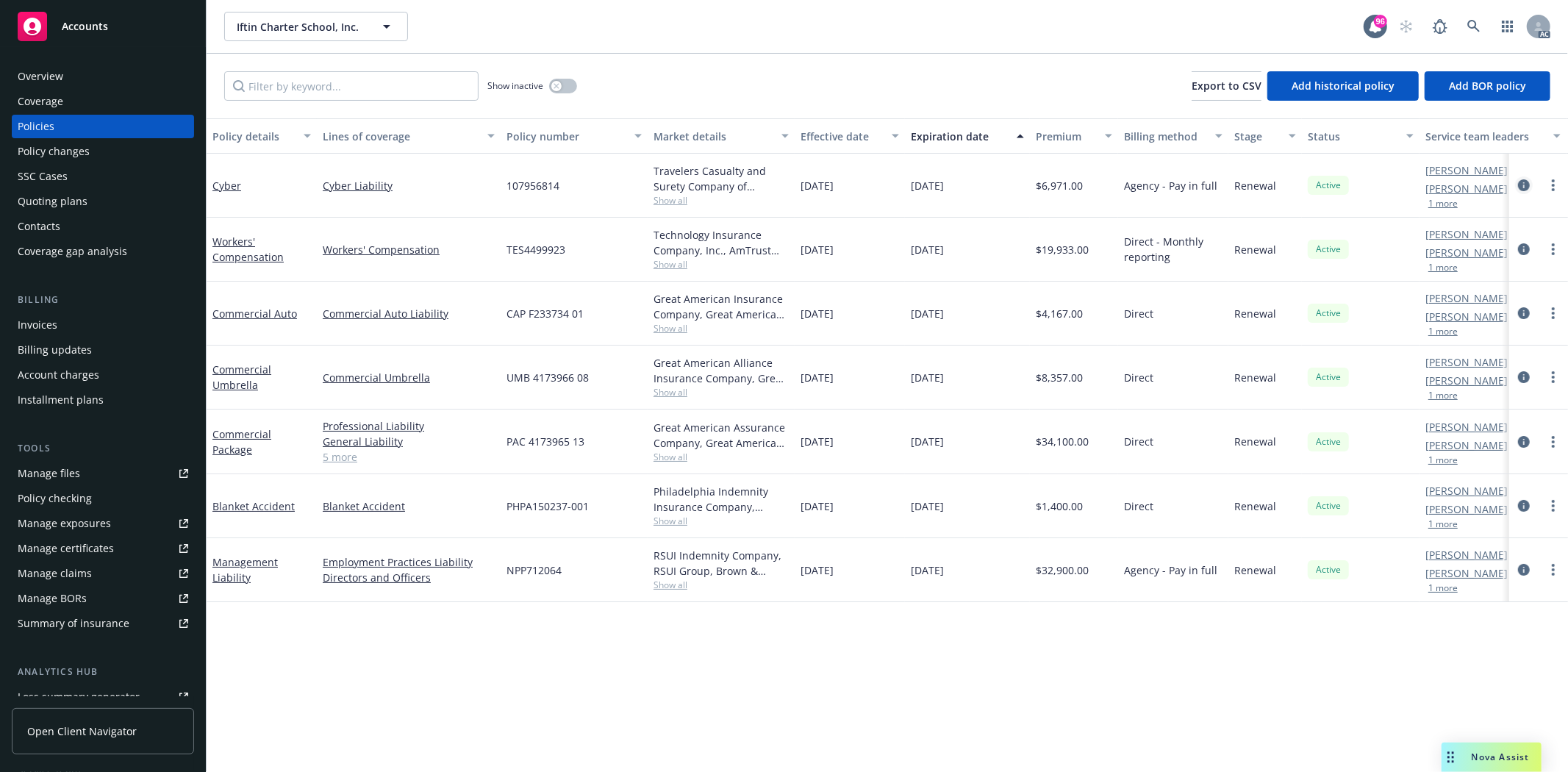
click at [1524, 185] on icon "circleInformation" at bounding box center [1523, 185] width 11 height 11
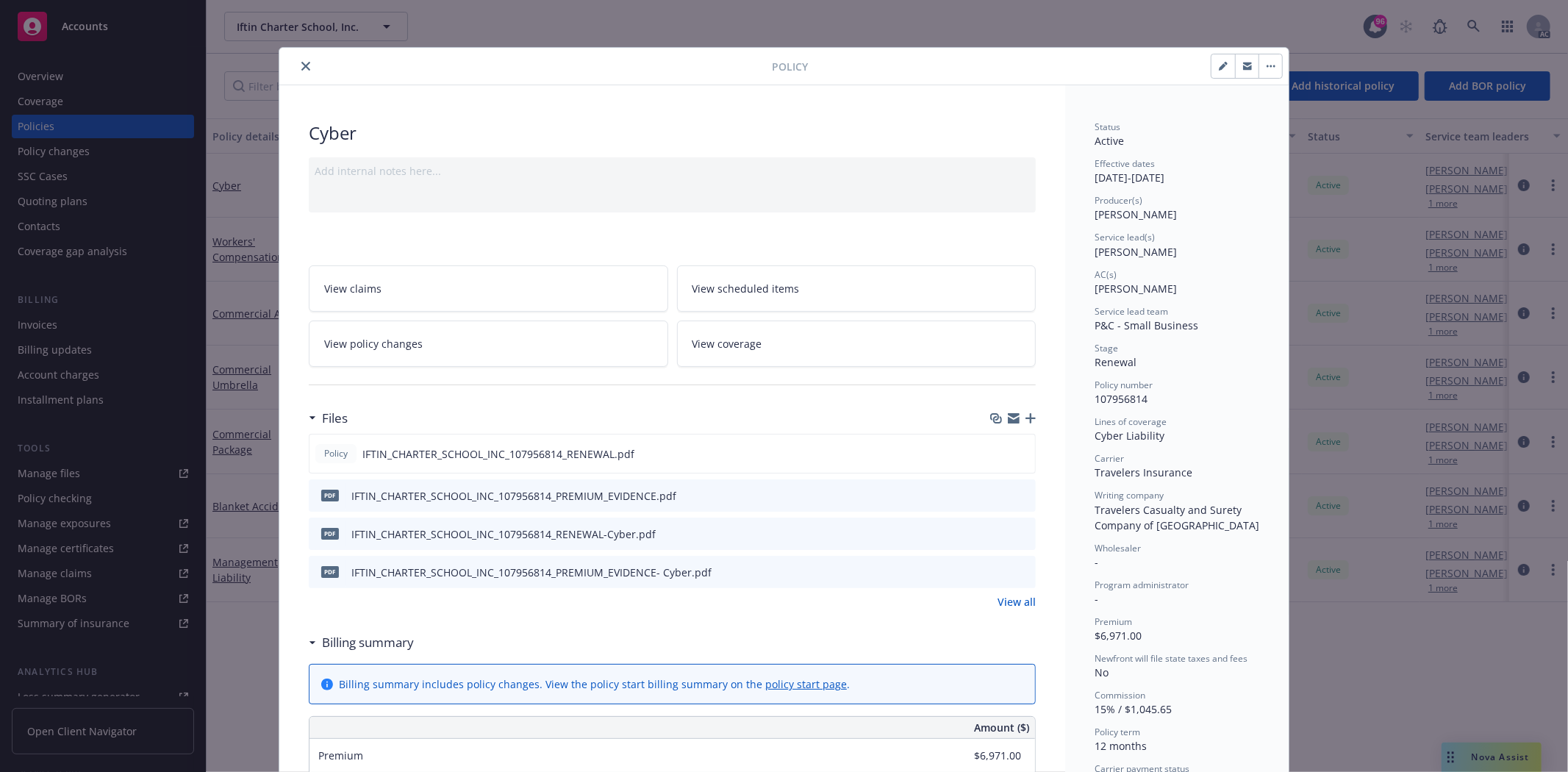
scroll to position [163, 0]
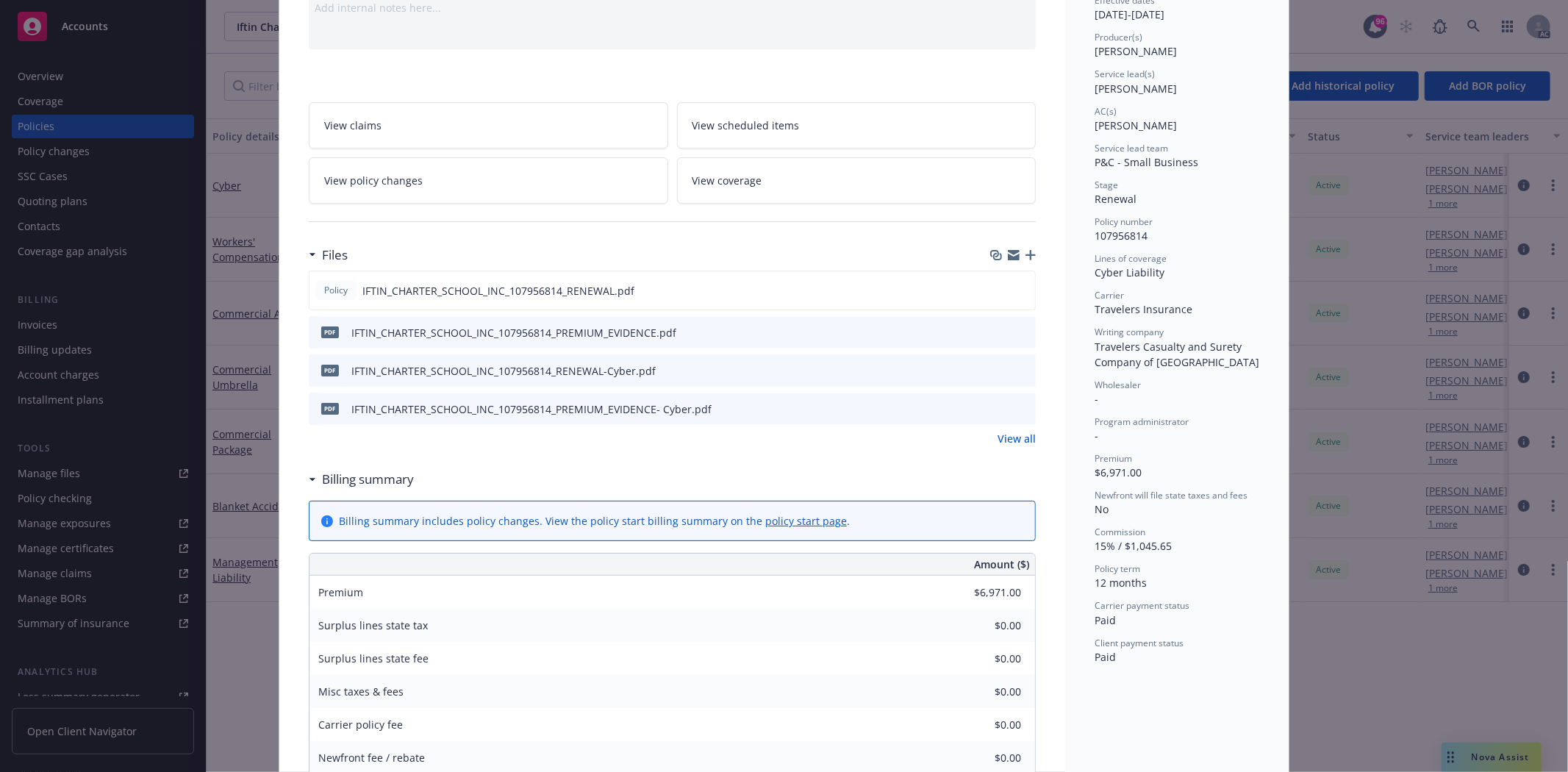
click at [1009, 437] on link "View all" at bounding box center [1016, 438] width 38 height 16
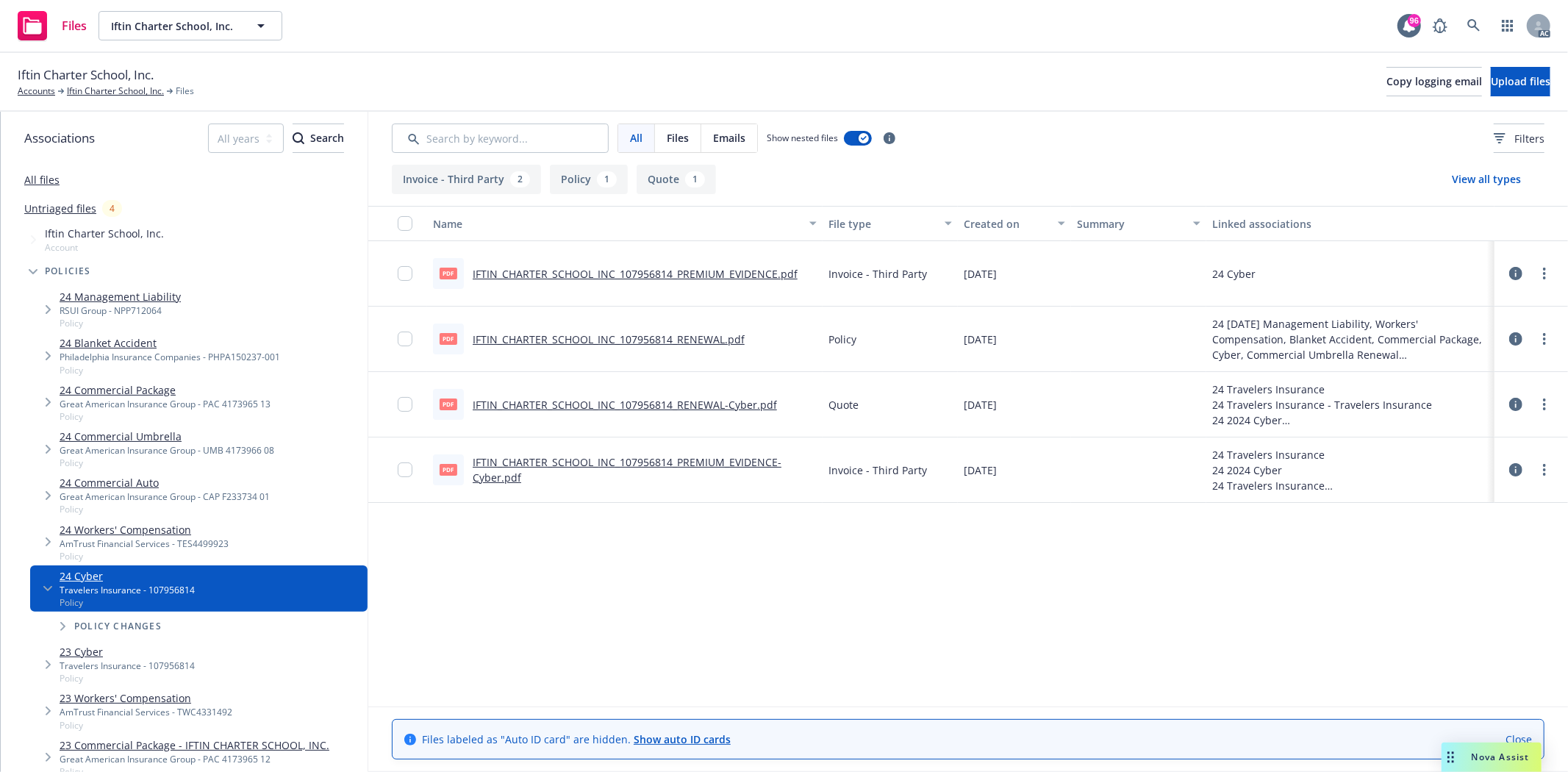
click at [577, 328] on div "pdf IFTIN_CHARTER_SCHOOL_INC_107956814_RENEWAL.pdf" at bounding box center [589, 339] width 312 height 31
click at [577, 336] on link "IFTIN_CHARTER_SCHOOL_INC_107956814_RENEWAL.pdf" at bounding box center [608, 339] width 272 height 14
click at [81, 91] on link "Iftin Charter School, Inc." at bounding box center [115, 91] width 97 height 13
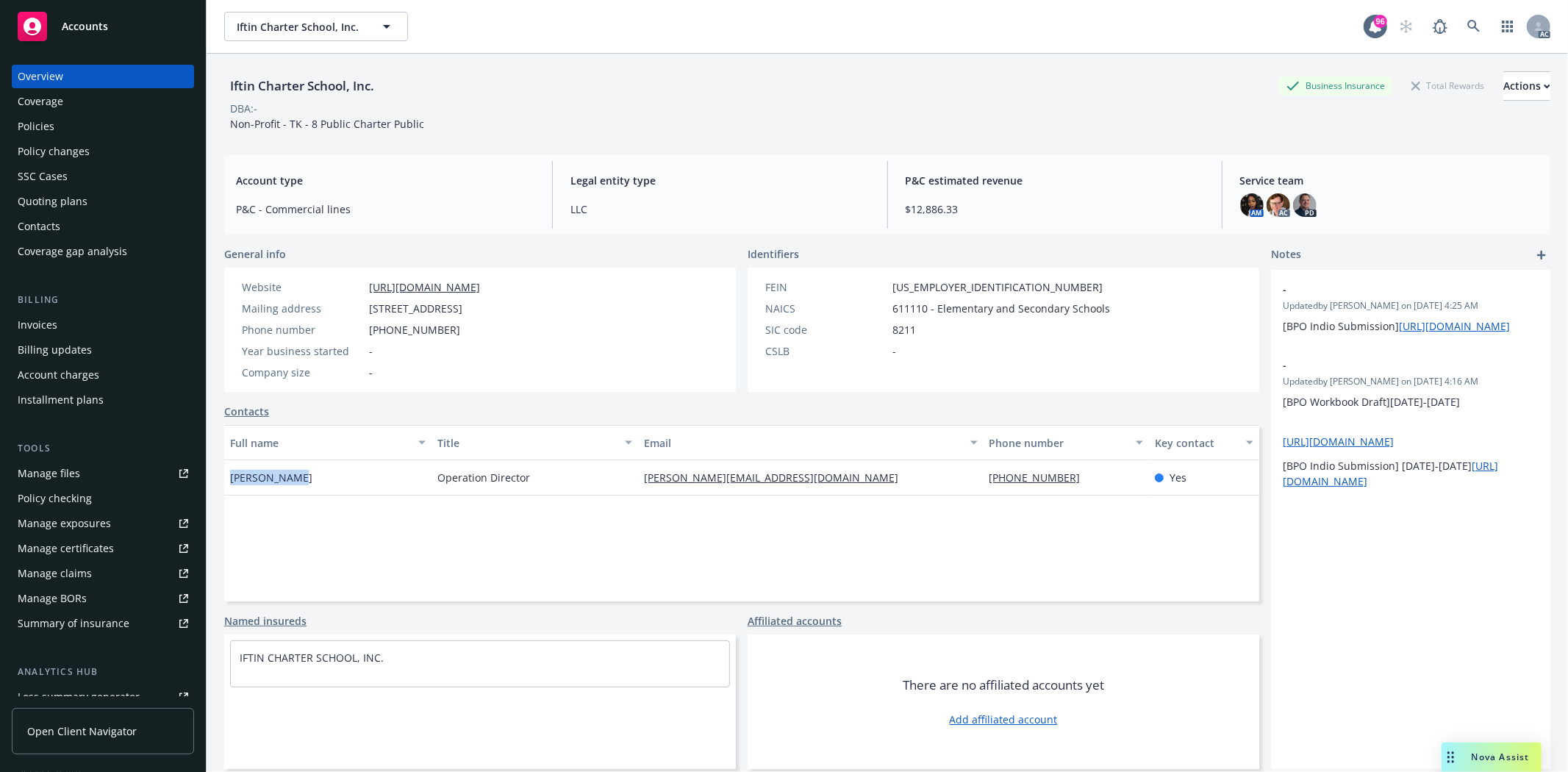
drag, startPoint x: 230, startPoint y: 471, endPoint x: 318, endPoint y: 486, distance: 89.3
click at [318, 486] on div "[PERSON_NAME]" at bounding box center [327, 477] width 207 height 35
copy span "[PERSON_NAME]"
drag, startPoint x: 630, startPoint y: 474, endPoint x: 803, endPoint y: 481, distance: 173.1
click at [803, 481] on div "[PERSON_NAME] Operation Director [PERSON_NAME][EMAIL_ADDRESS][DOMAIN_NAME] [PHO…" at bounding box center [741, 477] width 1035 height 35
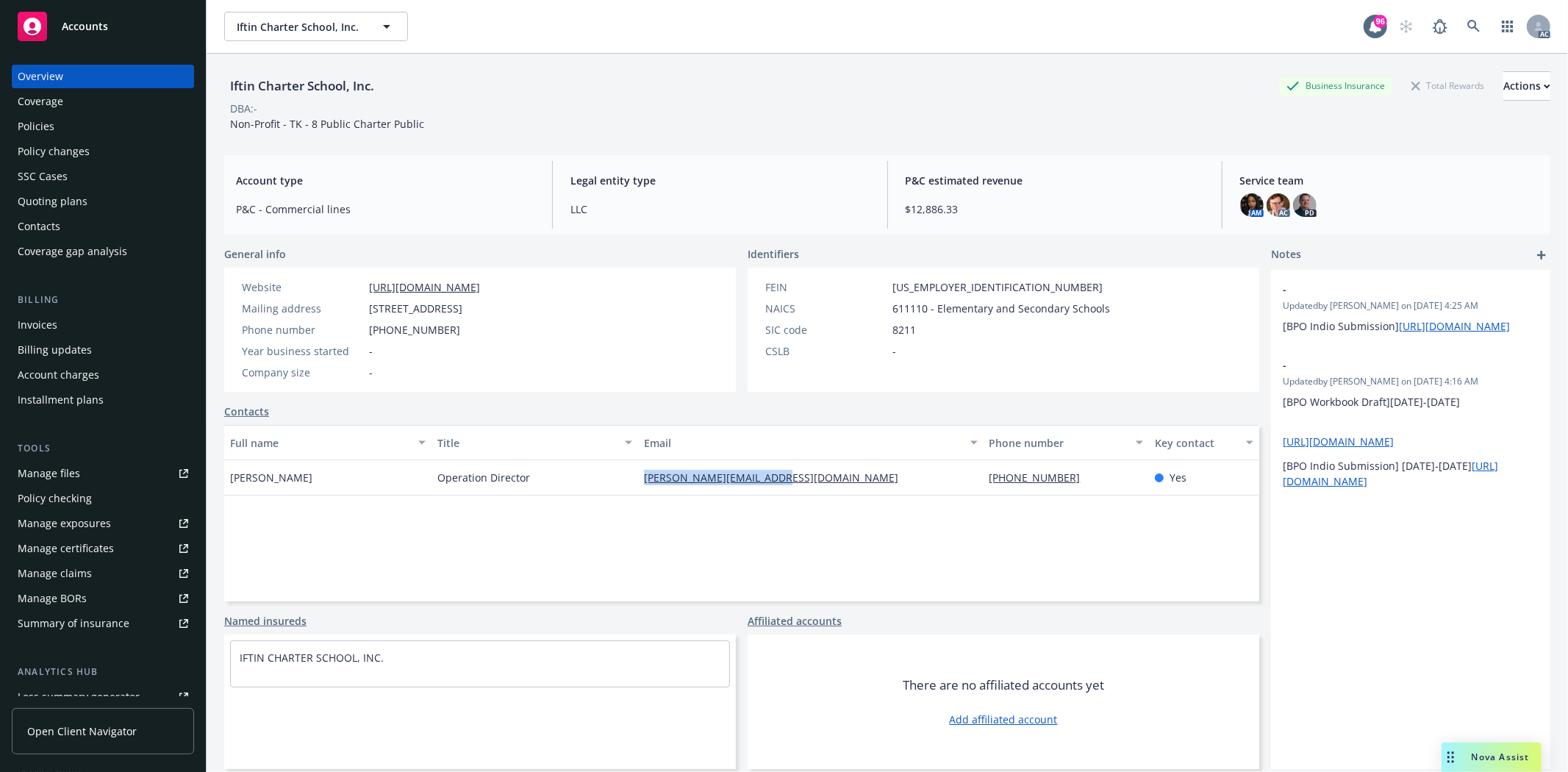
copy div "[PERSON_NAME][EMAIL_ADDRESS][DOMAIN_NAME]"
